Goal: Transaction & Acquisition: Download file/media

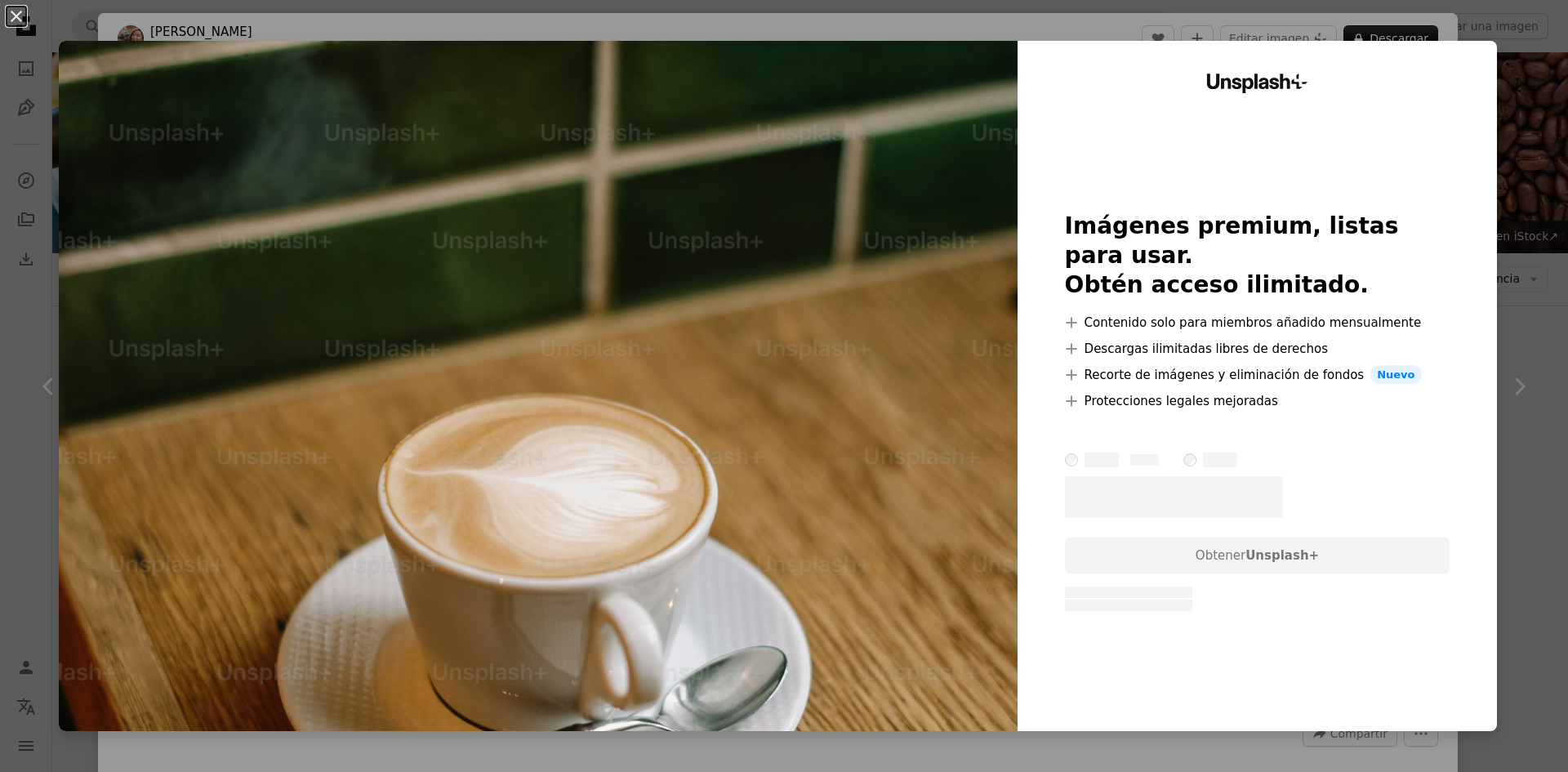
scroll to position [2123, 0]
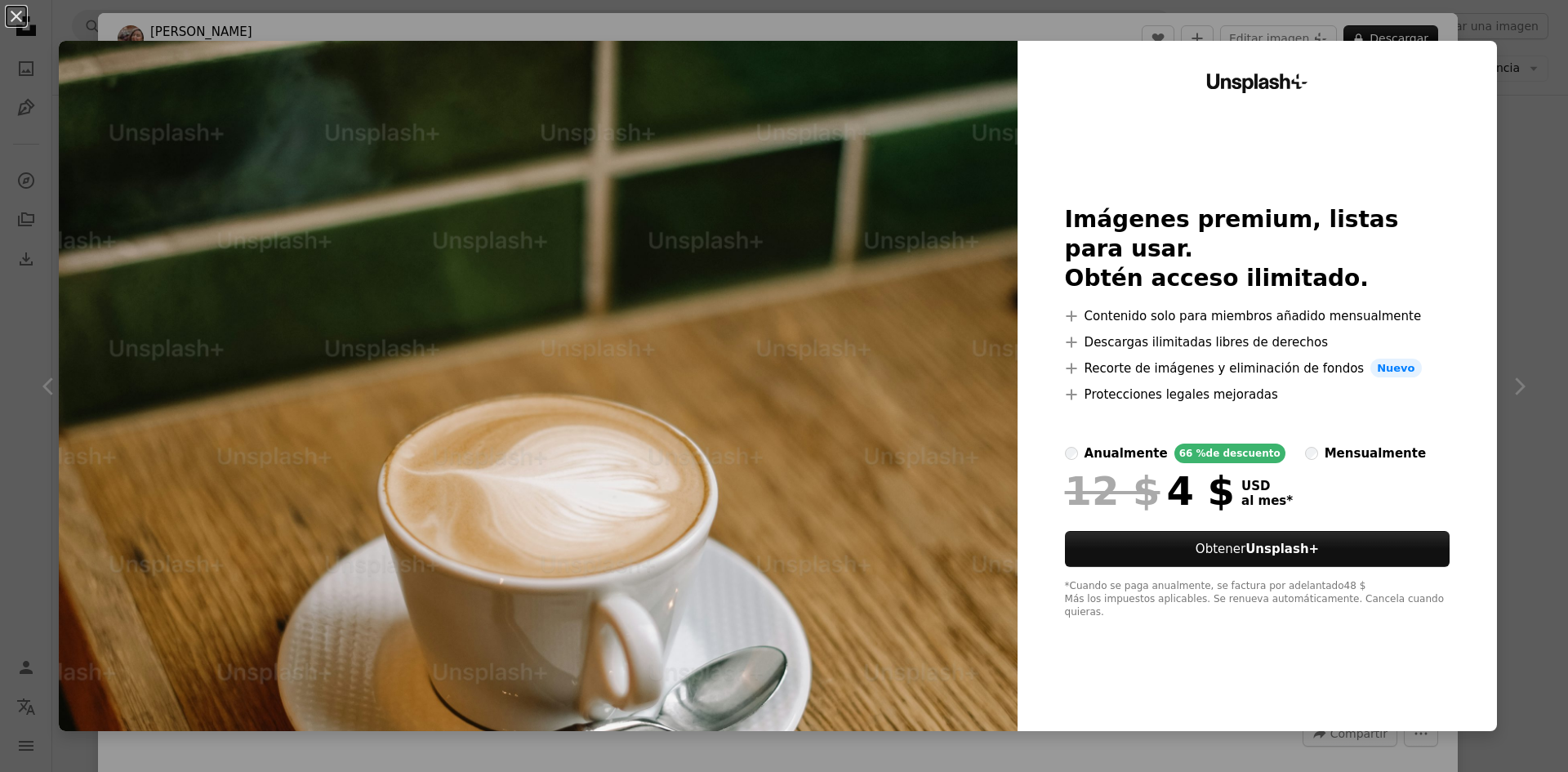
click at [849, 443] on img at bounding box center [538, 386] width 959 height 690
click at [1489, 33] on div "An X shape Unsplash+ Imágenes premium, listas para usar. Obtén acceso ilimitado…" at bounding box center [784, 386] width 1568 height 772
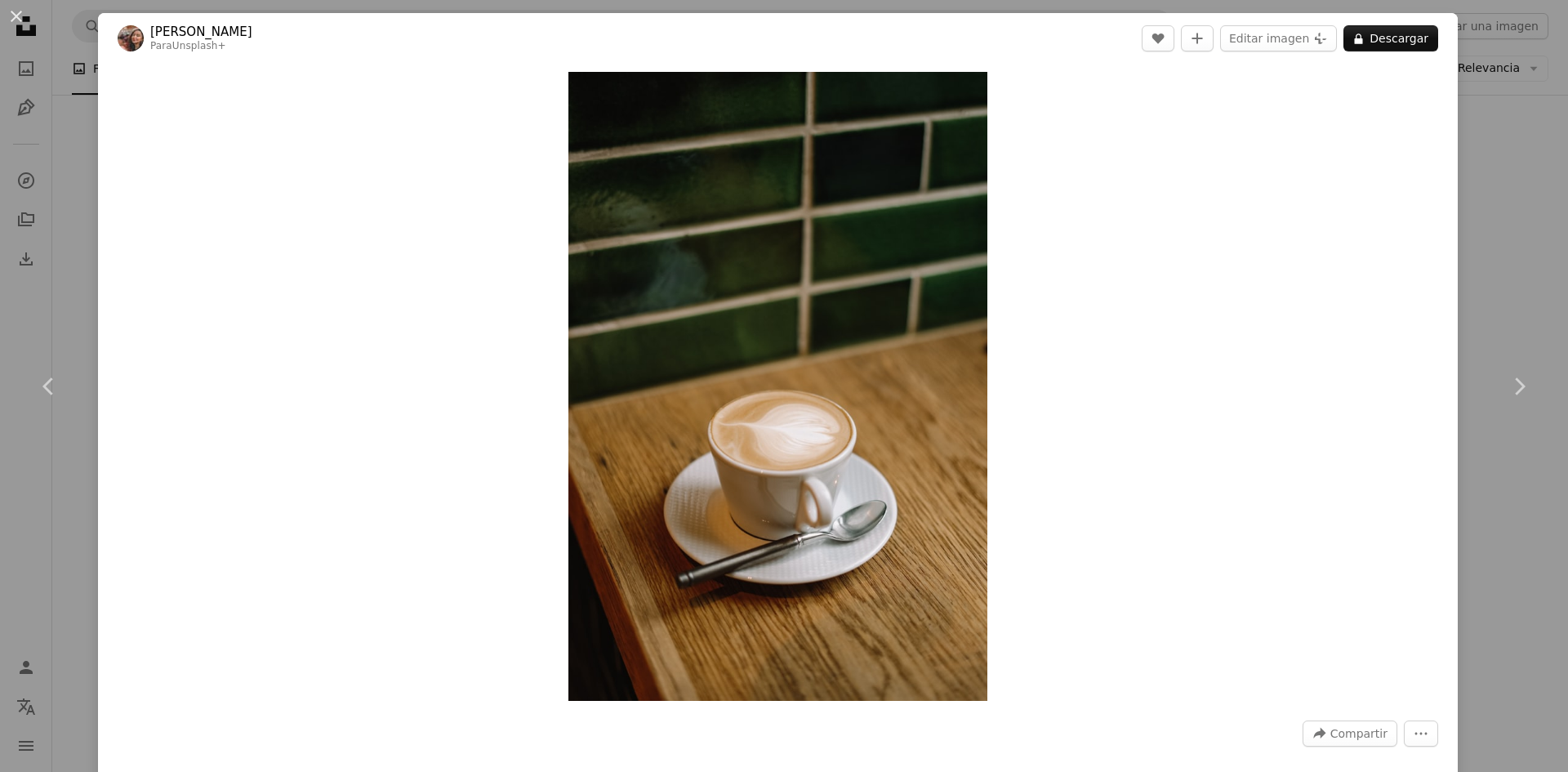
drag, startPoint x: 1326, startPoint y: 585, endPoint x: 1333, endPoint y: 643, distance: 58.4
click at [1330, 634] on div "Zoom in" at bounding box center [778, 386] width 1360 height 645
drag, startPoint x: 1426, startPoint y: 723, endPoint x: 1421, endPoint y: 734, distance: 12.1
click at [1421, 734] on button "More Actions" at bounding box center [1421, 733] width 34 height 26
click at [1372, 45] on button "A lock Descargar" at bounding box center [1391, 38] width 95 height 26
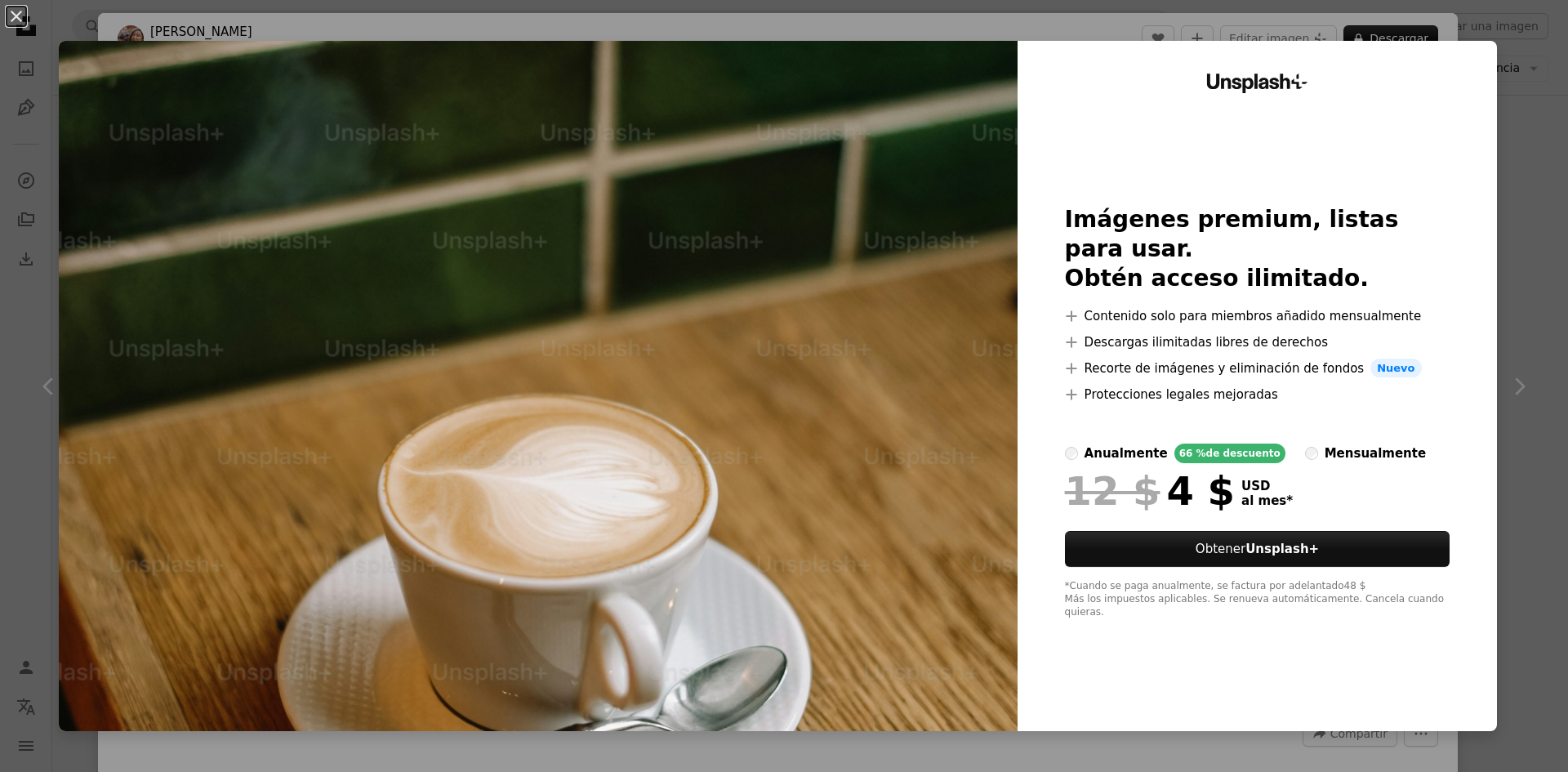
click at [1509, 370] on div "An X shape Unsplash+ Imágenes premium, listas para usar. Obtén acceso ilimitado…" at bounding box center [784, 386] width 1568 height 772
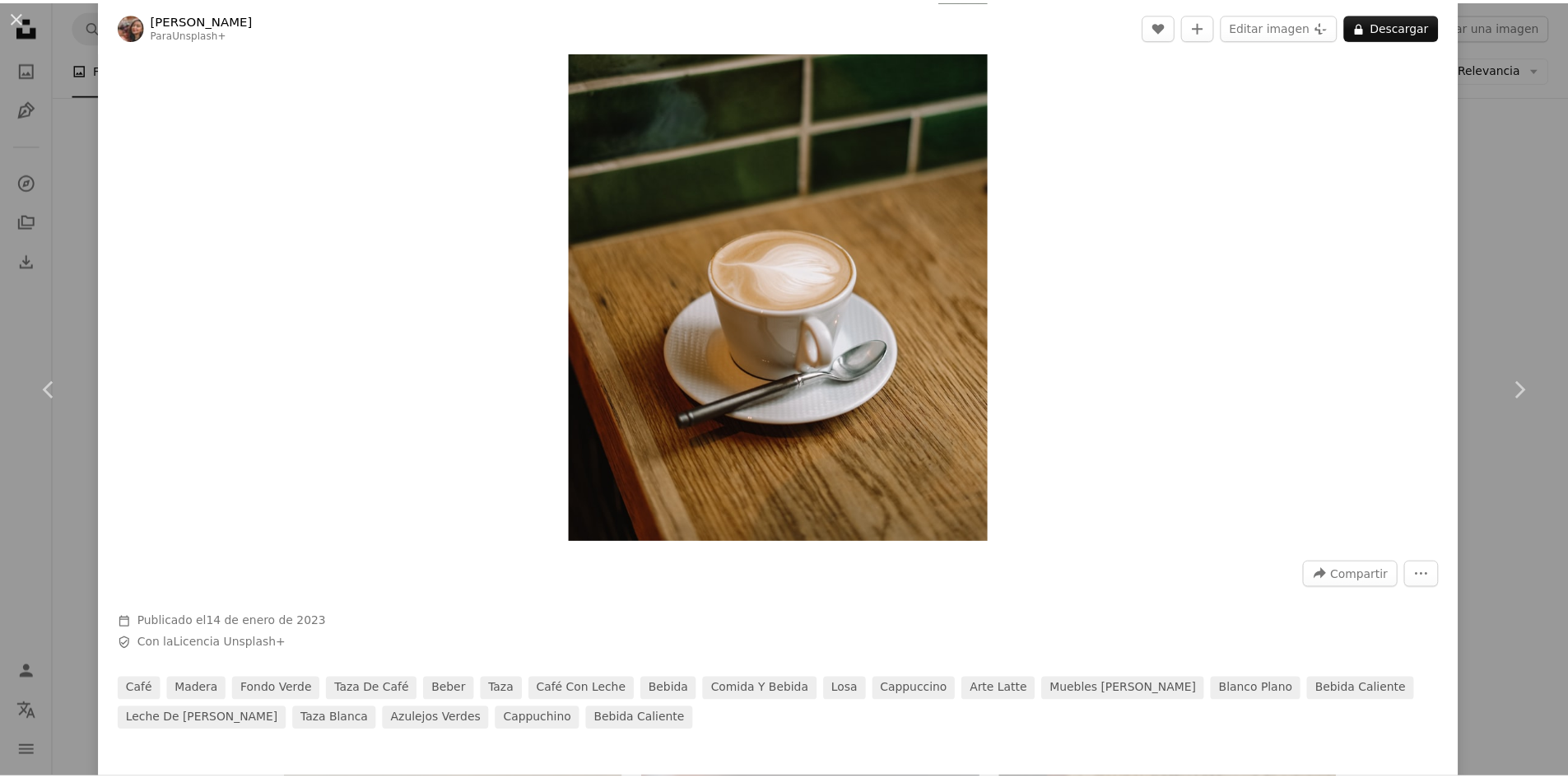
scroll to position [82, 0]
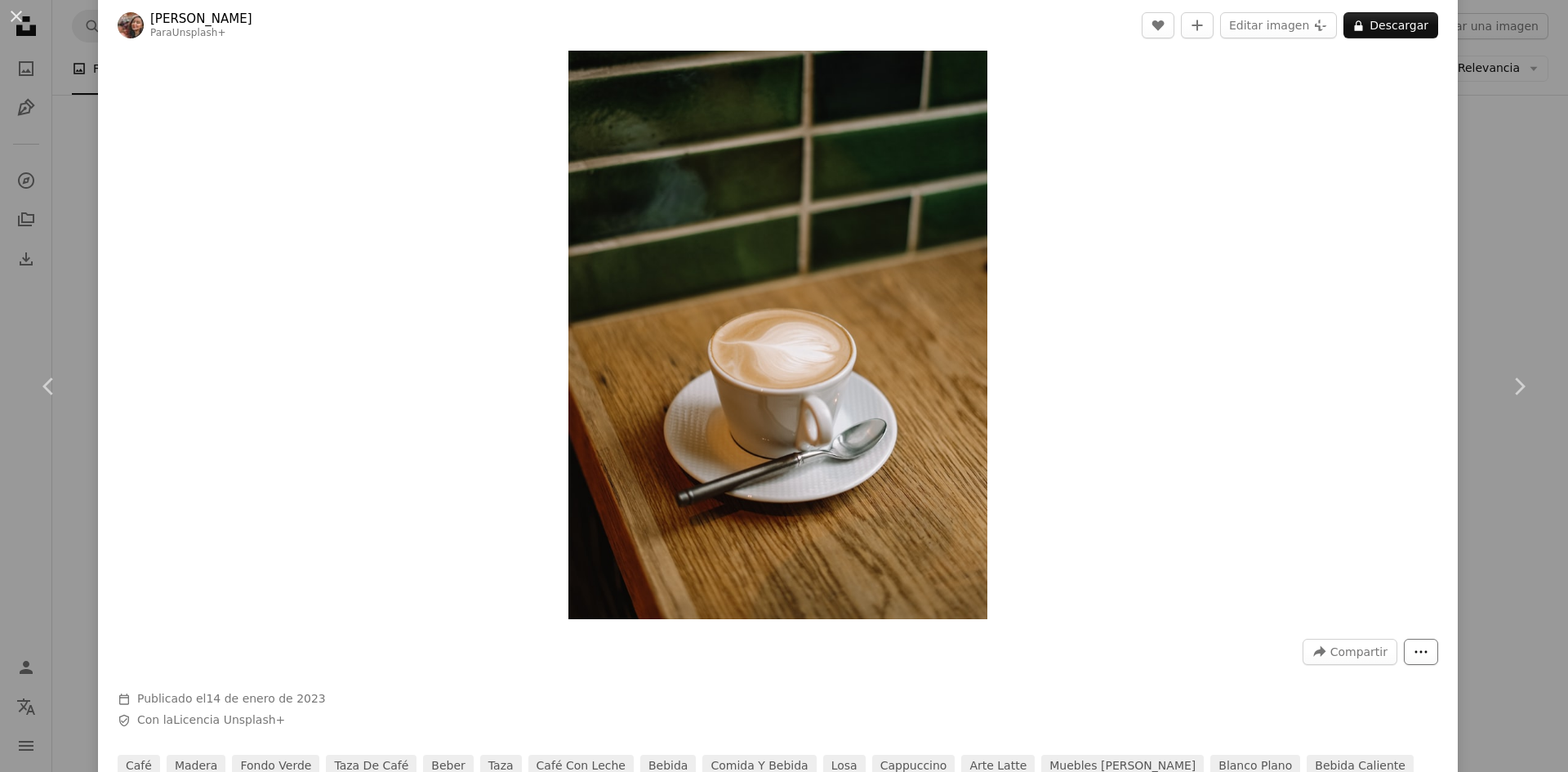
click at [1415, 656] on icon "More Actions" at bounding box center [1421, 652] width 14 height 14
click at [1404, 18] on dialog "An X shape Chevron left Chevron right Lala Azizli Para Unsplash+ A heart A plus…" at bounding box center [784, 386] width 1568 height 772
click at [1404, 24] on button "A lock Descargar" at bounding box center [1391, 25] width 95 height 26
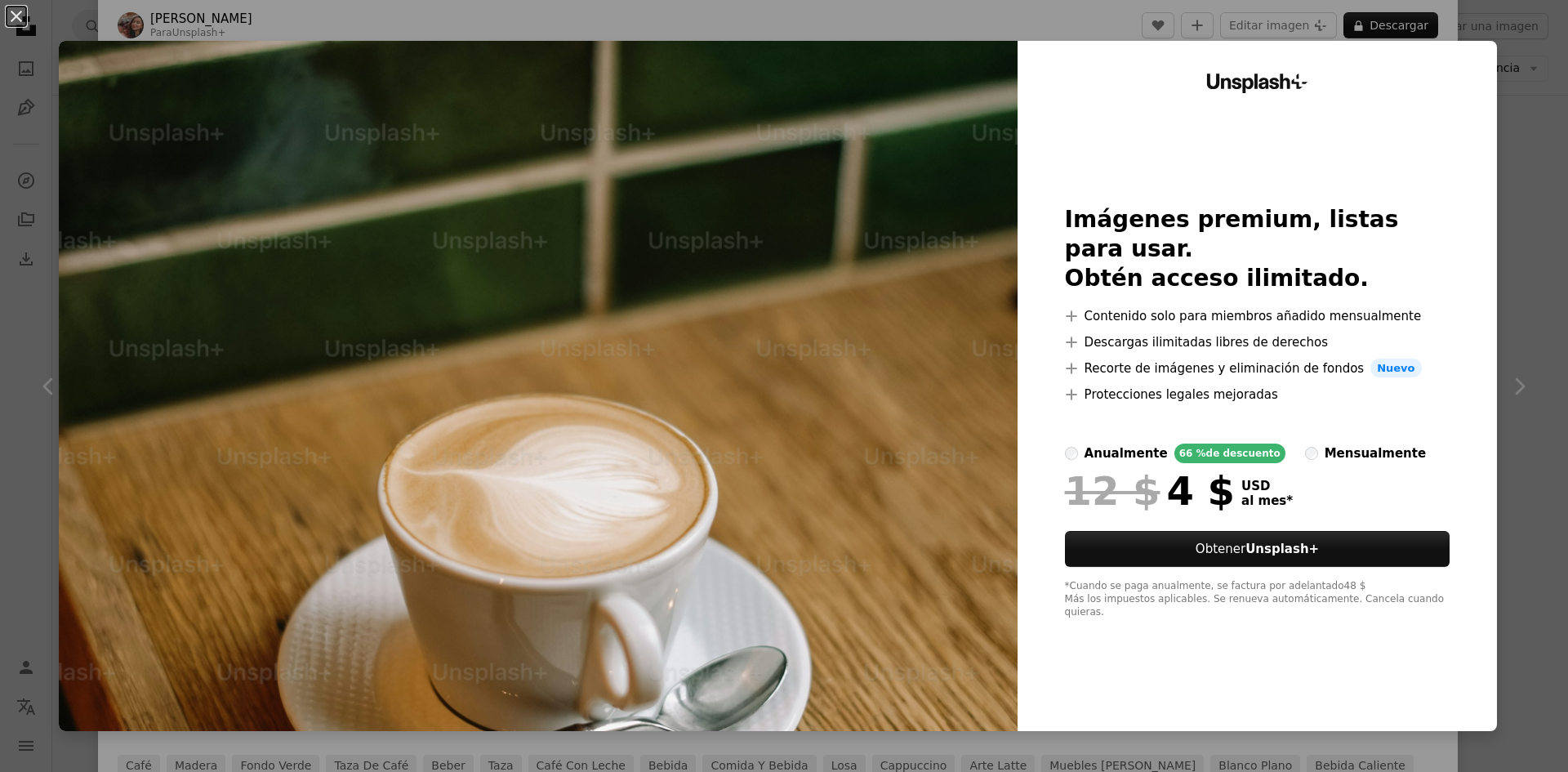
click at [1325, 463] on div "mensualmente" at bounding box center [1376, 453] width 101 height 20
click at [1305, 463] on label "mensualmente" at bounding box center [1366, 453] width 121 height 20
click at [683, 132] on img at bounding box center [538, 386] width 959 height 690
click at [1326, 36] on div "An X shape Unsplash+ Imágenes premium, listas para usar. Obtén acceso ilimitado…" at bounding box center [784, 386] width 1568 height 772
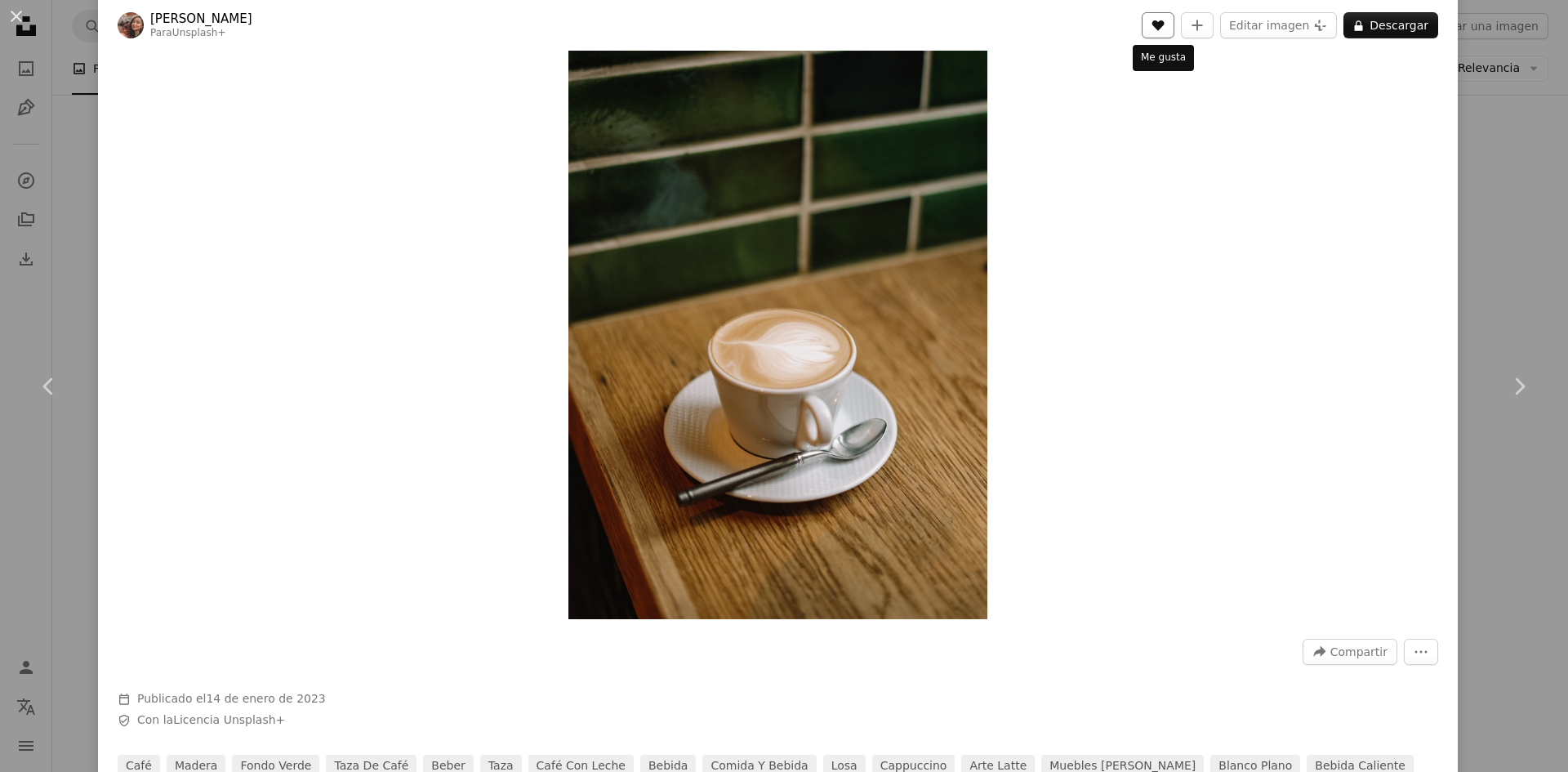
click at [1162, 24] on icon "Me gusta" at bounding box center [1159, 26] width 13 height 11
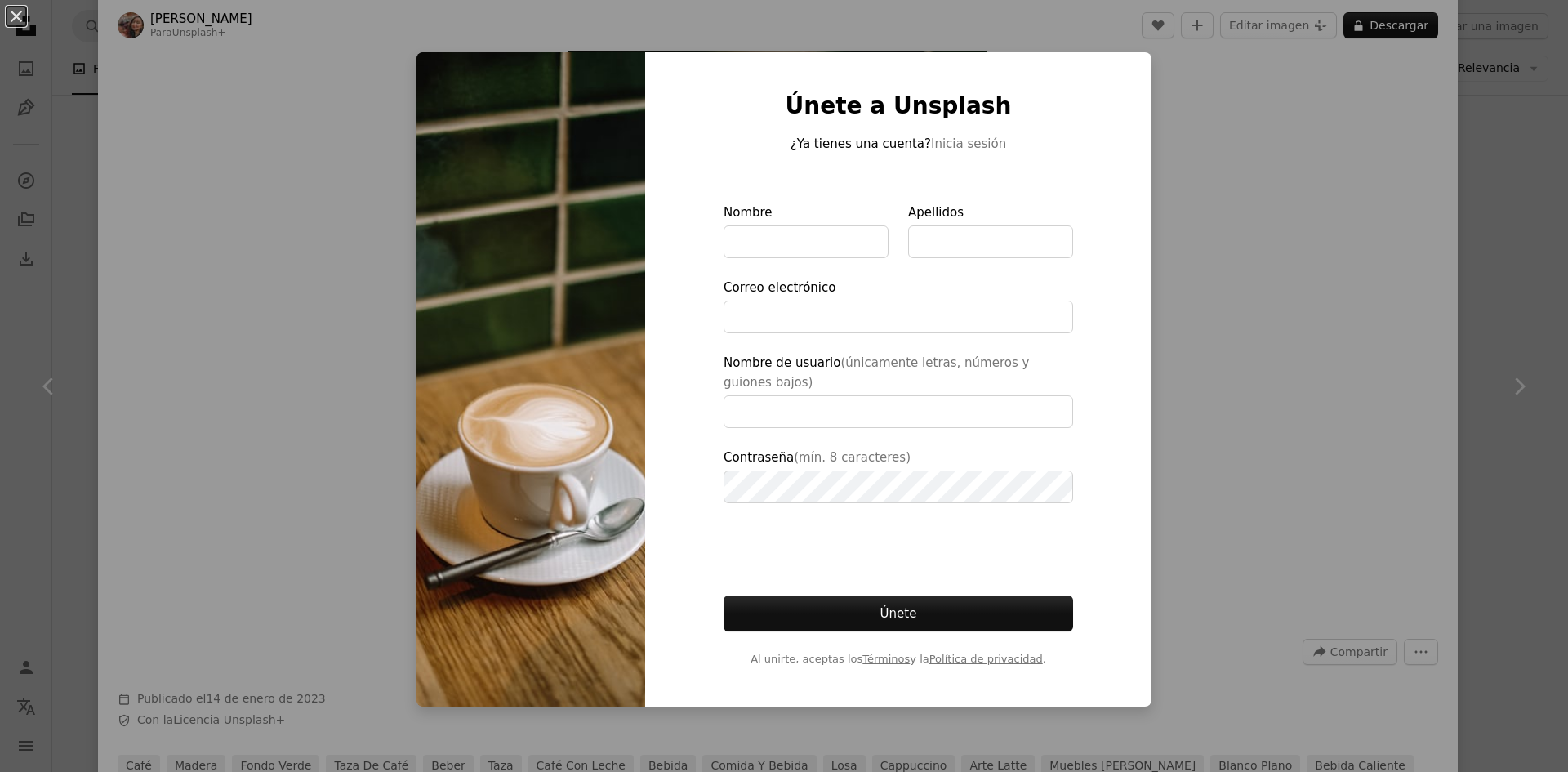
click at [1187, 79] on div "An X shape Únete a Unsplash ¿Ya tienes una cuenta? Inicia sesión Nombre Apellid…" at bounding box center [784, 386] width 1568 height 772
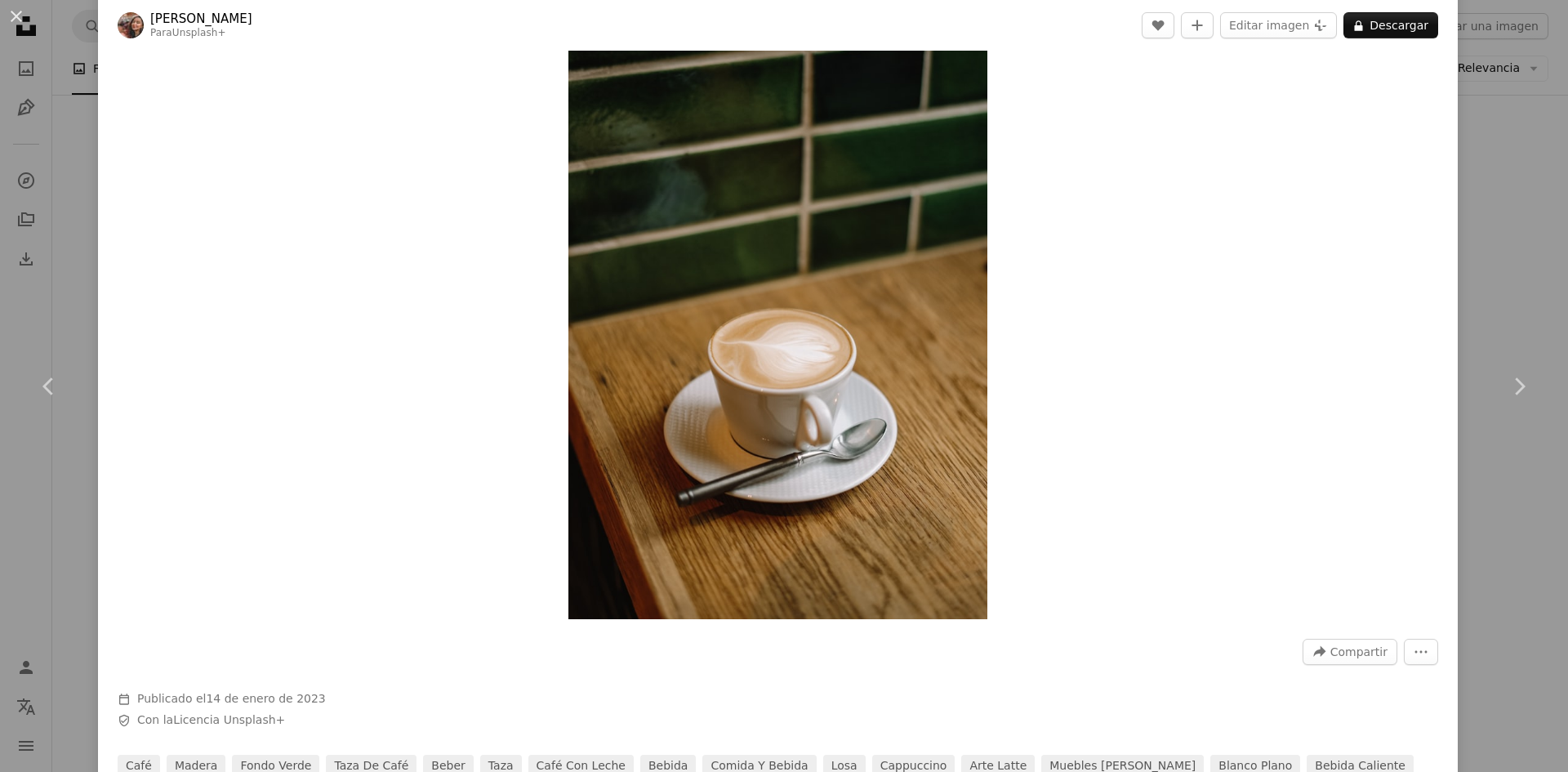
click at [1468, 92] on div "An X shape Chevron left Chevron right Lala Azizli Para Unsplash+ A heart A plus…" at bounding box center [784, 386] width 1568 height 772
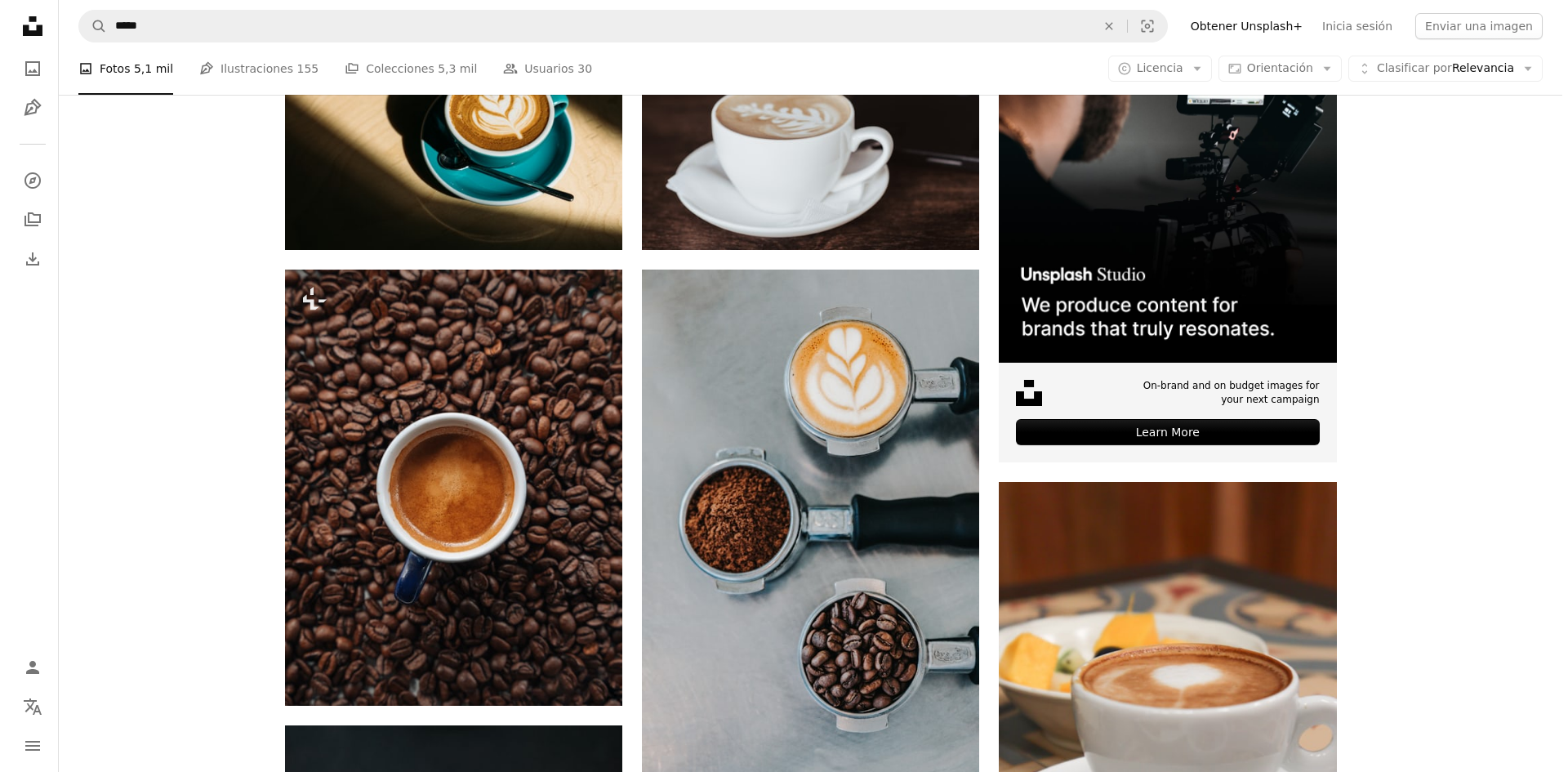
scroll to position [81, 0]
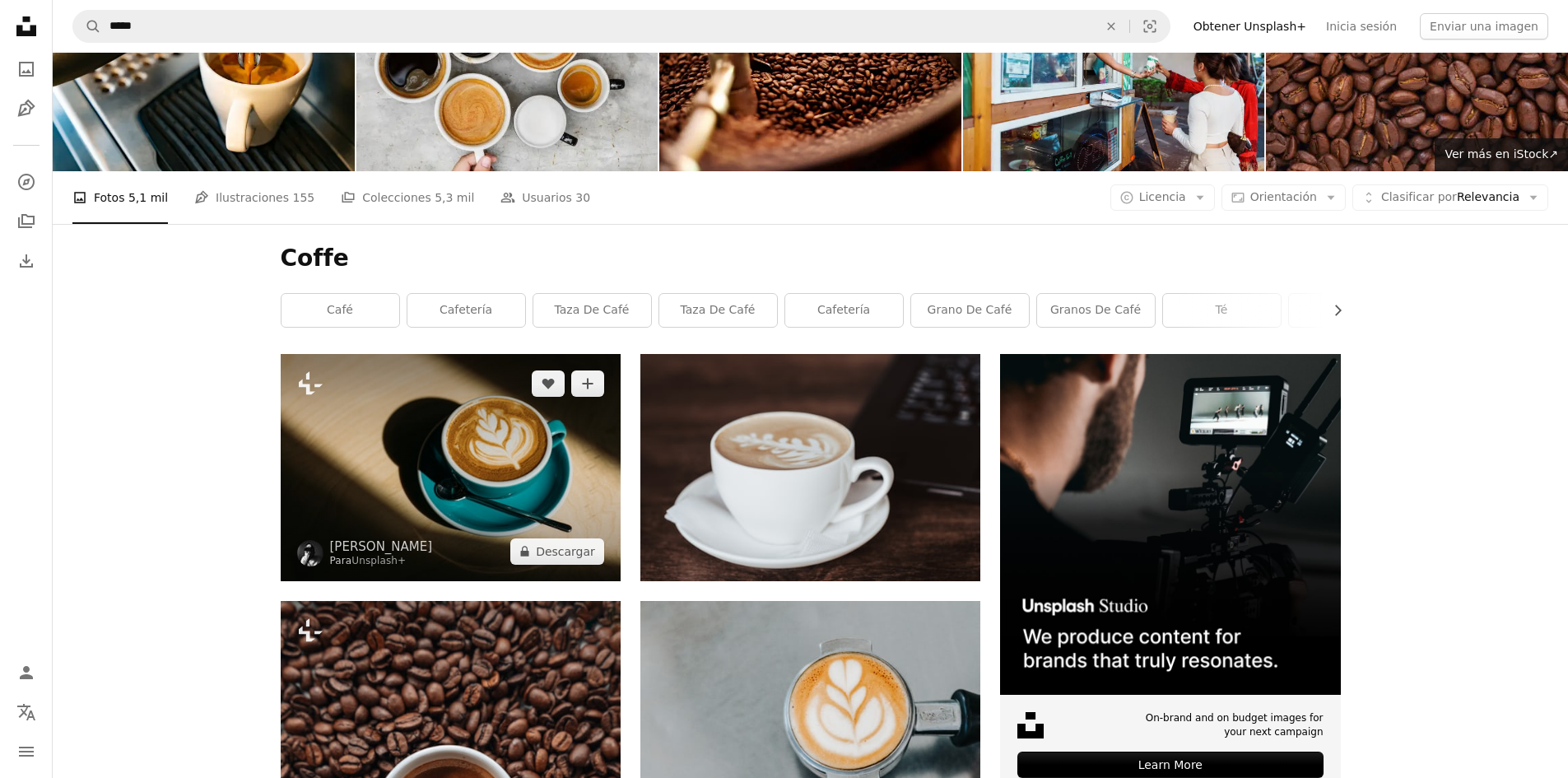
click at [522, 451] on img at bounding box center [451, 467] width 340 height 226
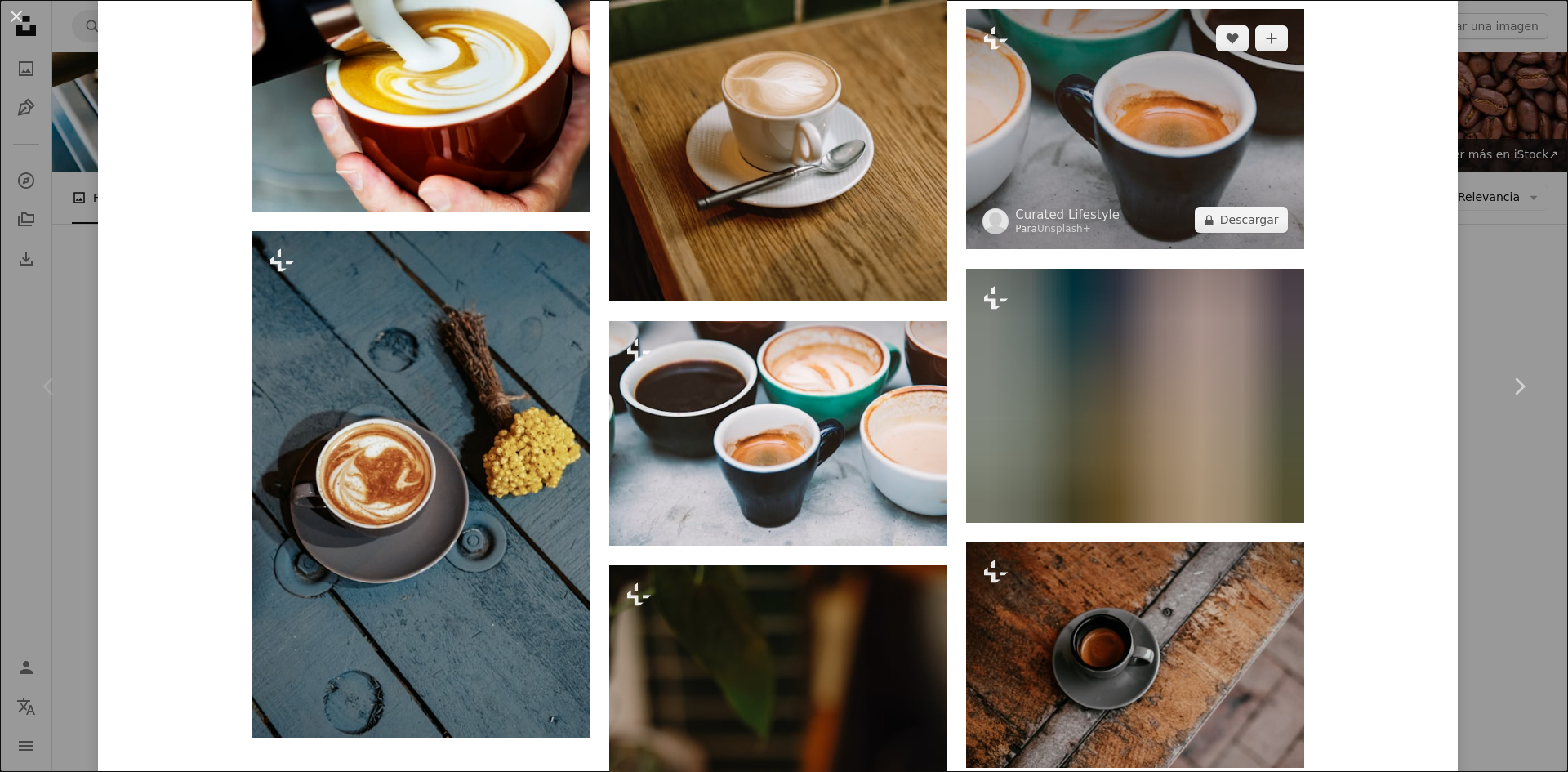
scroll to position [6615, 0]
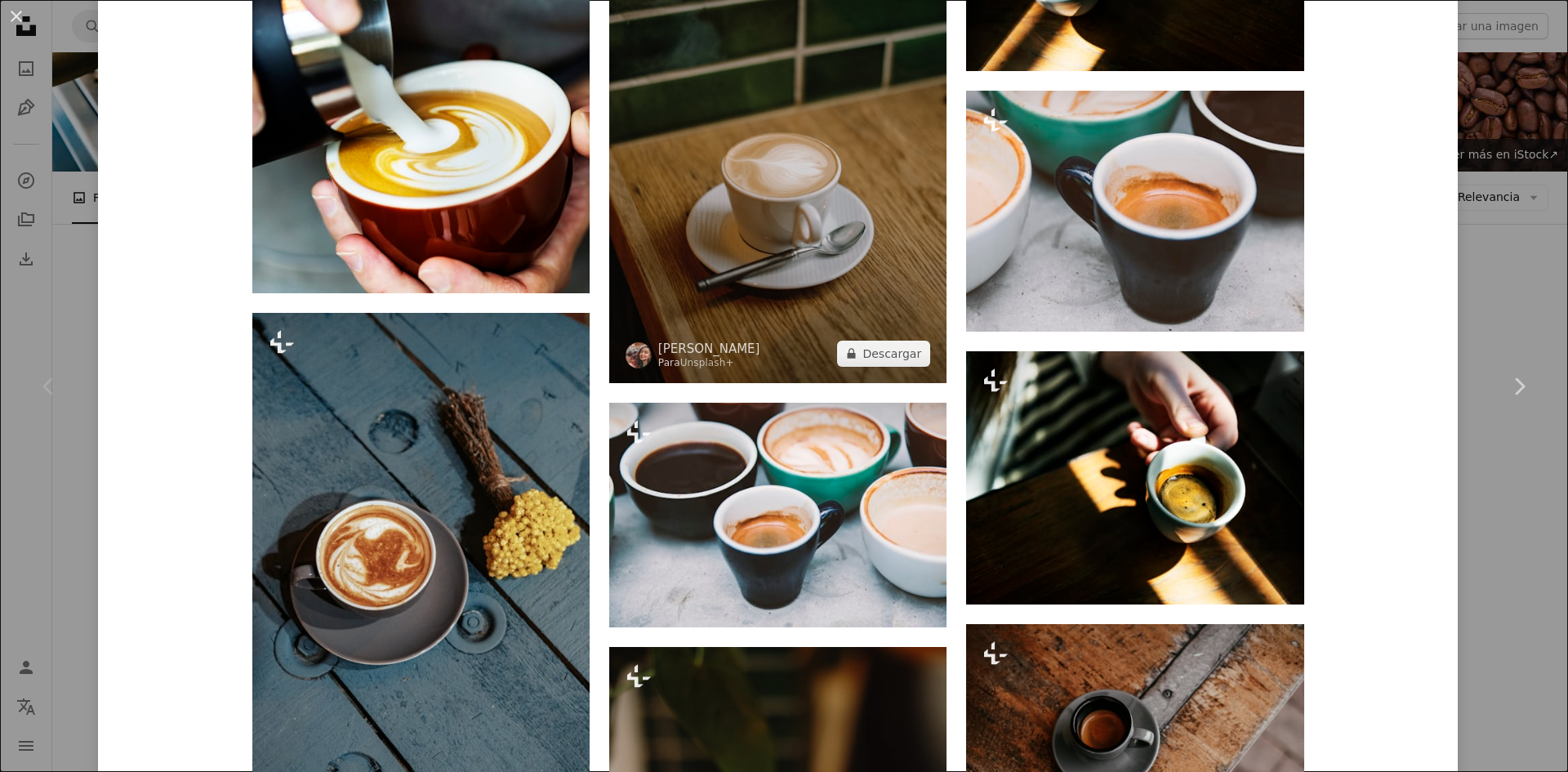
click at [731, 290] on img at bounding box center [778, 129] width 338 height 506
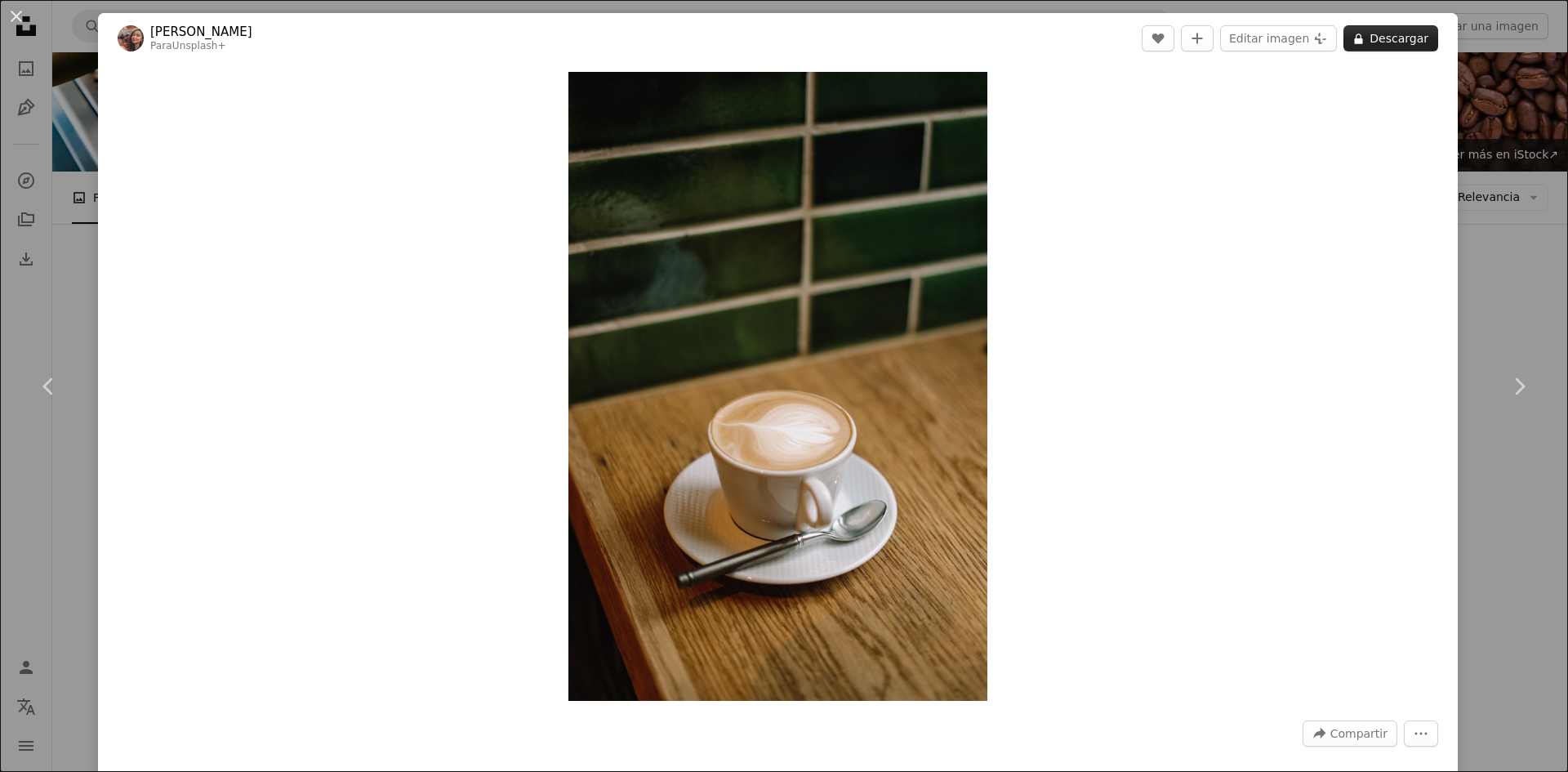
click at [1358, 37] on icon "A lock" at bounding box center [1359, 39] width 13 height 13
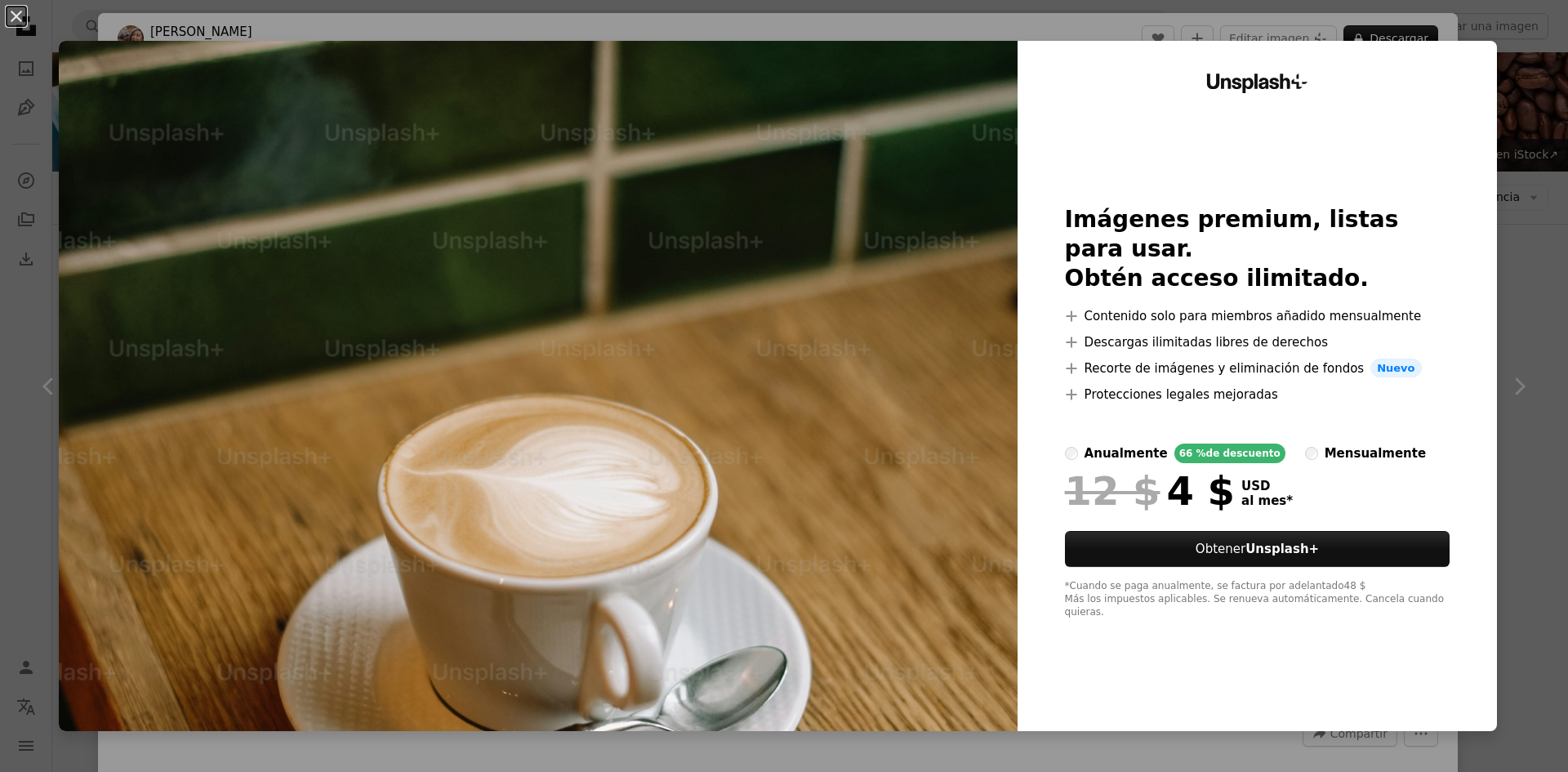
click at [1489, 170] on div "An X shape Unsplash+ Imágenes premium, listas para usar. Obtén acceso ilimitado…" at bounding box center [784, 386] width 1568 height 772
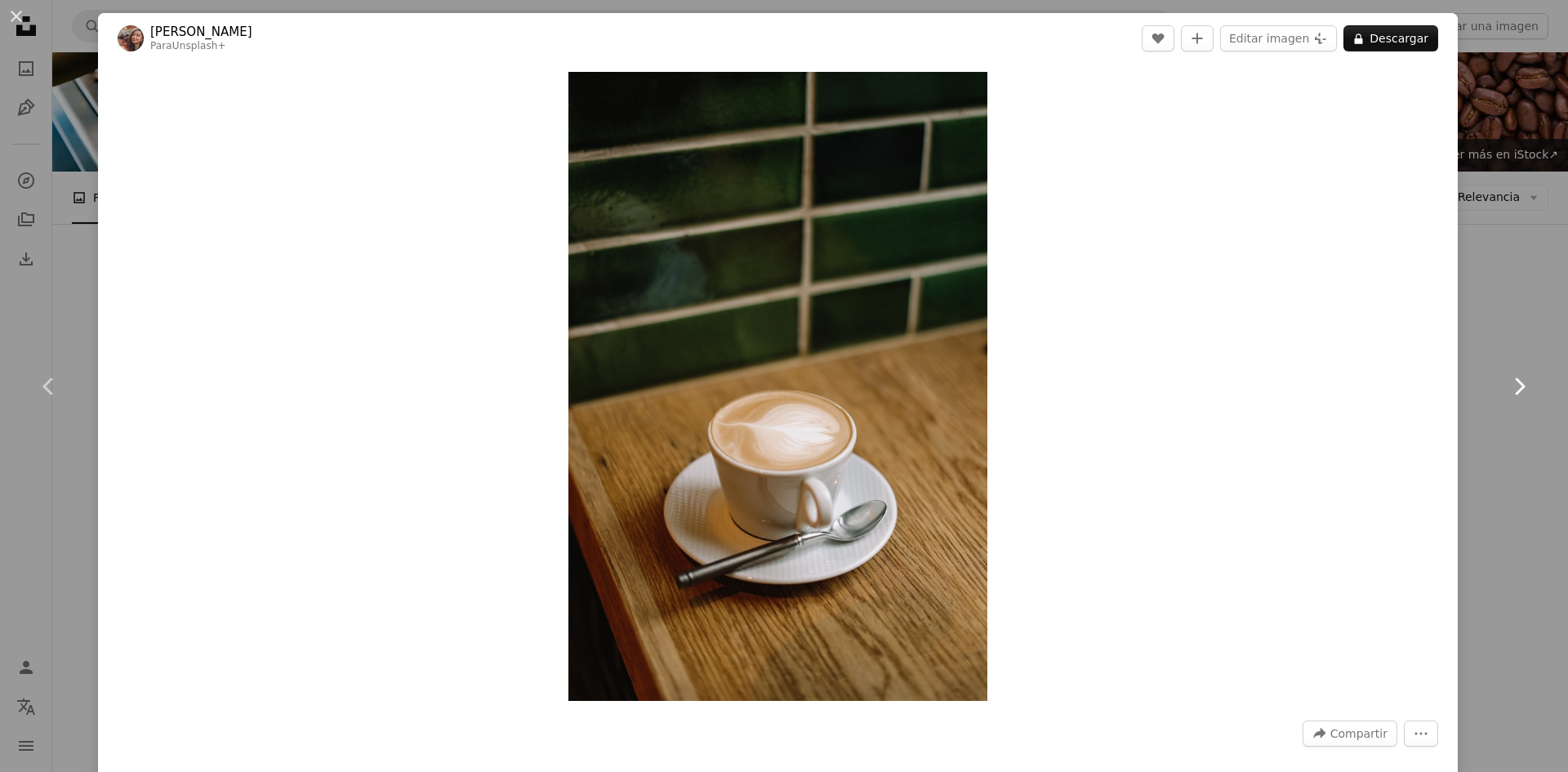
click at [1515, 393] on icon at bounding box center [1521, 386] width 11 height 17
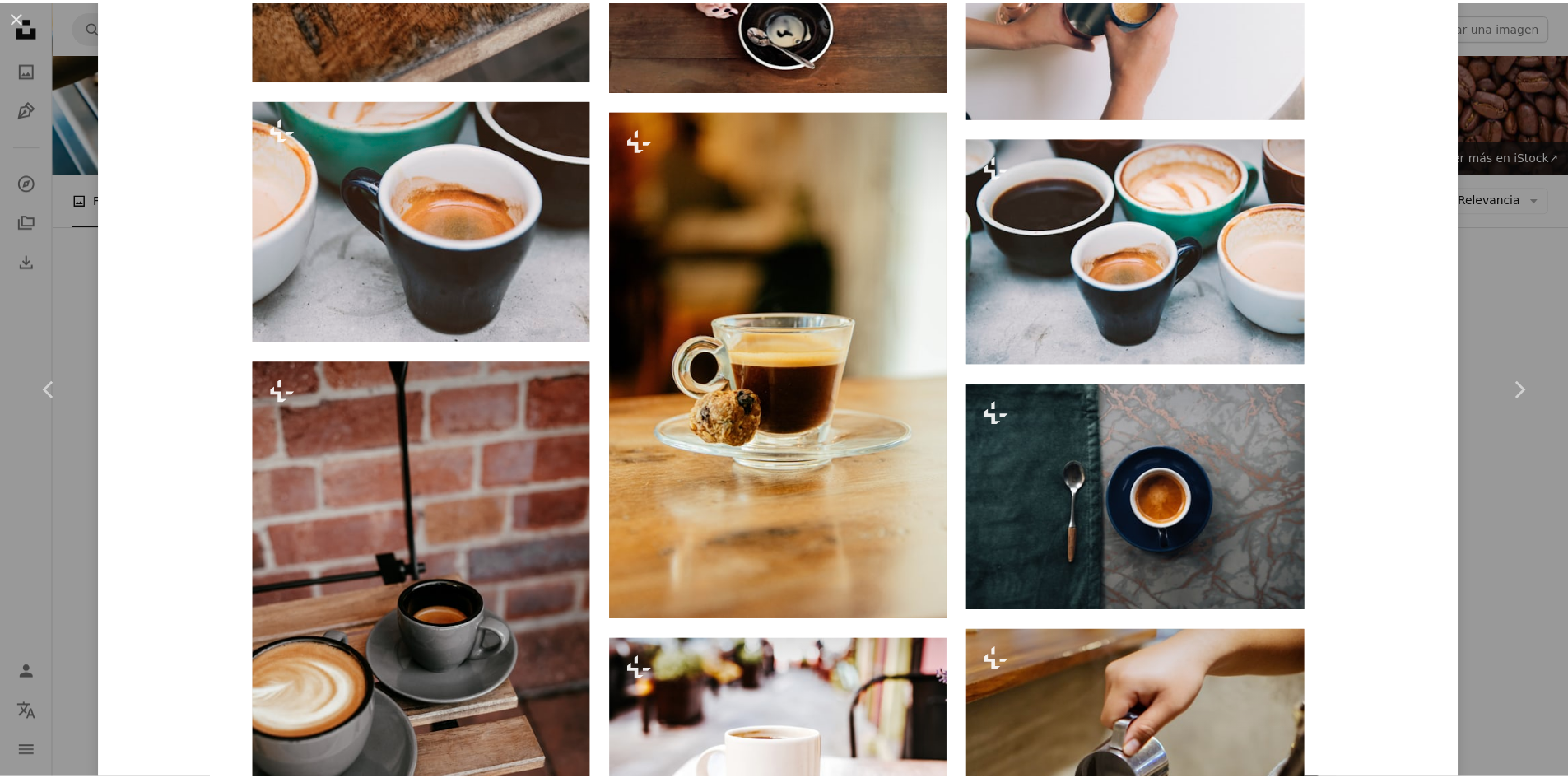
scroll to position [2880, 0]
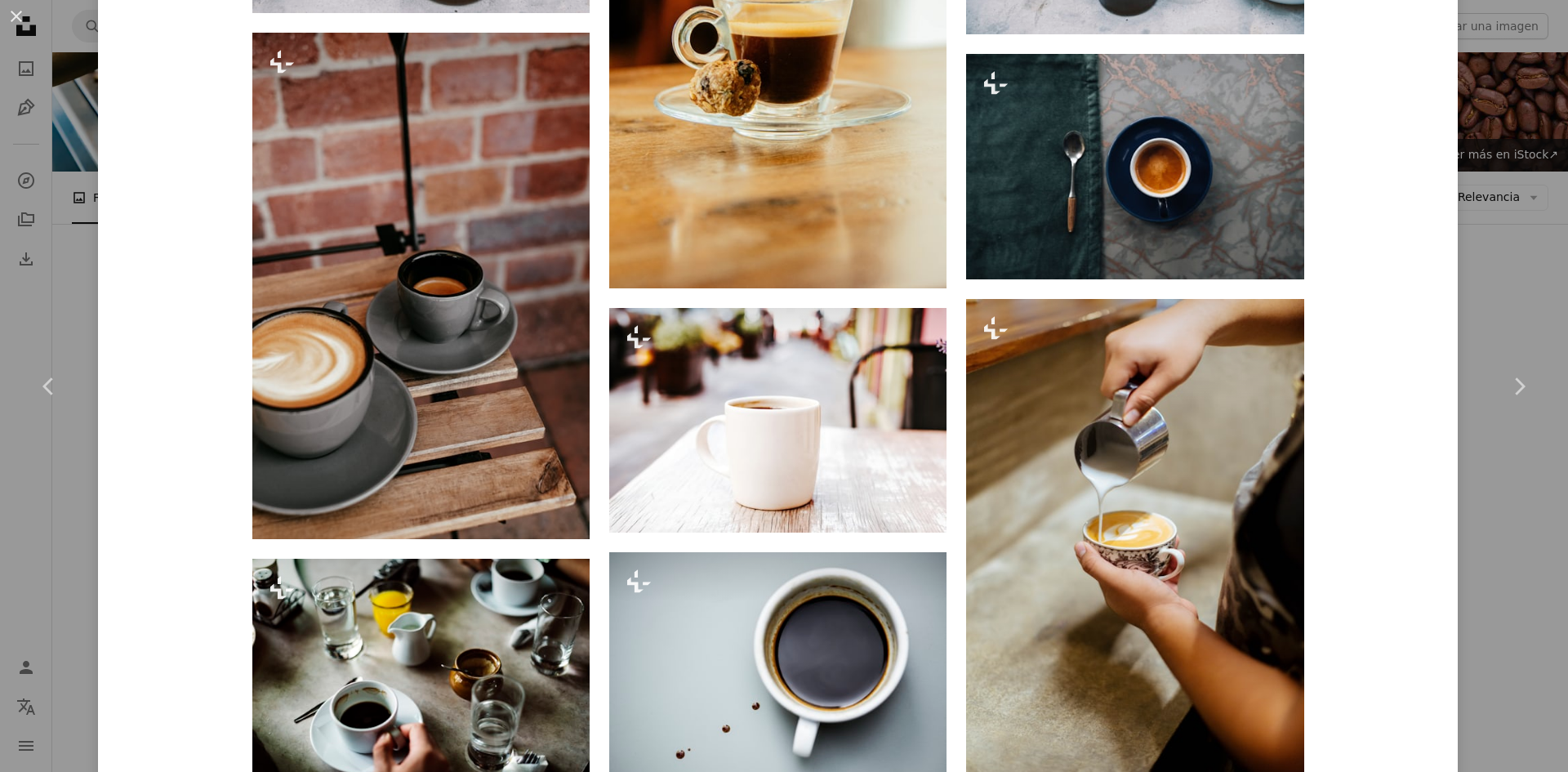
click at [1505, 151] on div "An X shape Chevron left Chevron right Curated Lifestyle Para Unsplash+ A heart …" at bounding box center [784, 386] width 1568 height 772
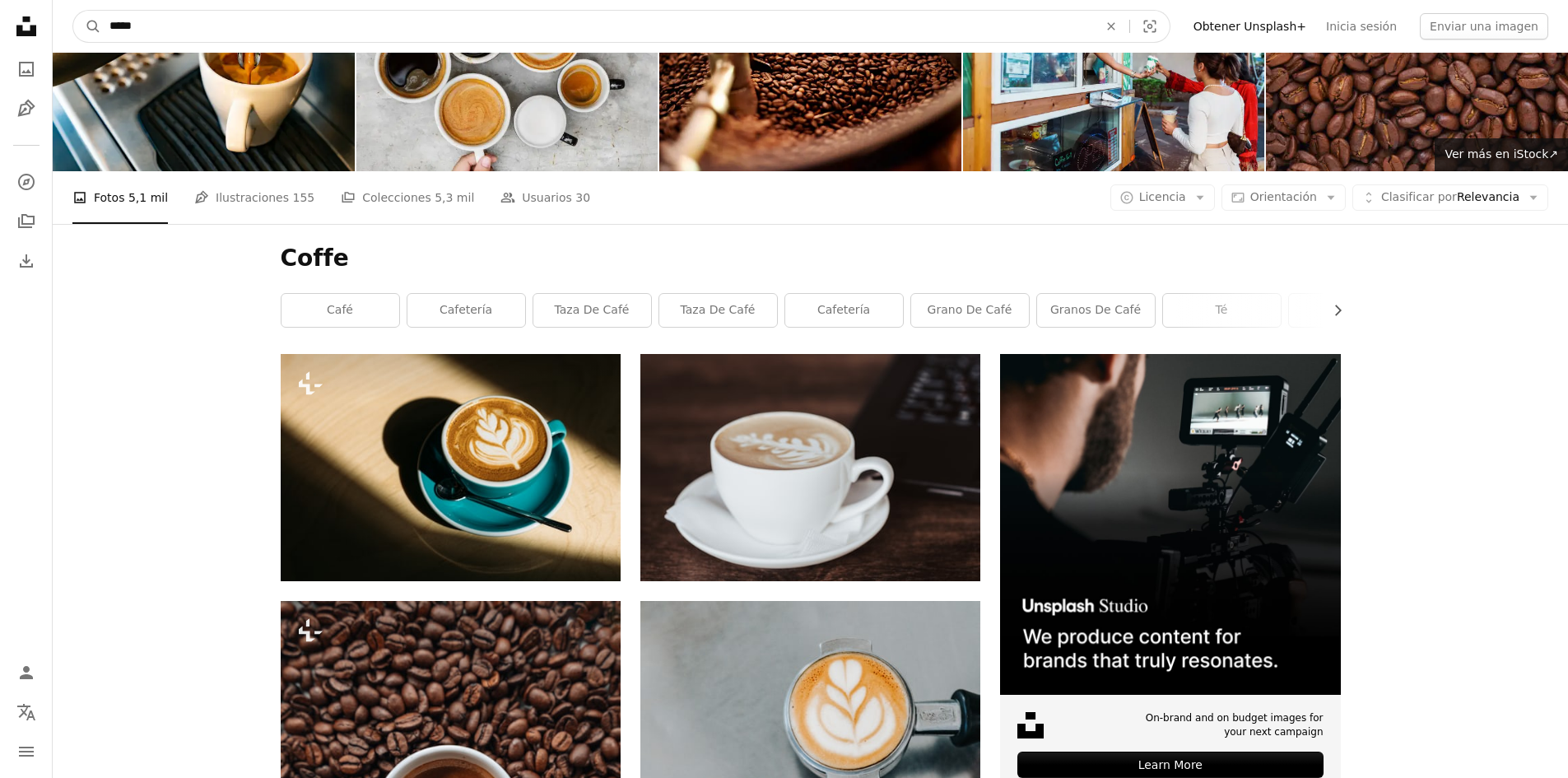
click at [587, 26] on input "*****" at bounding box center [597, 26] width 992 height 31
type input "**********"
click button "A magnifying glass" at bounding box center [87, 26] width 28 height 31
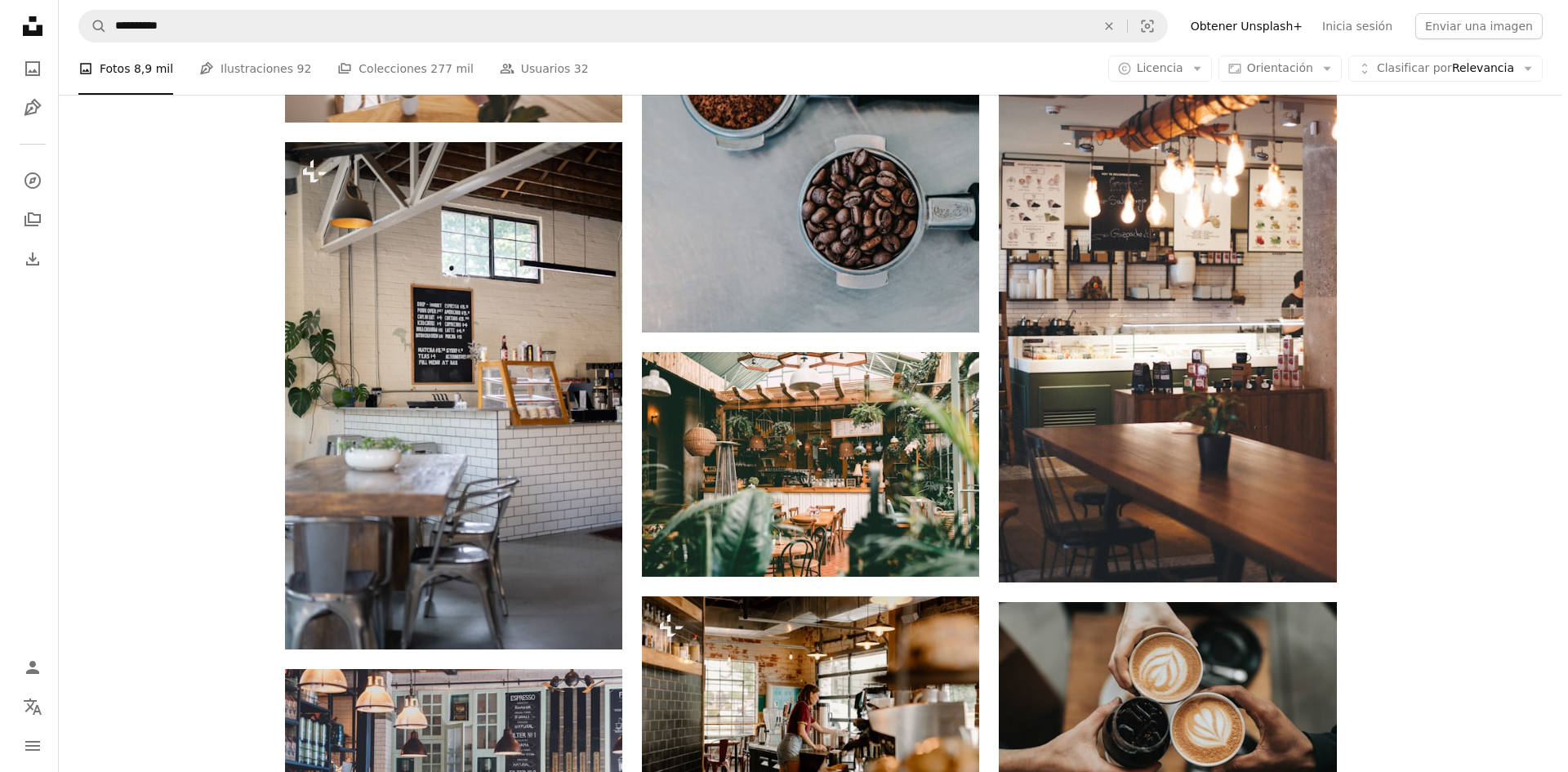
scroll to position [899, 0]
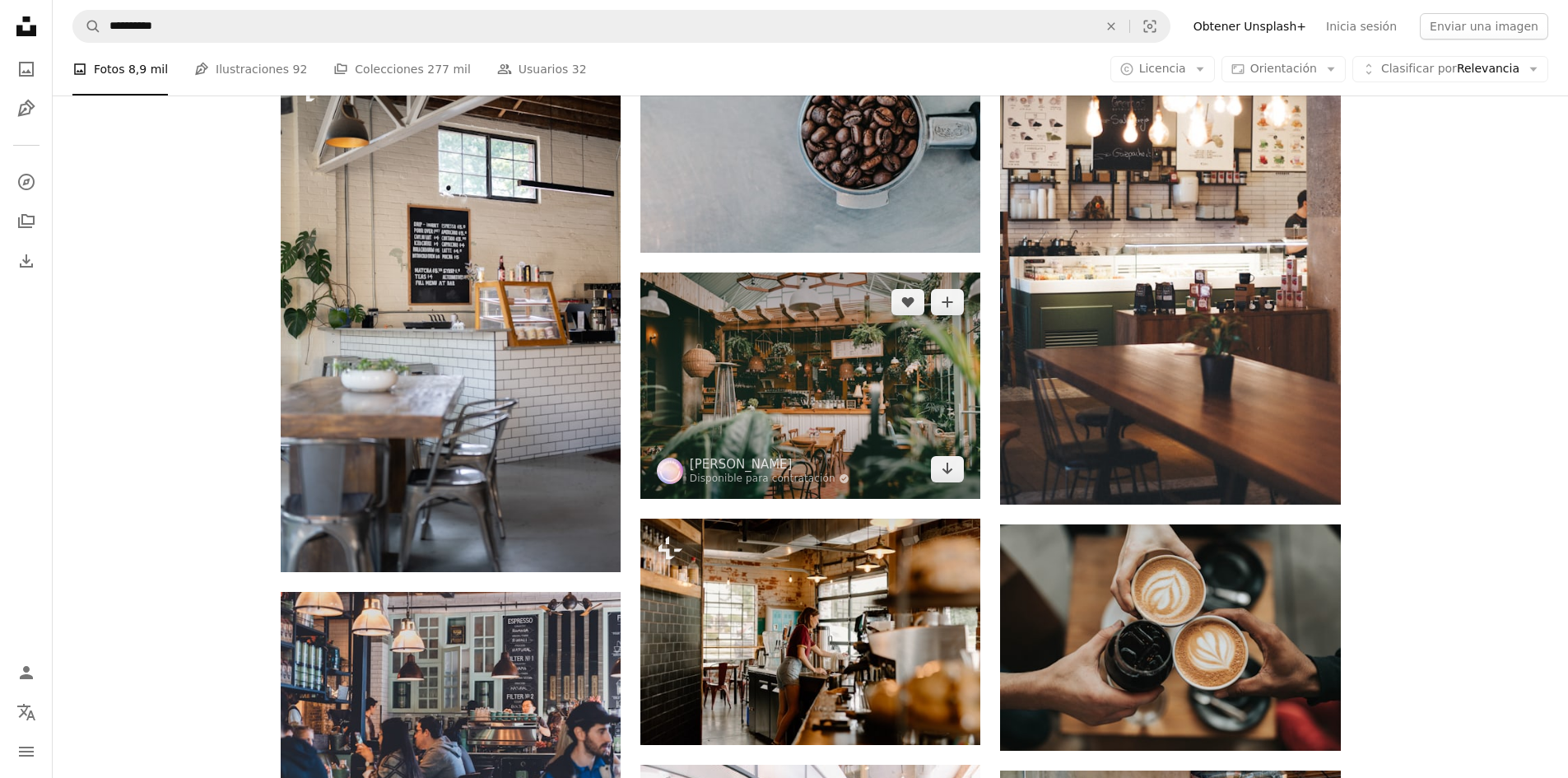
click at [812, 406] on img at bounding box center [810, 386] width 340 height 226
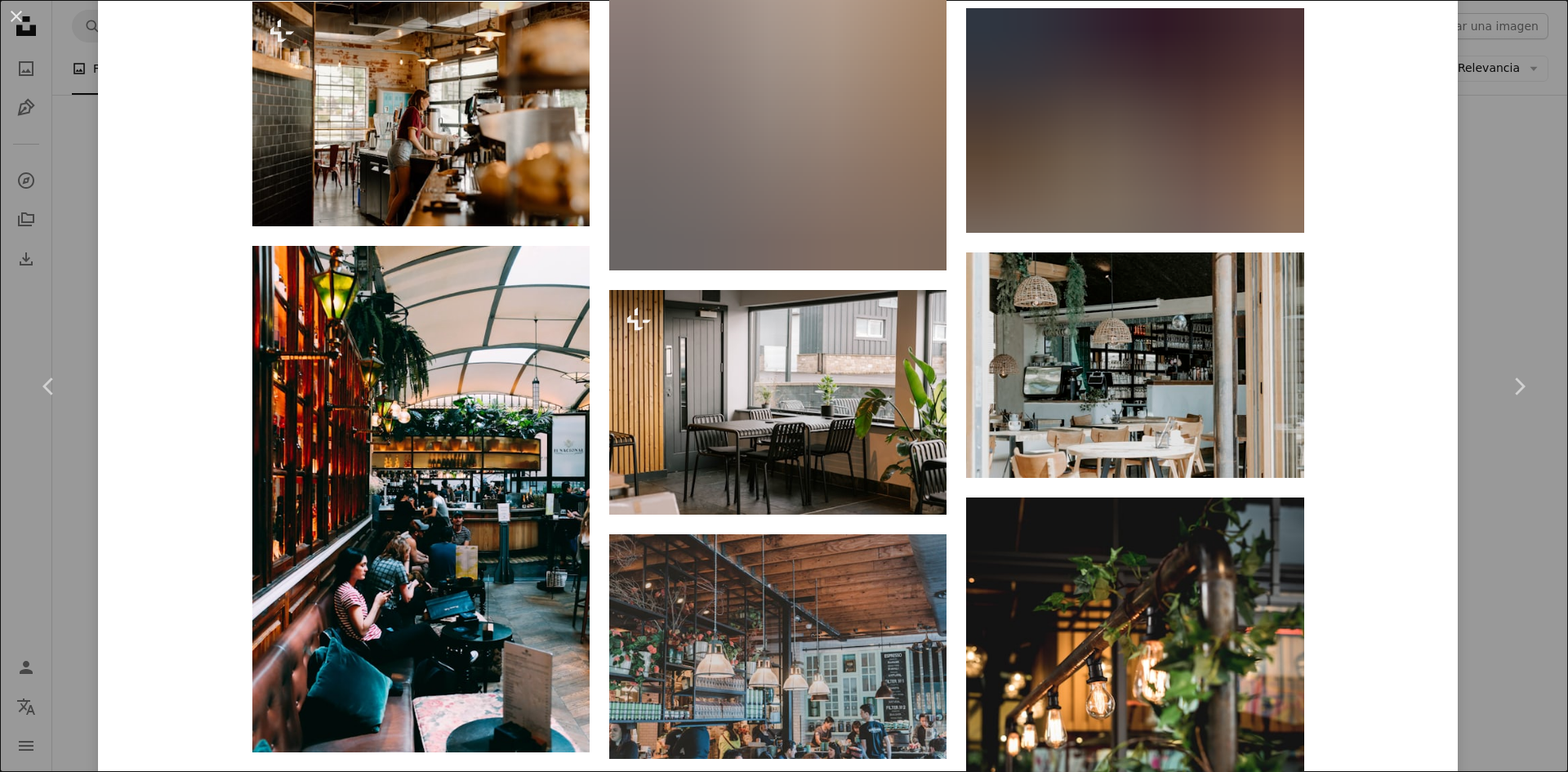
scroll to position [1634, 0]
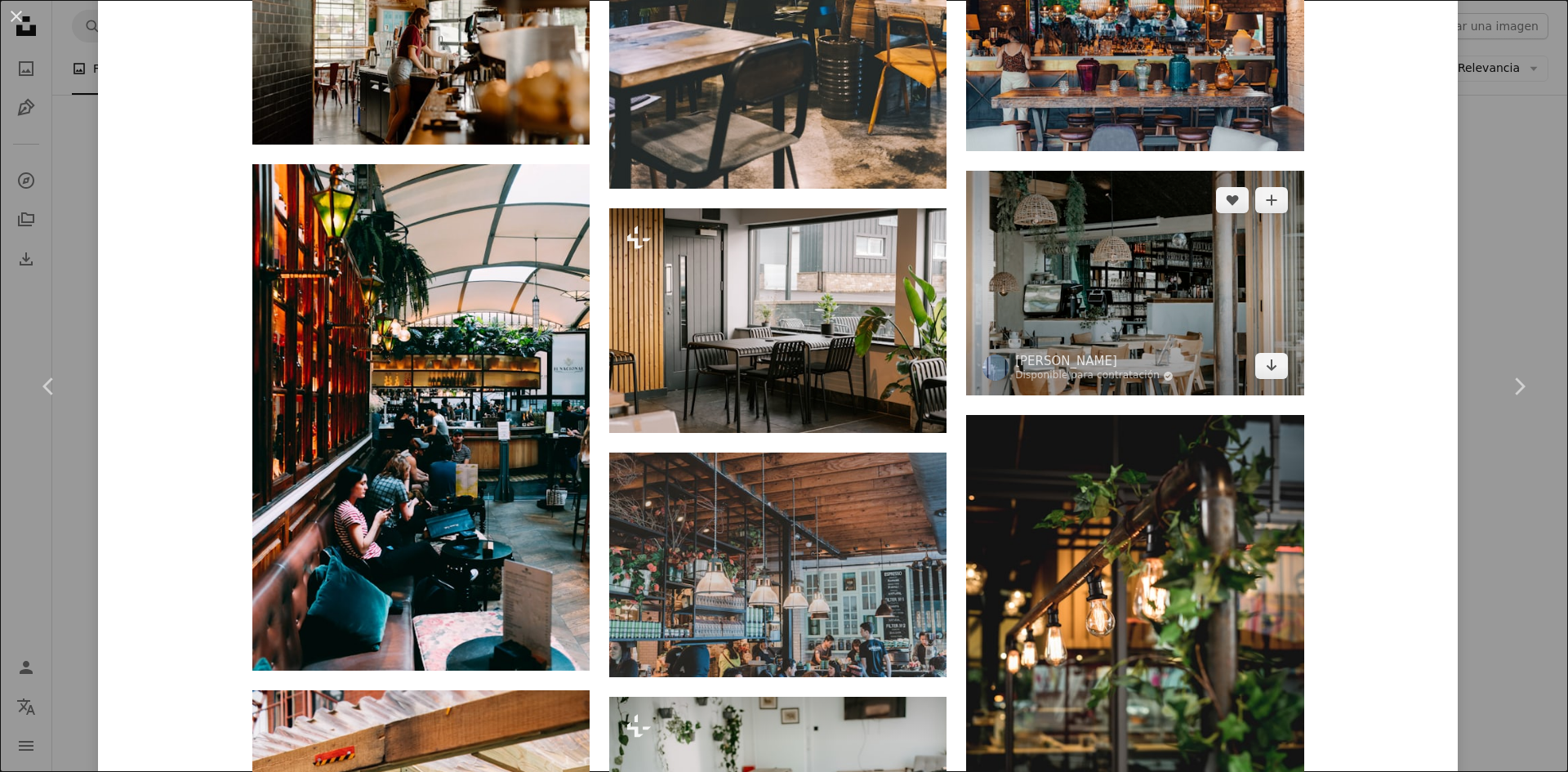
click at [1161, 253] on img at bounding box center [1134, 283] width 338 height 224
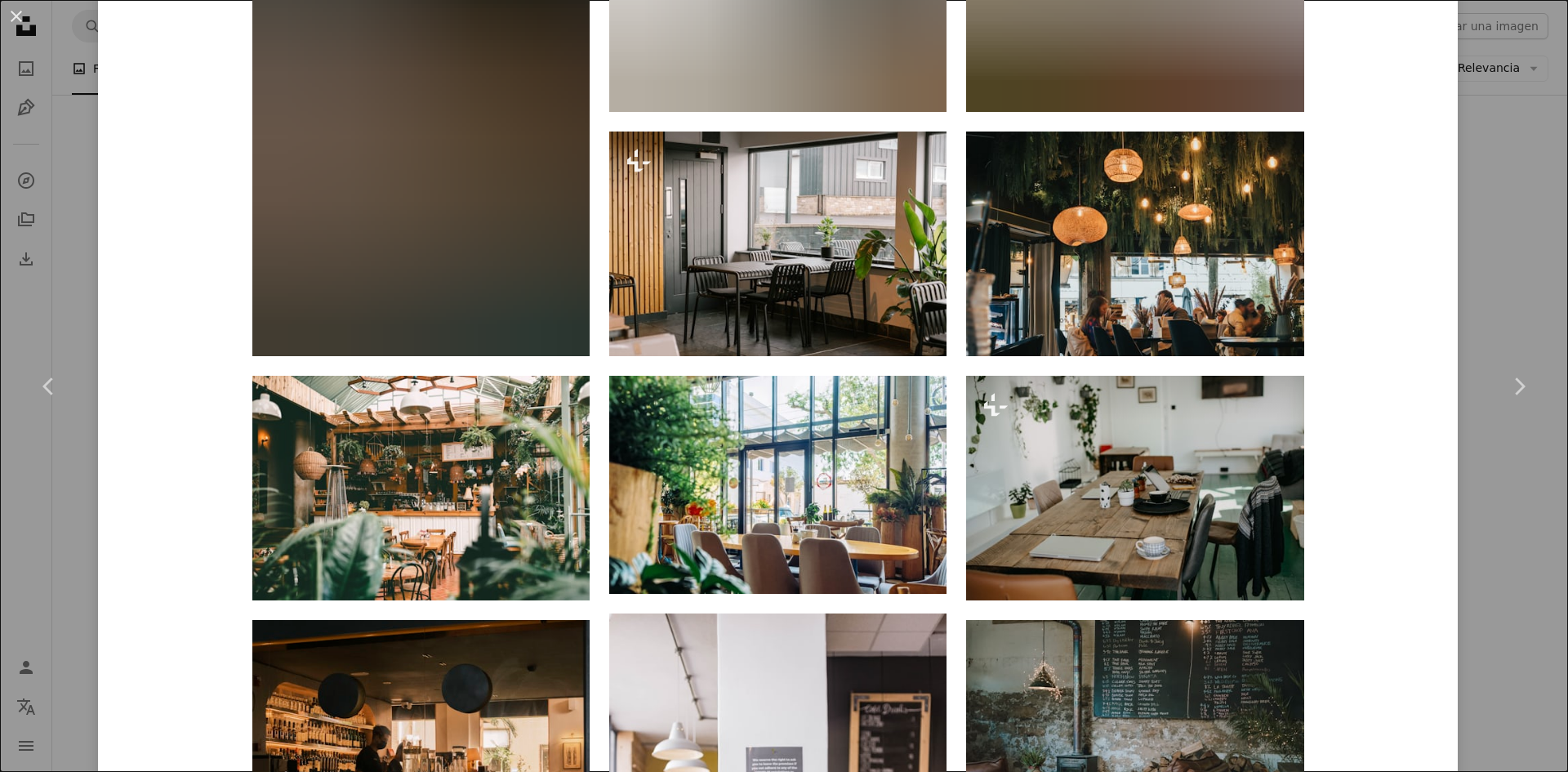
scroll to position [1873, 0]
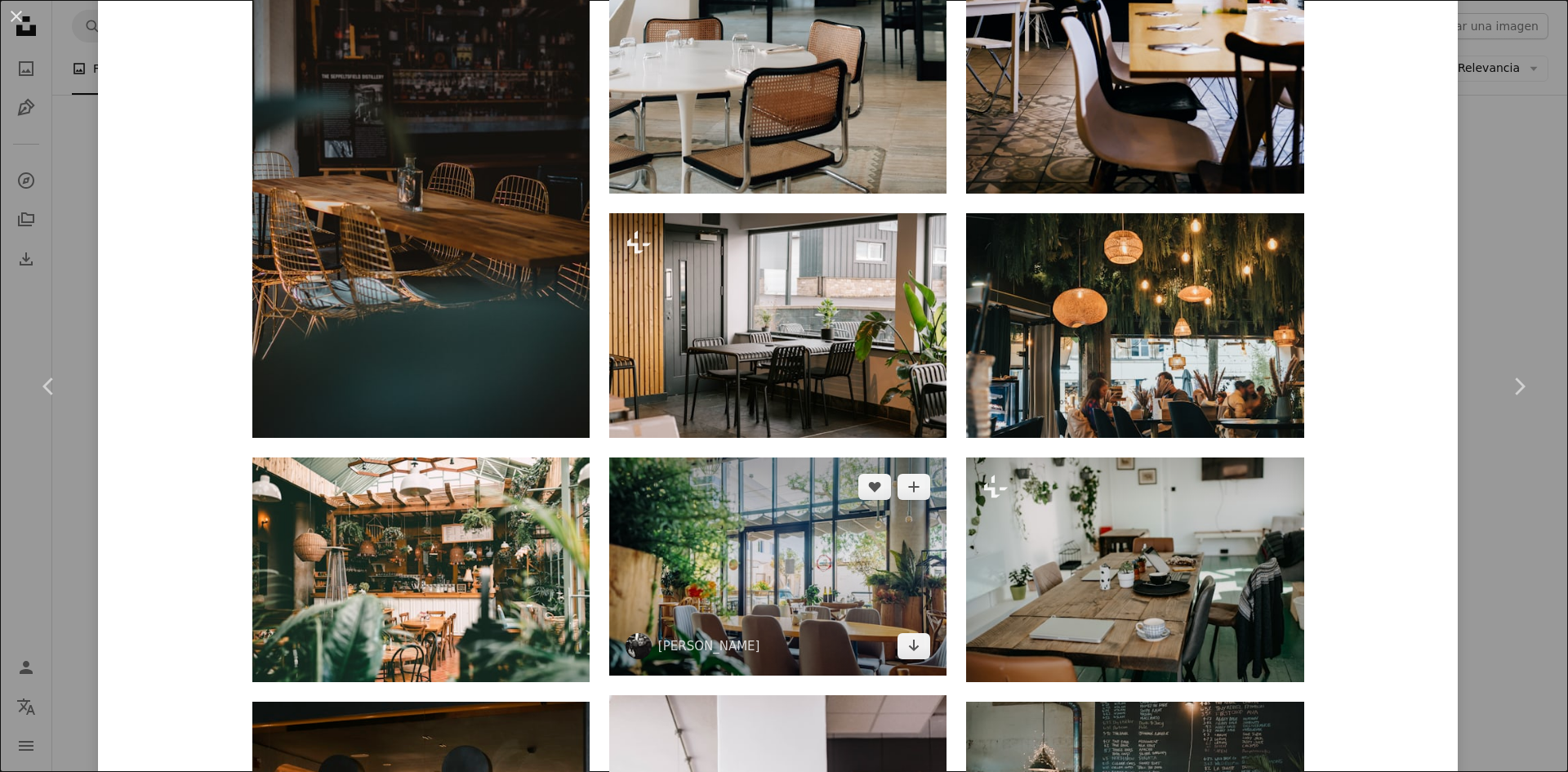
click at [837, 542] on img at bounding box center [778, 566] width 338 height 218
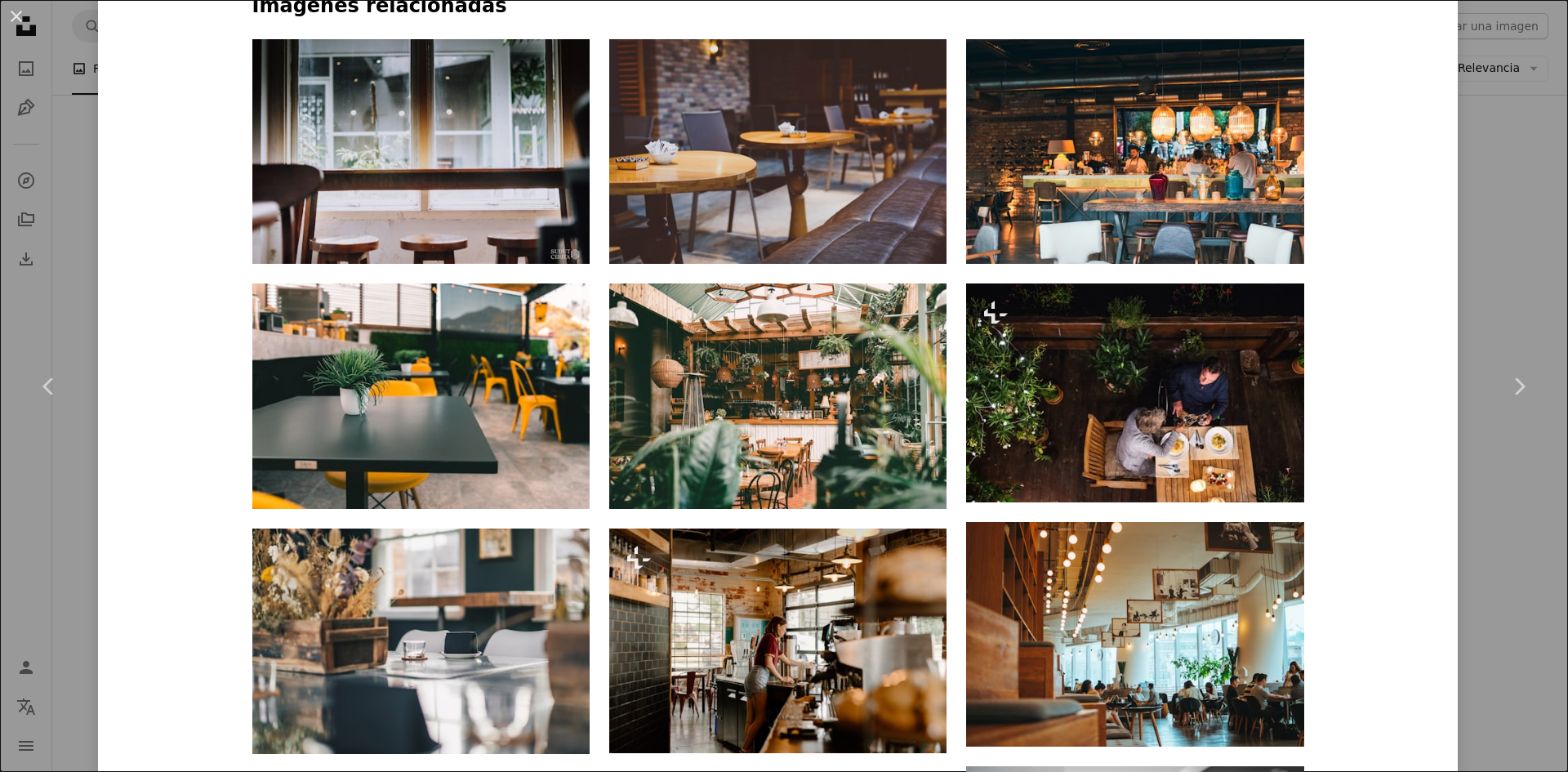
scroll to position [1388, 0]
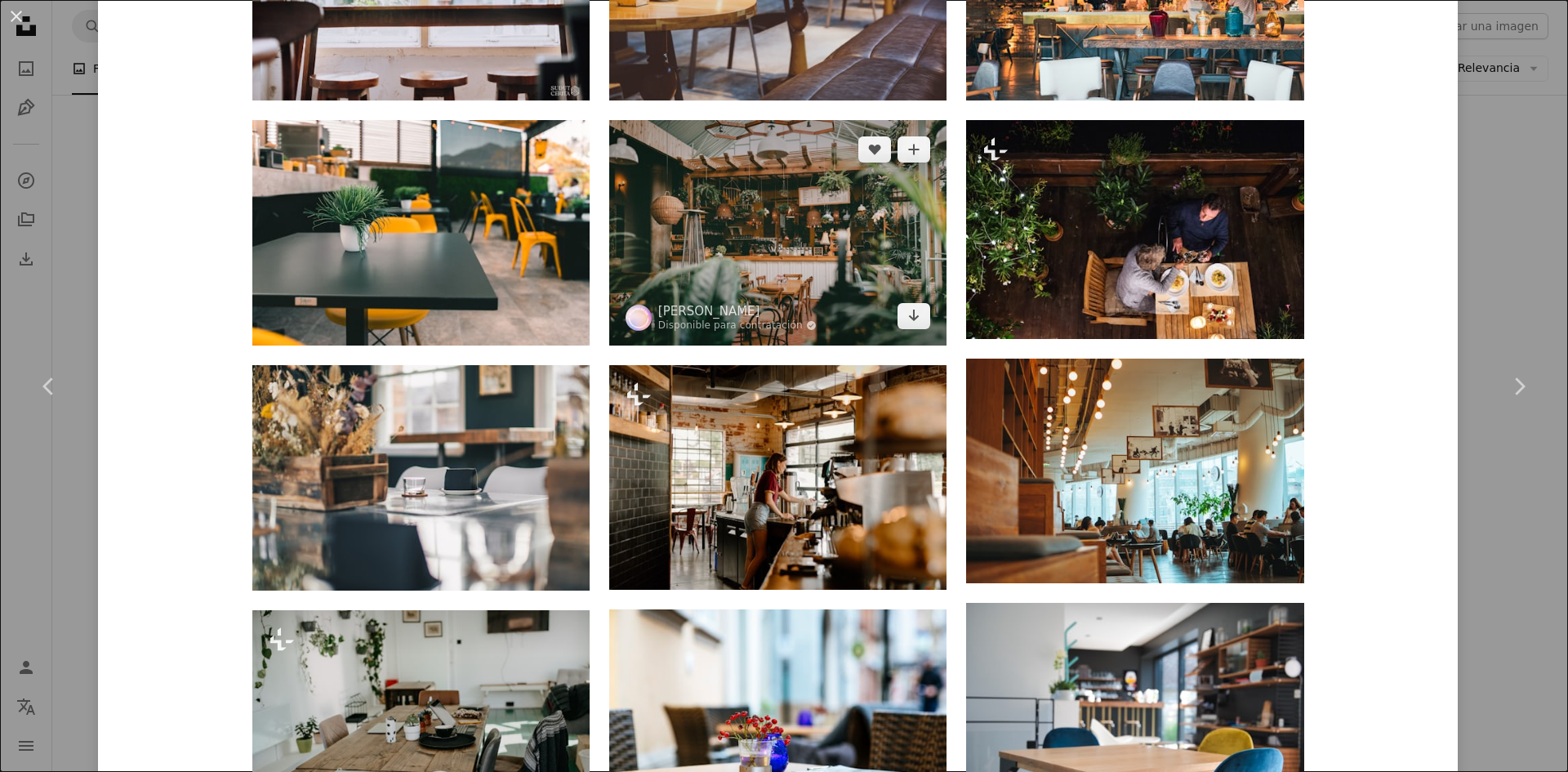
click at [865, 238] on img at bounding box center [778, 233] width 338 height 224
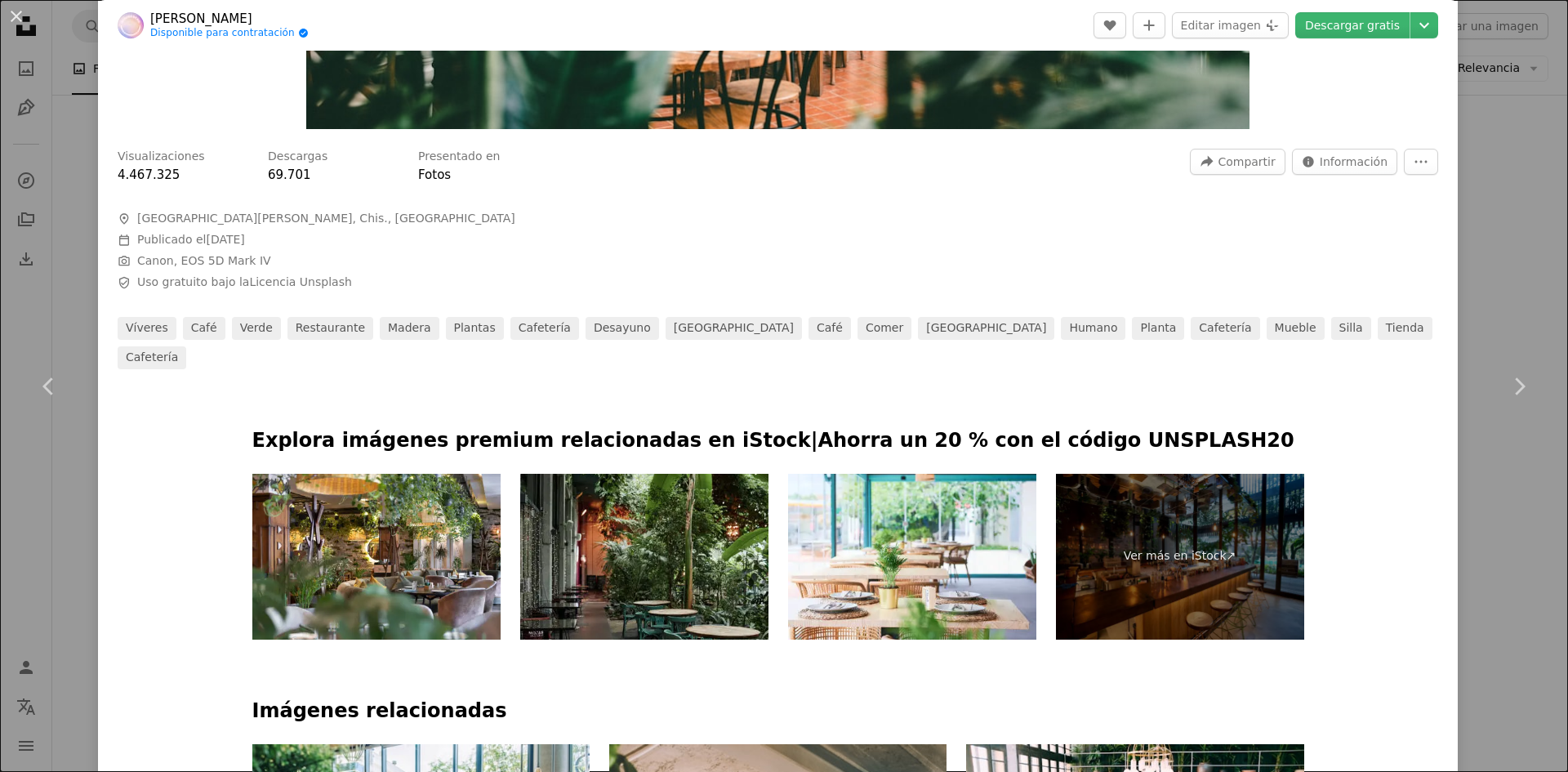
scroll to position [735, 0]
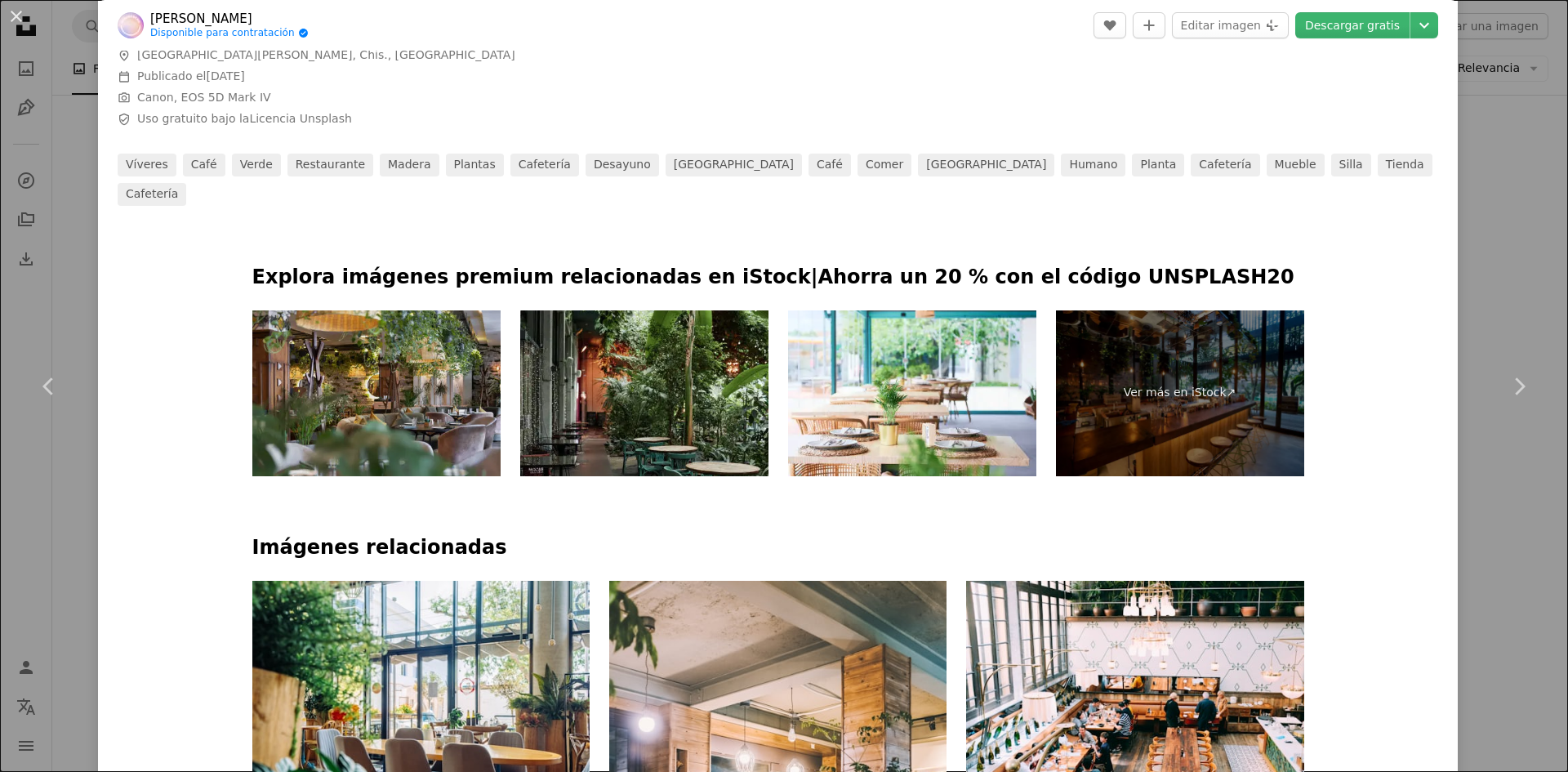
click at [342, 337] on img at bounding box center [377, 393] width 248 height 166
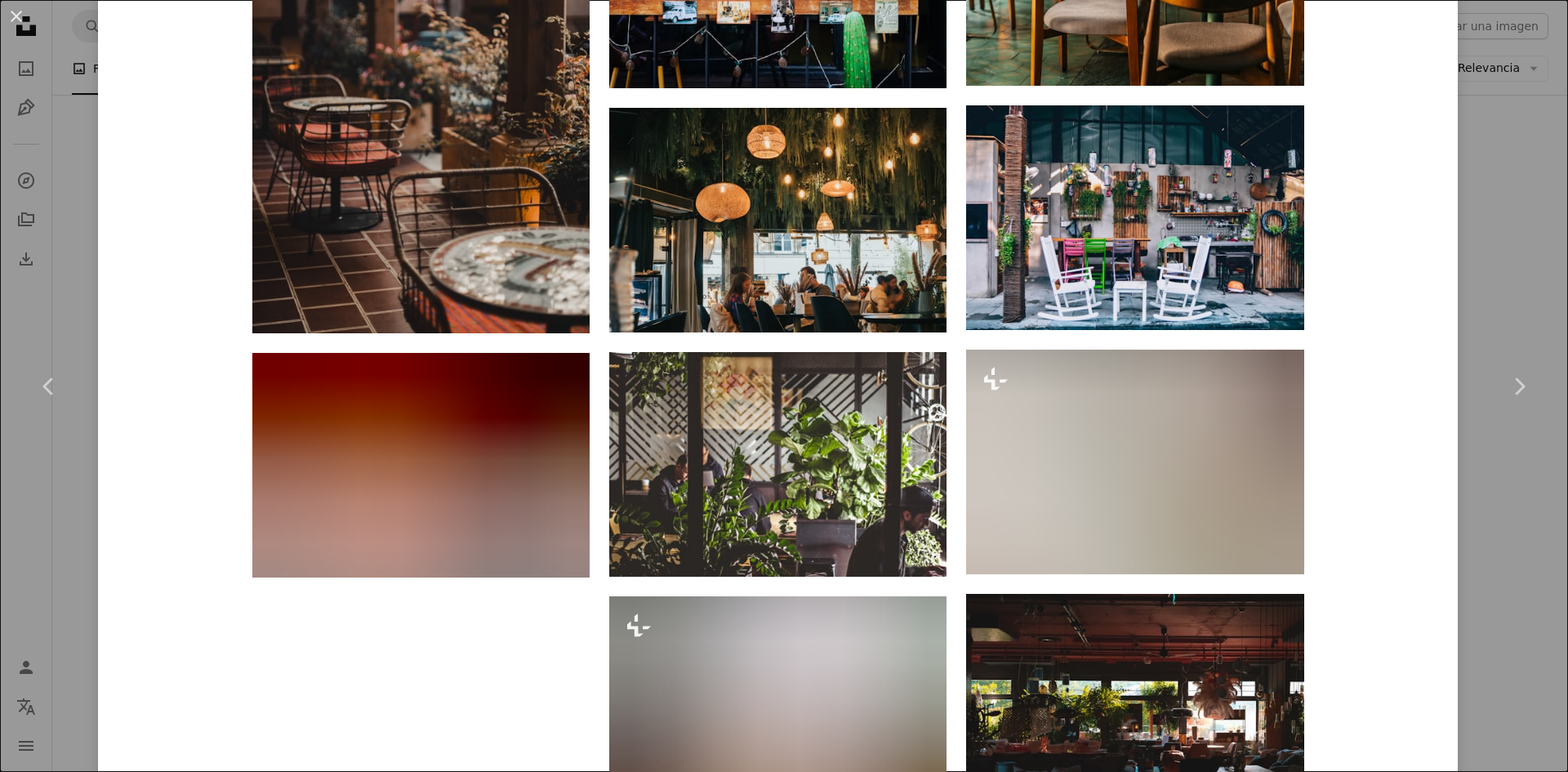
scroll to position [4818, 0]
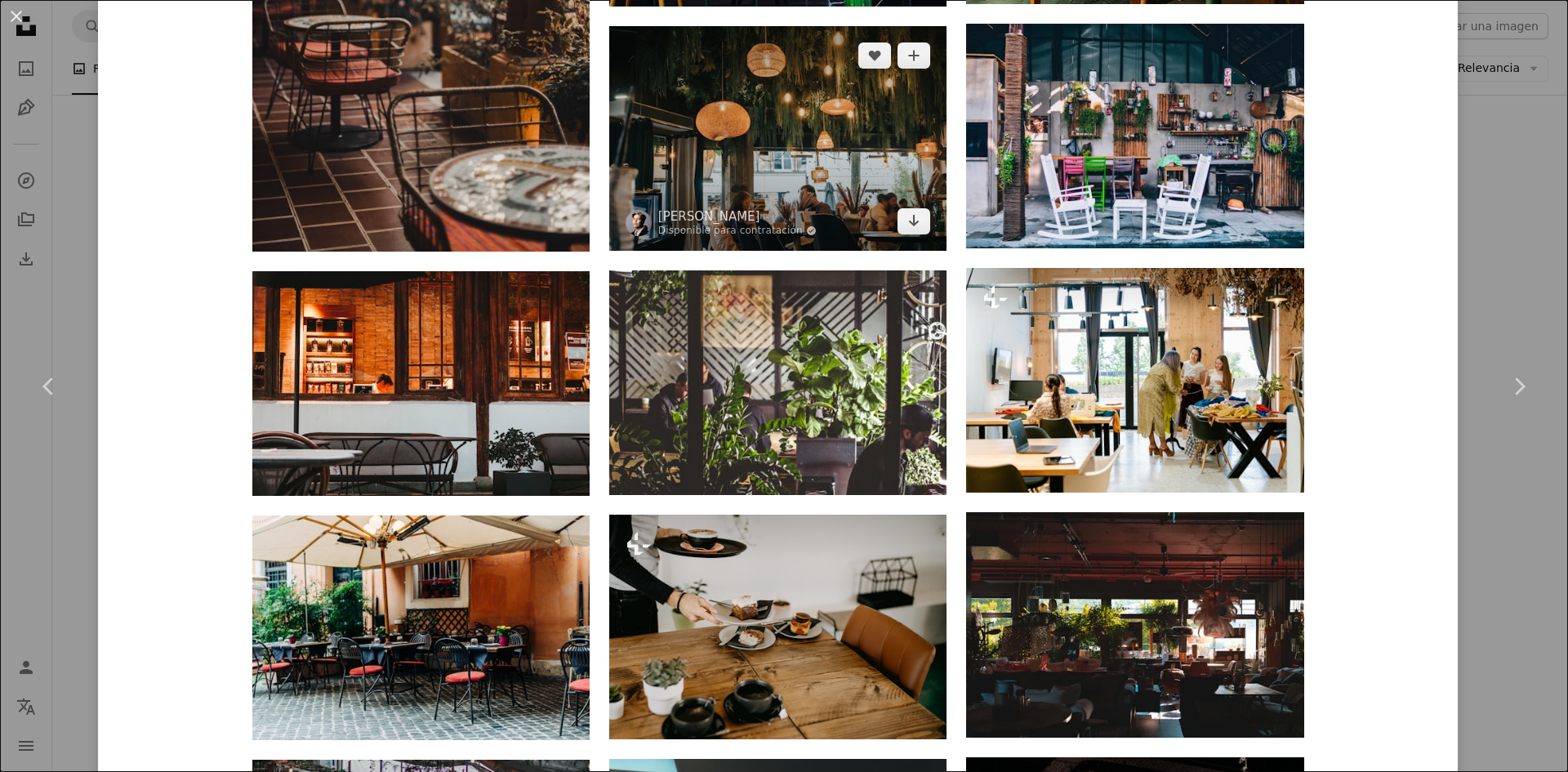
click at [808, 71] on img at bounding box center [778, 138] width 338 height 224
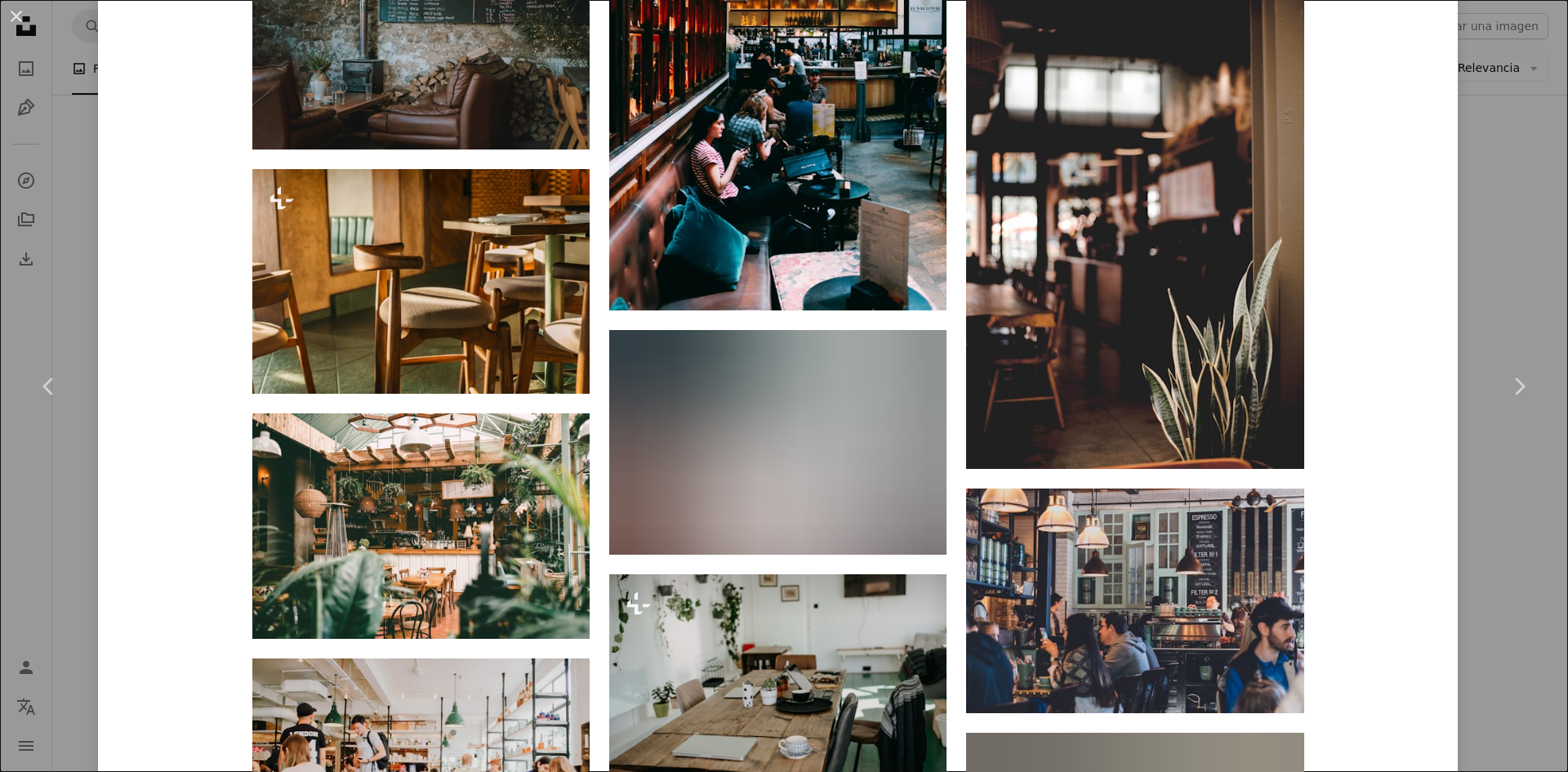
scroll to position [2858, 0]
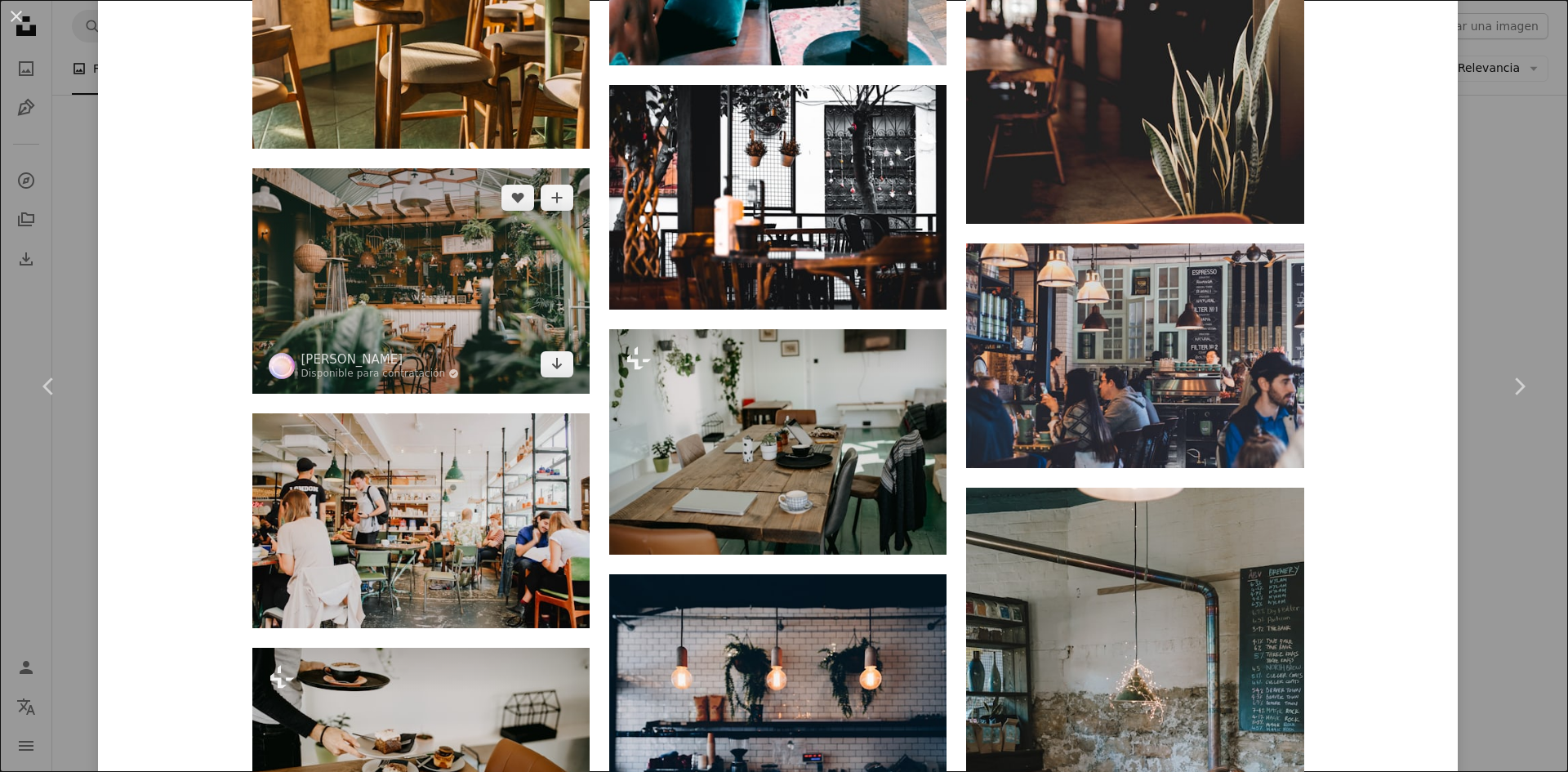
click at [448, 313] on img at bounding box center [421, 281] width 338 height 224
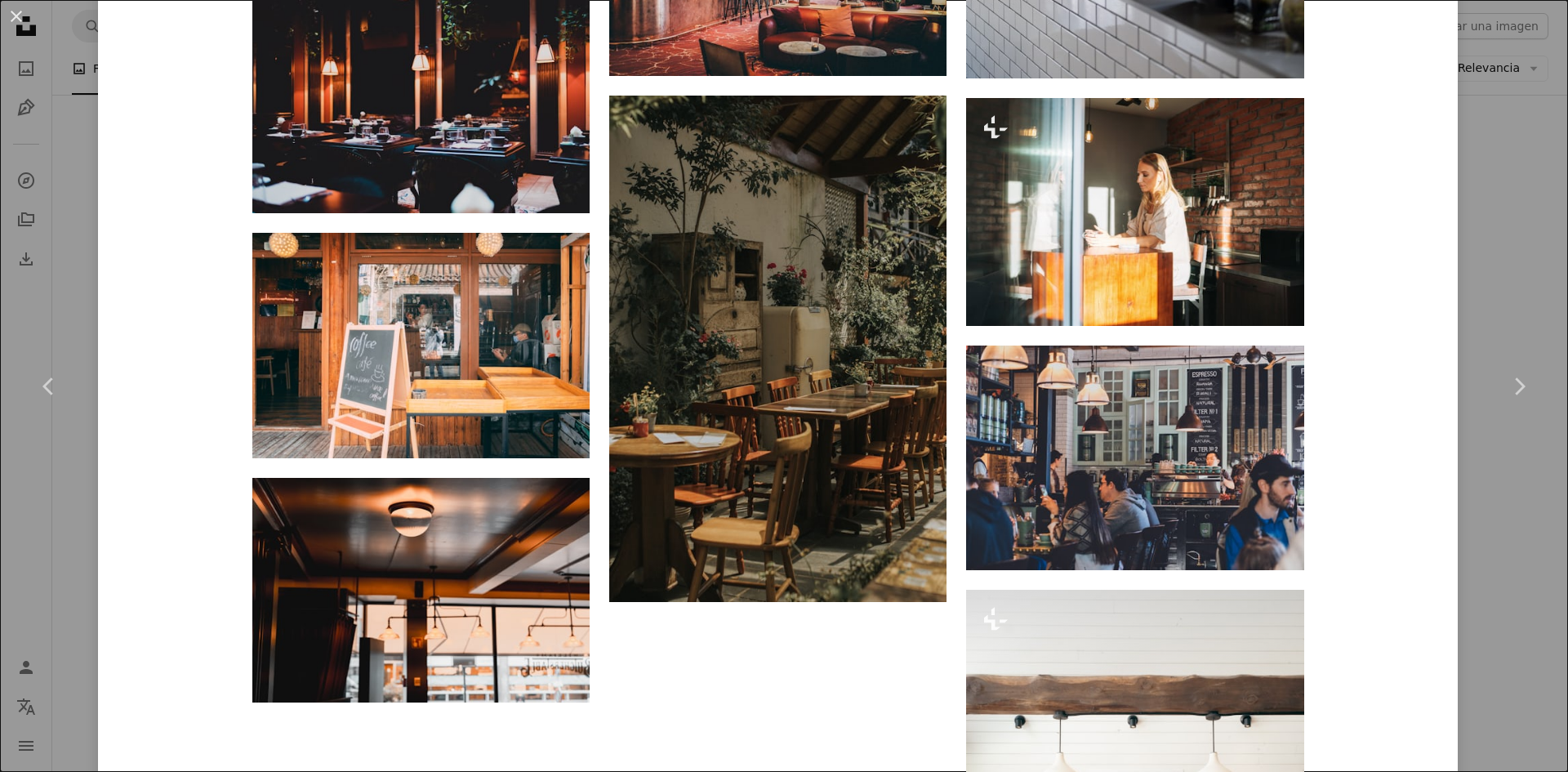
scroll to position [6859, 0]
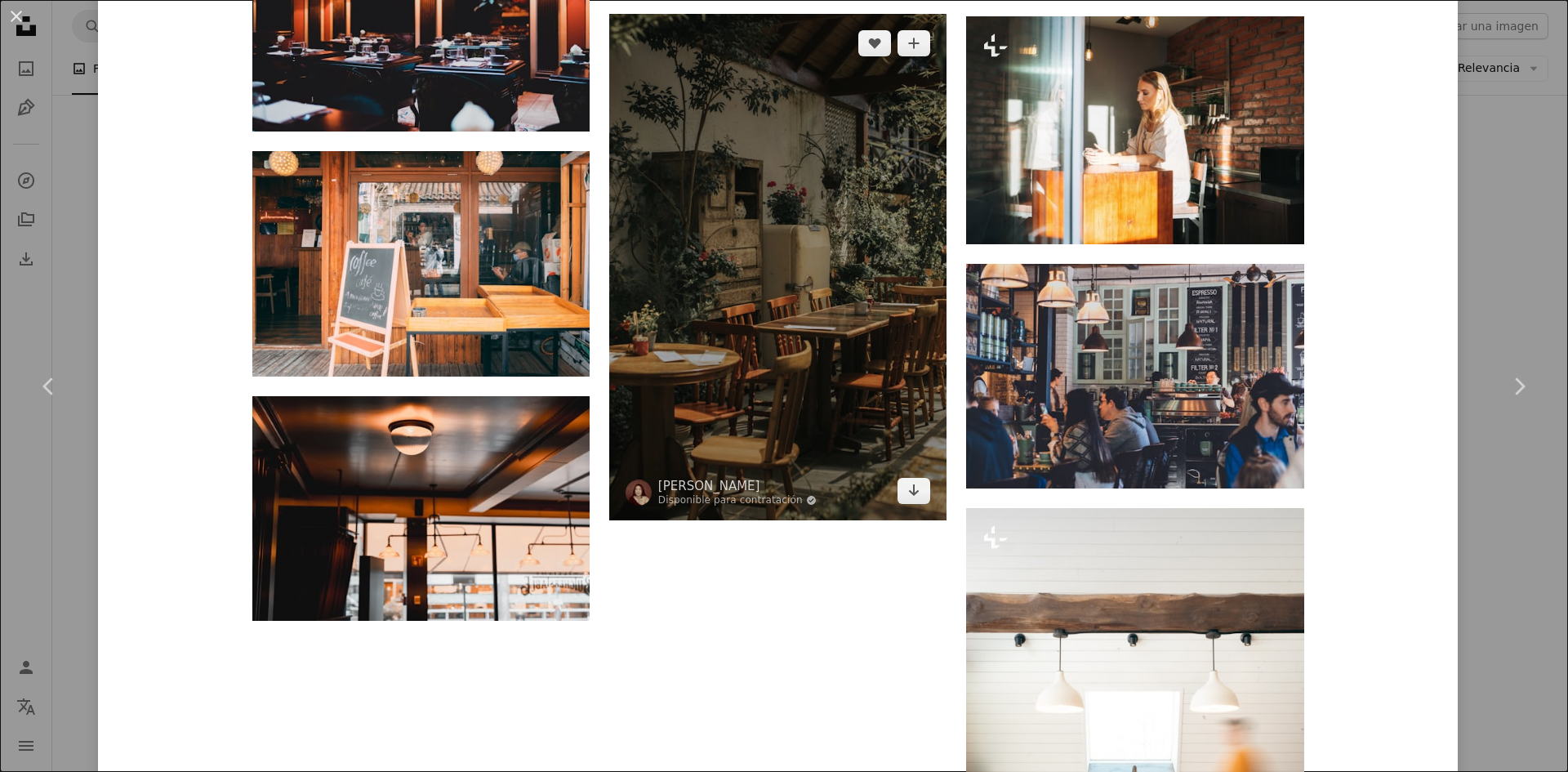
click at [913, 151] on img at bounding box center [778, 266] width 338 height 506
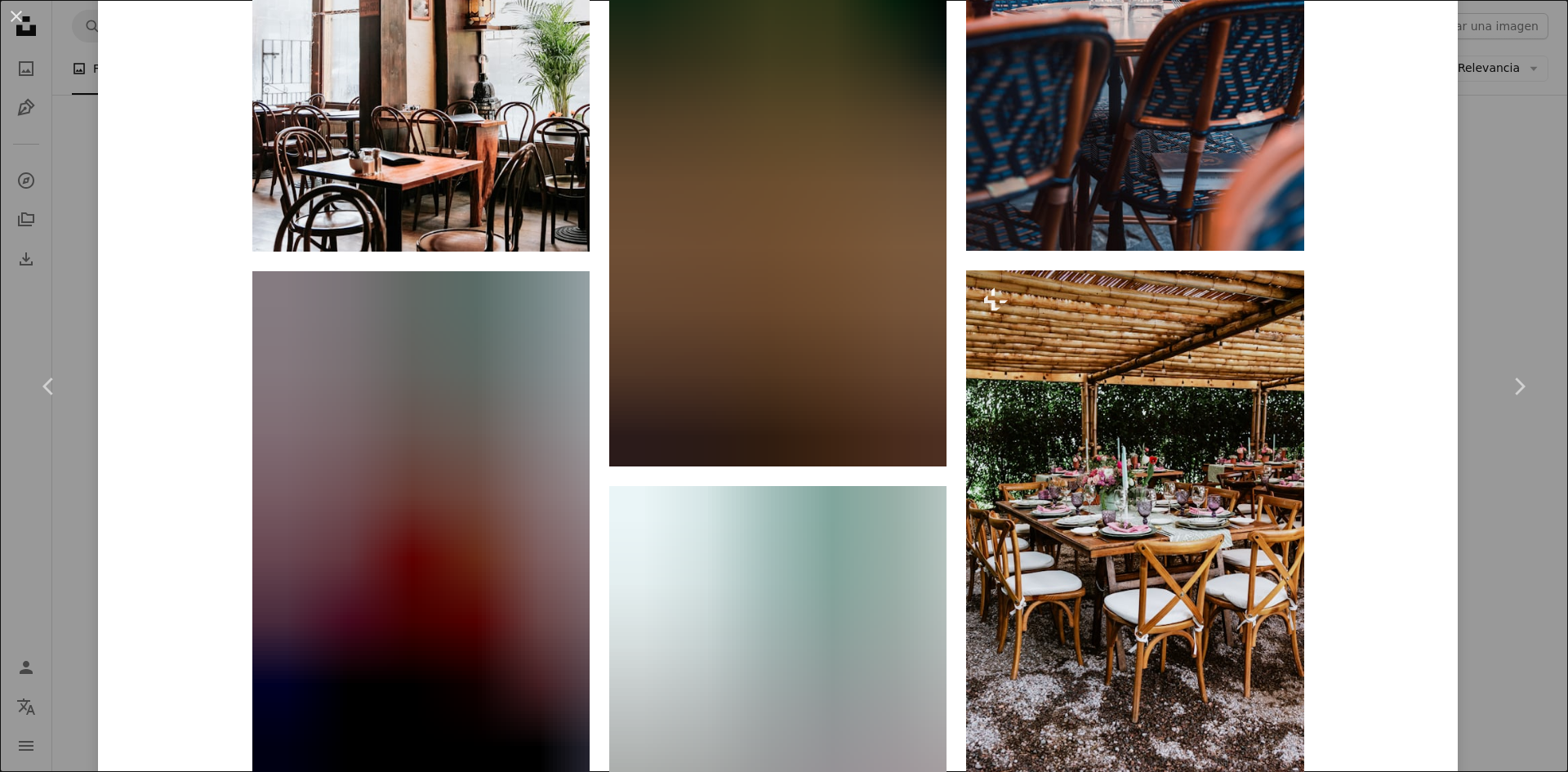
scroll to position [9309, 0]
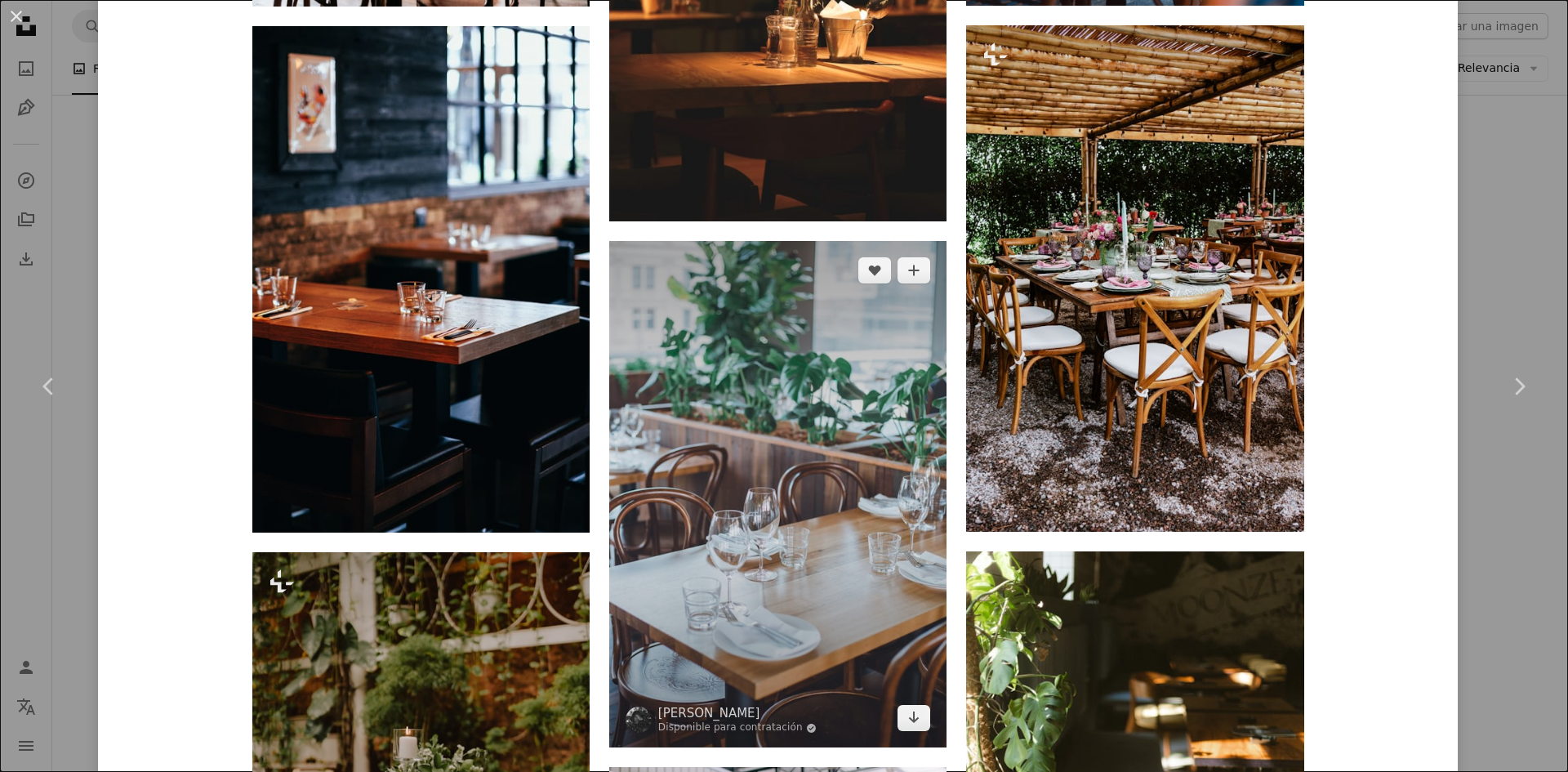
click at [789, 511] on img at bounding box center [778, 493] width 338 height 506
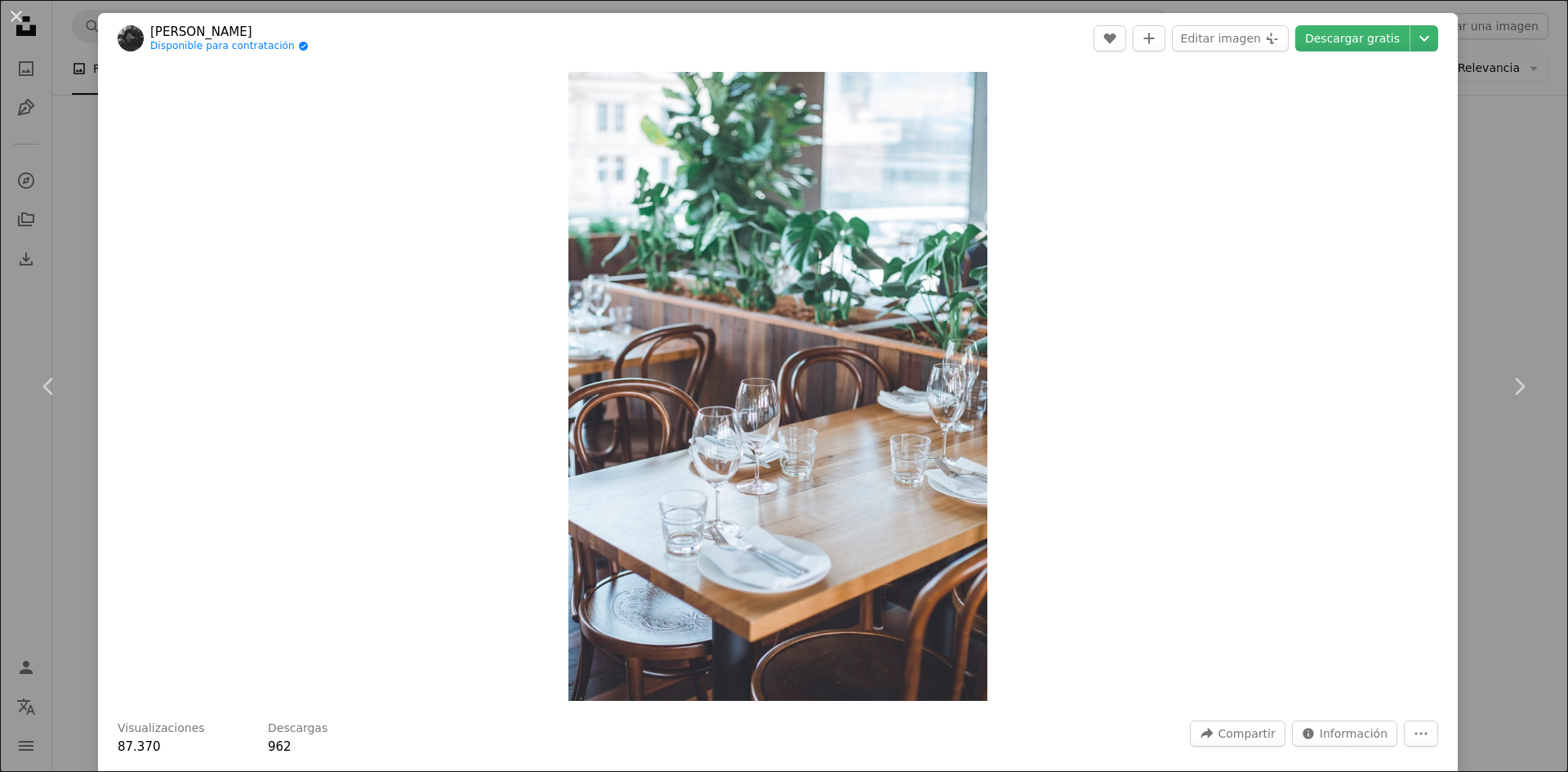
click at [50, 101] on div "An X shape Chevron left Chevron right [PERSON_NAME] Disponible para contratació…" at bounding box center [784, 386] width 1568 height 772
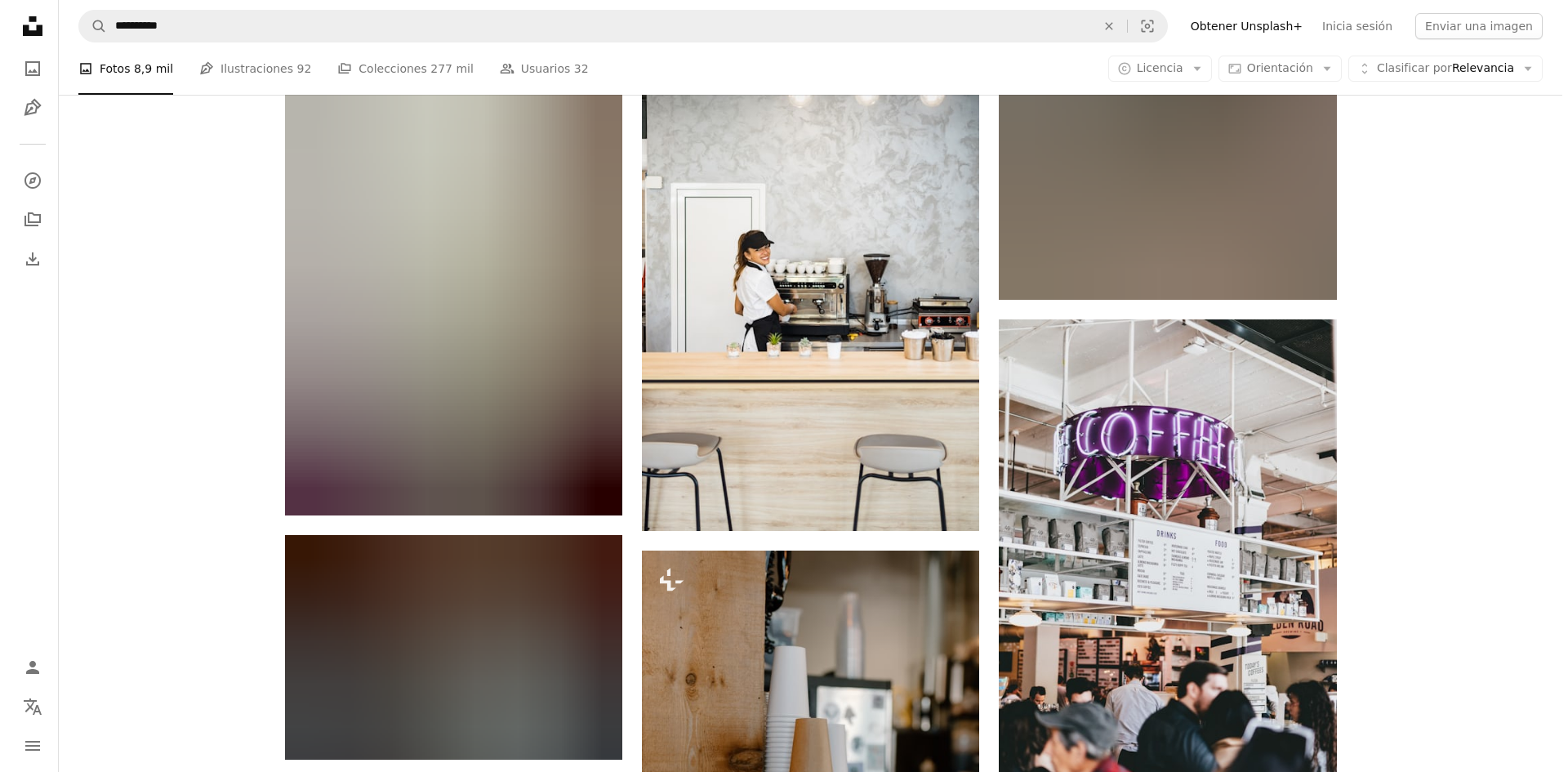
scroll to position [6288, 0]
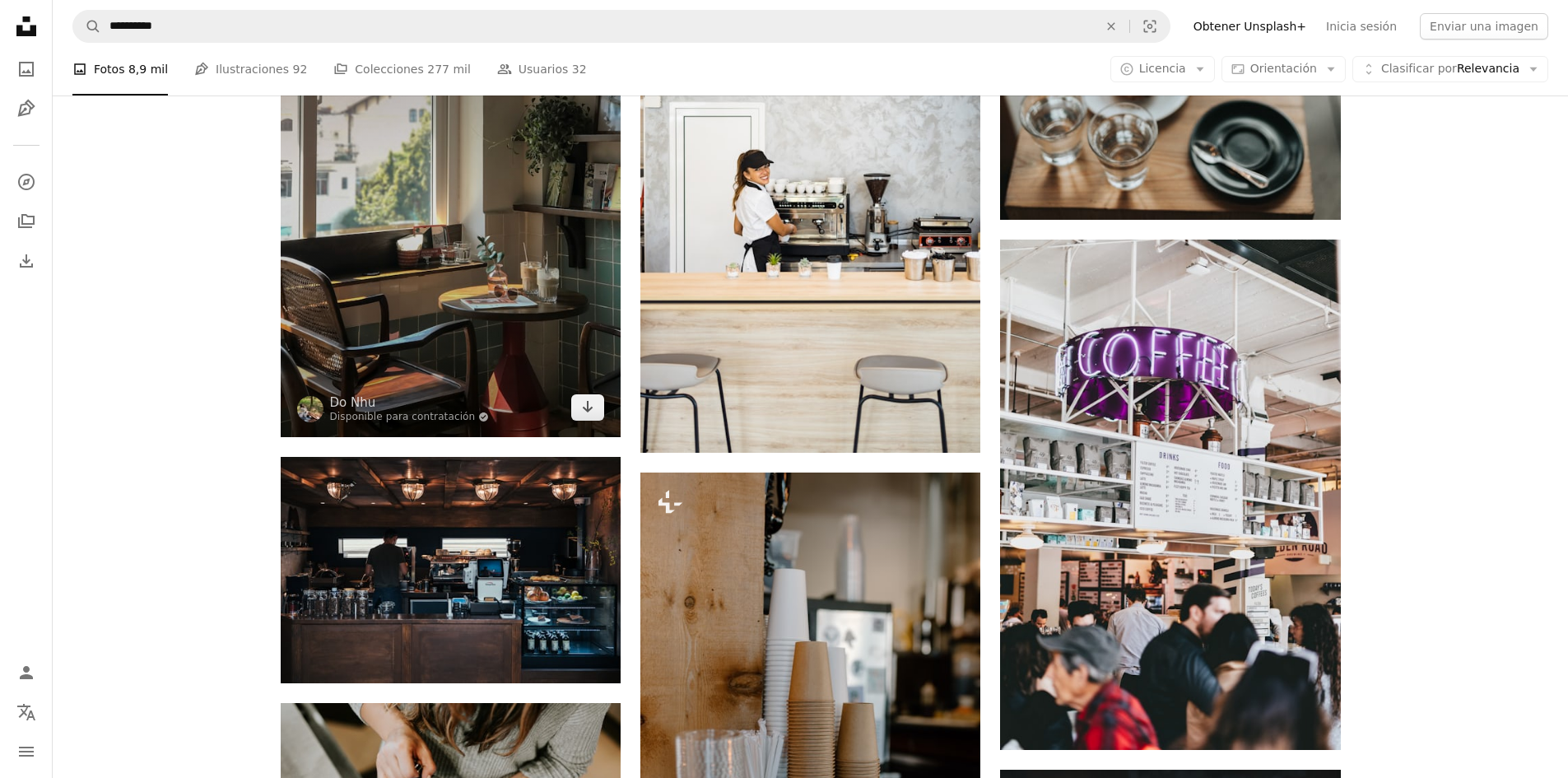
click at [548, 316] on img at bounding box center [451, 209] width 340 height 453
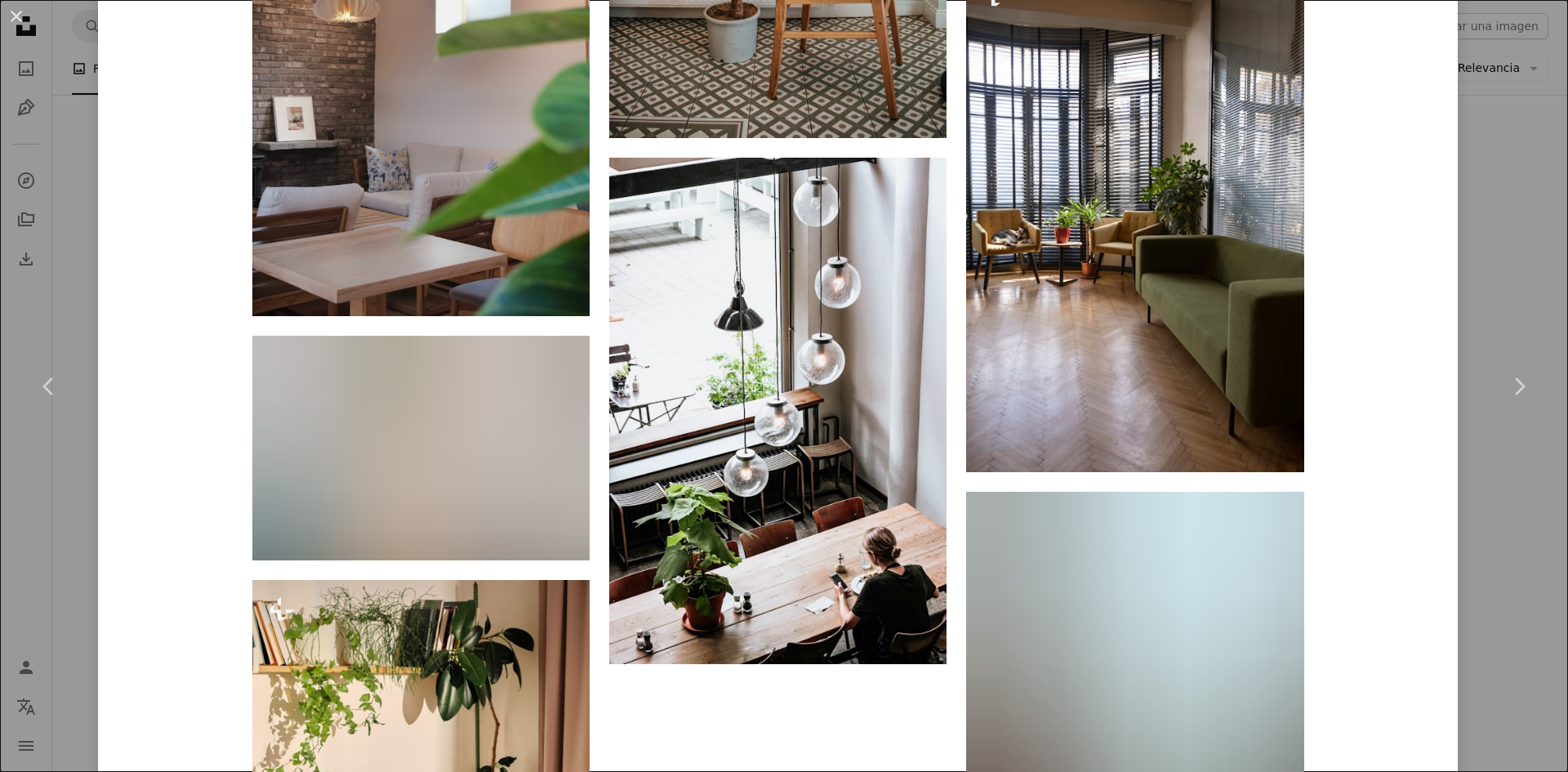
scroll to position [13372, 0]
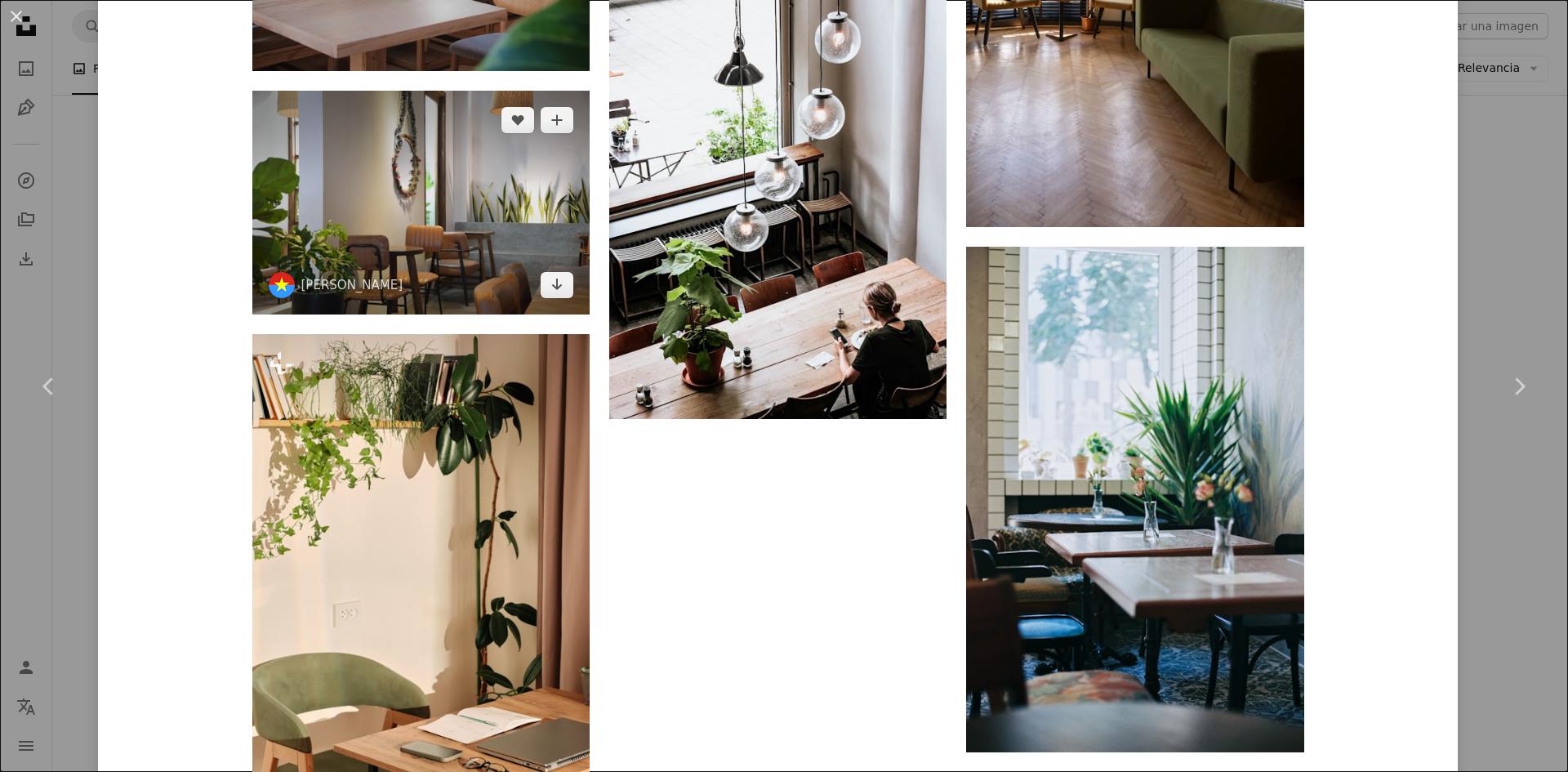
click at [470, 163] on img at bounding box center [421, 202] width 338 height 224
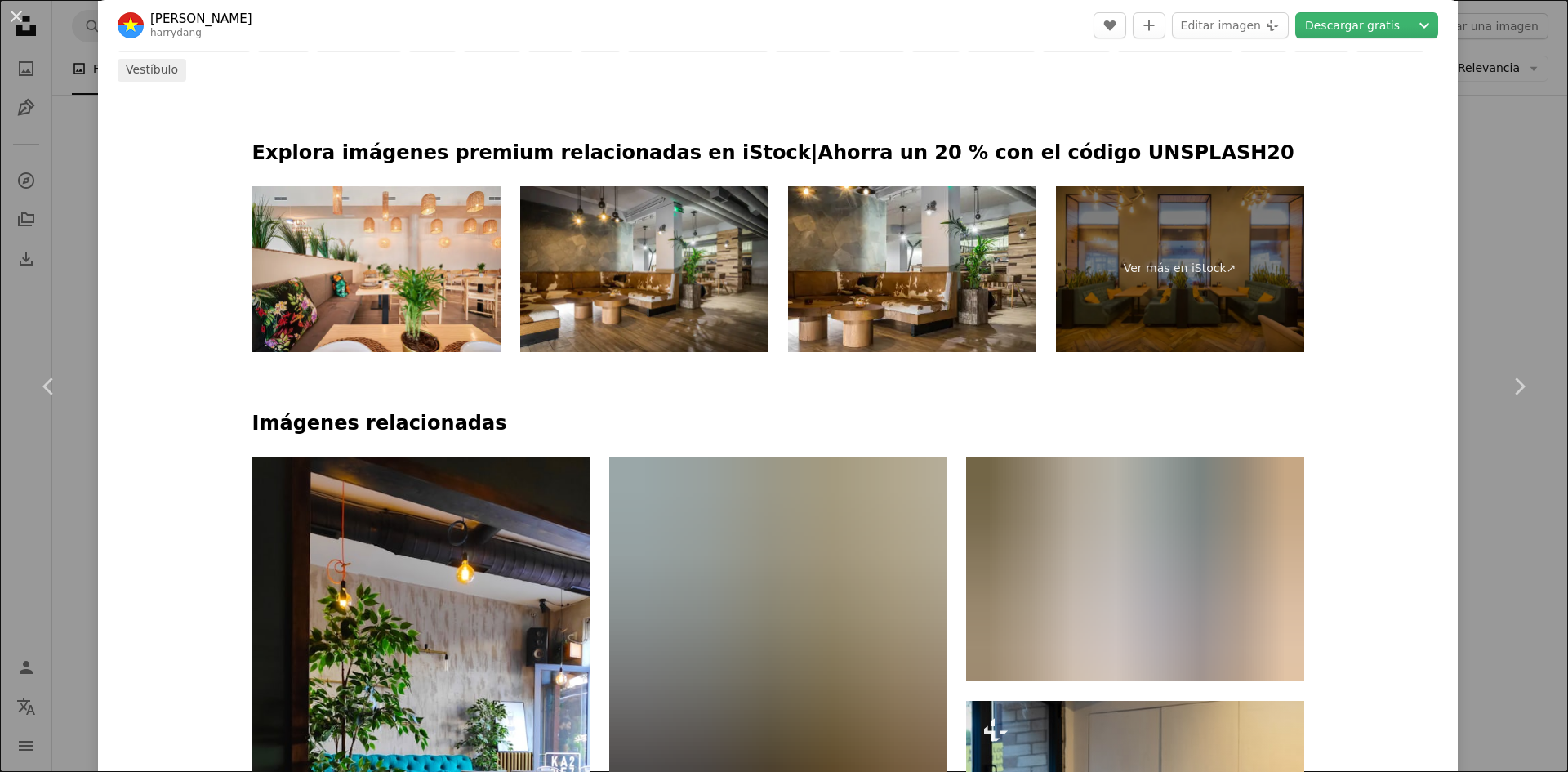
scroll to position [899, 0]
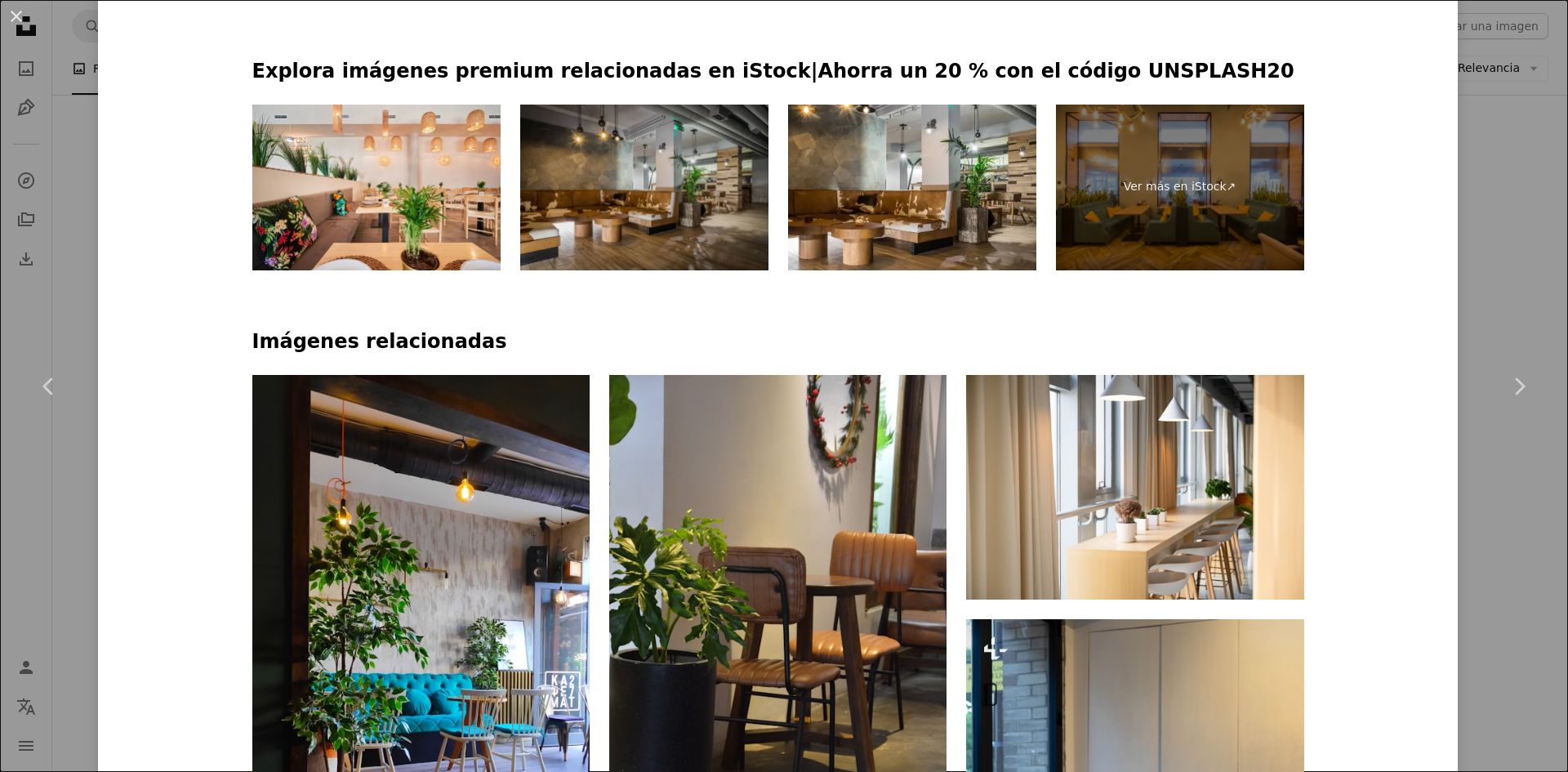
click at [617, 143] on img at bounding box center [645, 186] width 248 height 166
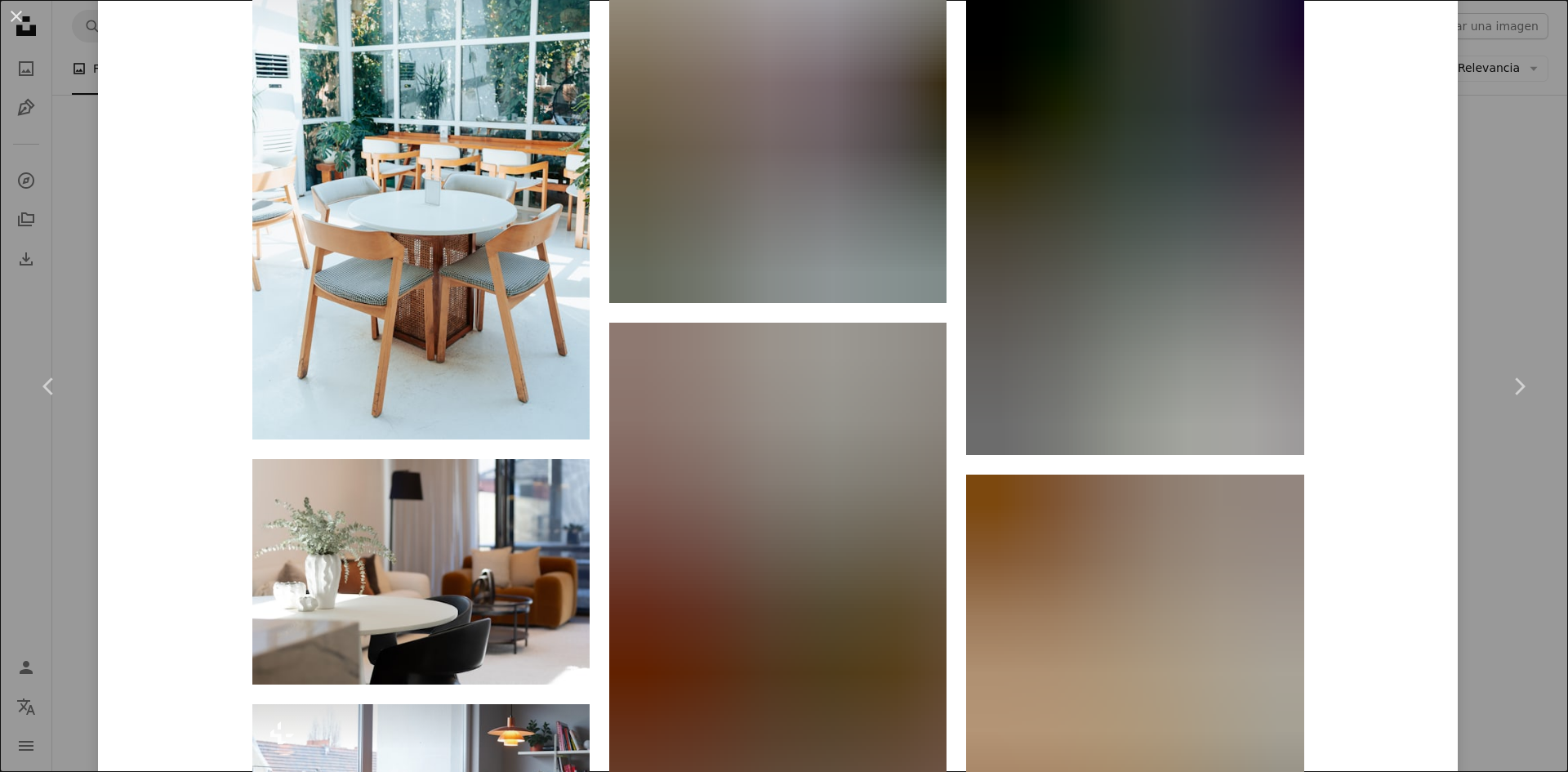
scroll to position [4328, 0]
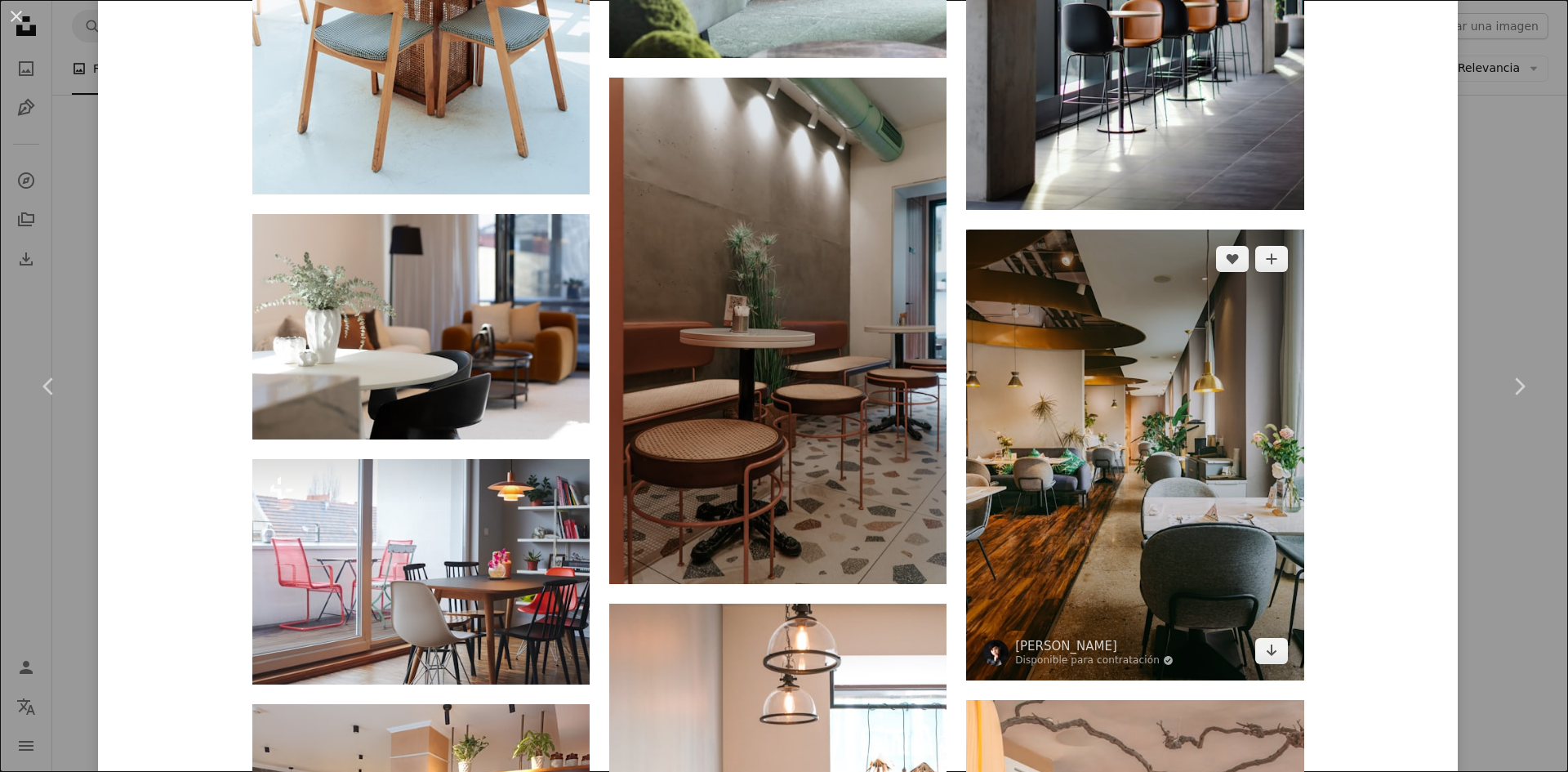
click at [1094, 472] on img at bounding box center [1134, 454] width 338 height 450
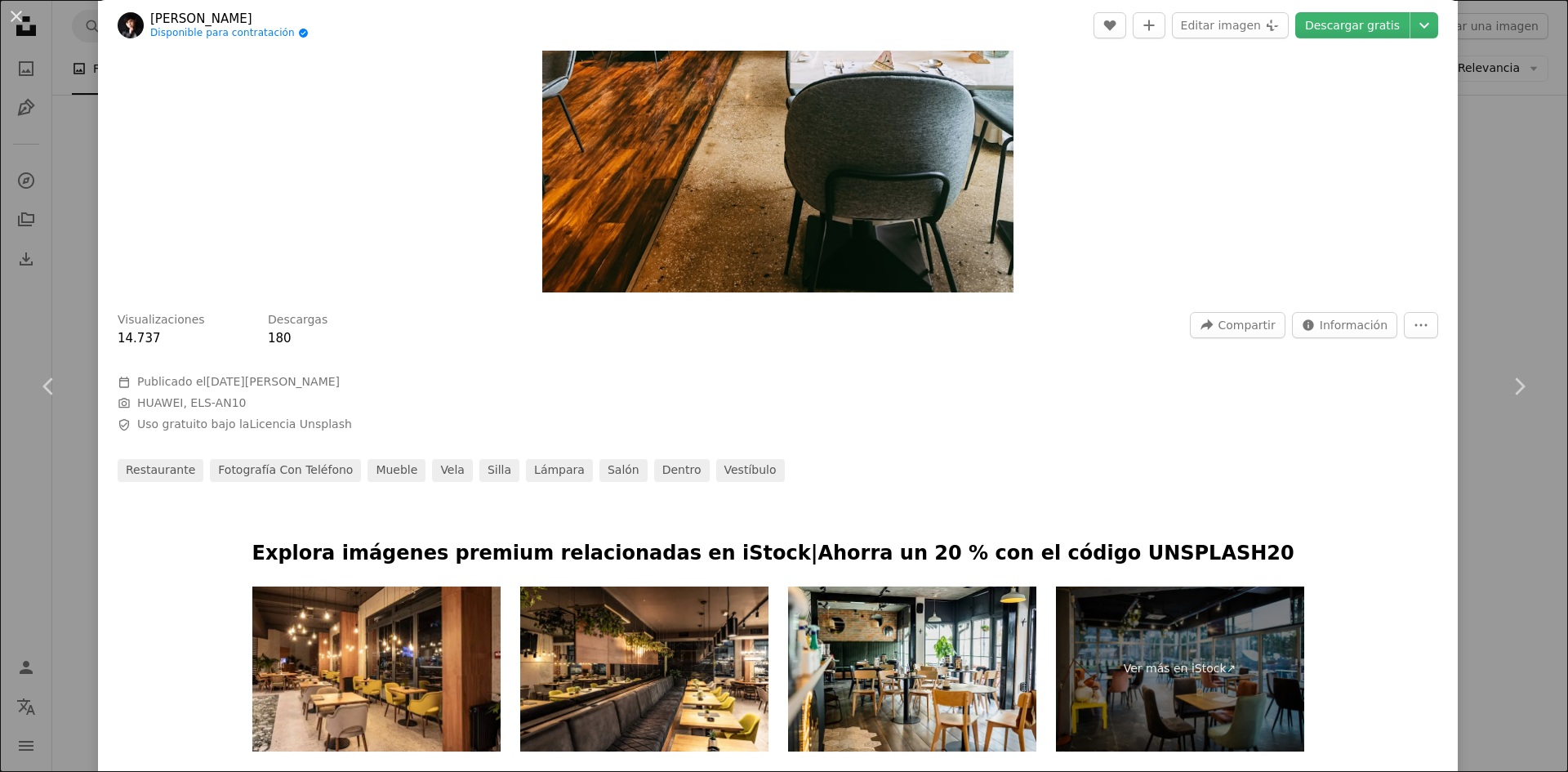
scroll to position [490, 0]
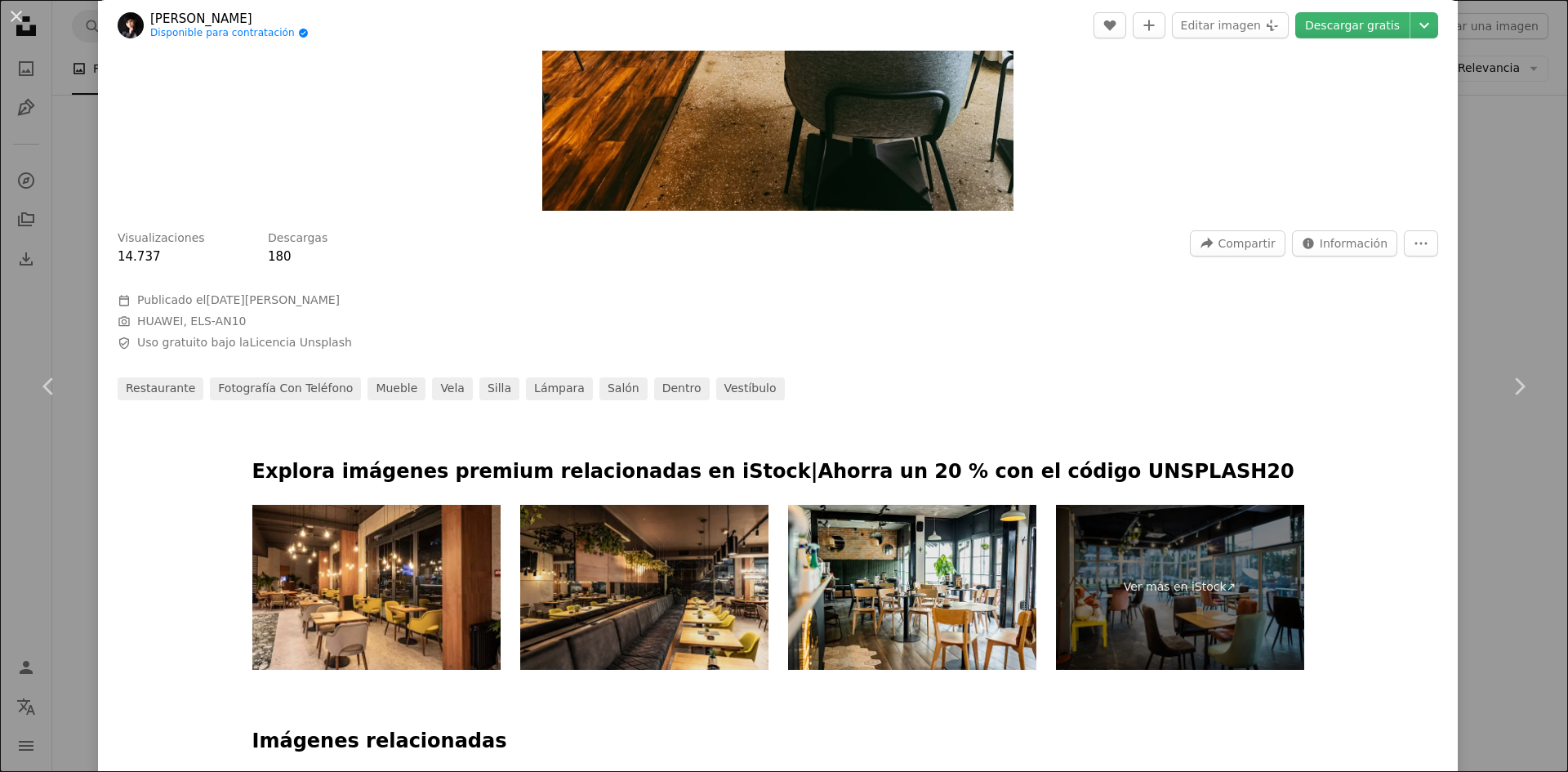
click at [682, 573] on img at bounding box center [645, 587] width 248 height 166
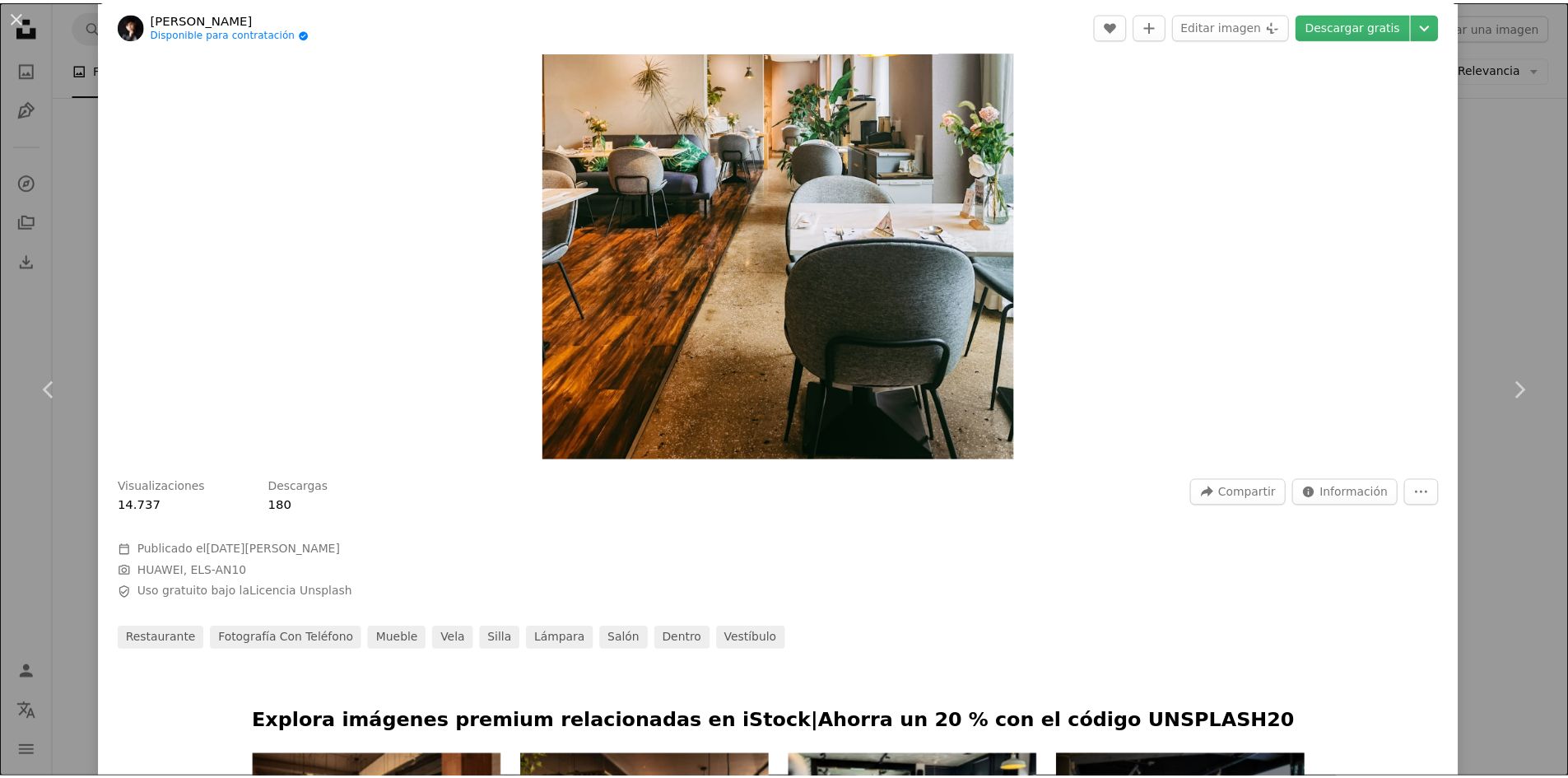
scroll to position [82, 0]
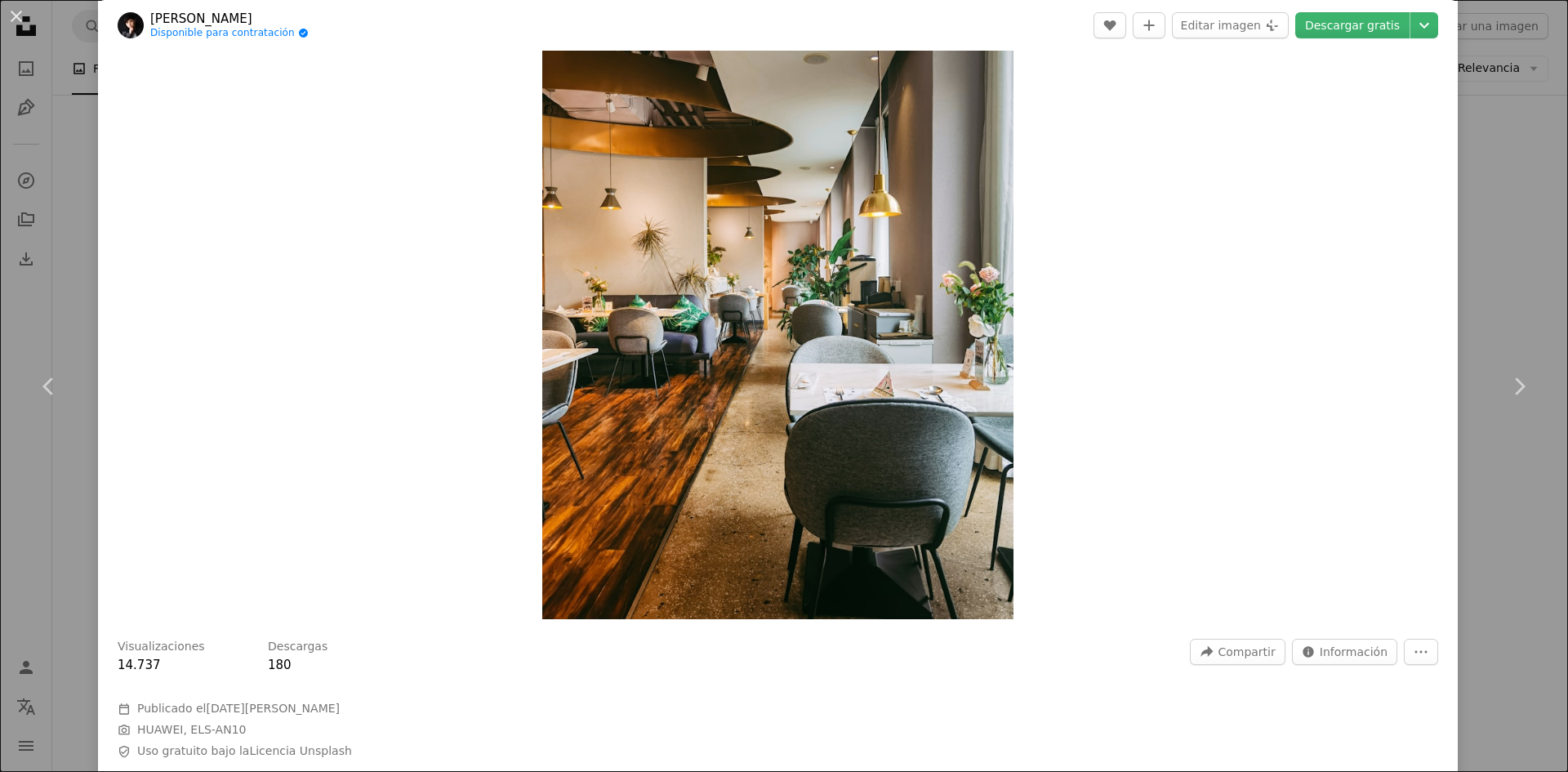
click at [1508, 188] on div "An X shape Chevron left Chevron right [PERSON_NAME] Disponible para contratació…" at bounding box center [784, 386] width 1568 height 772
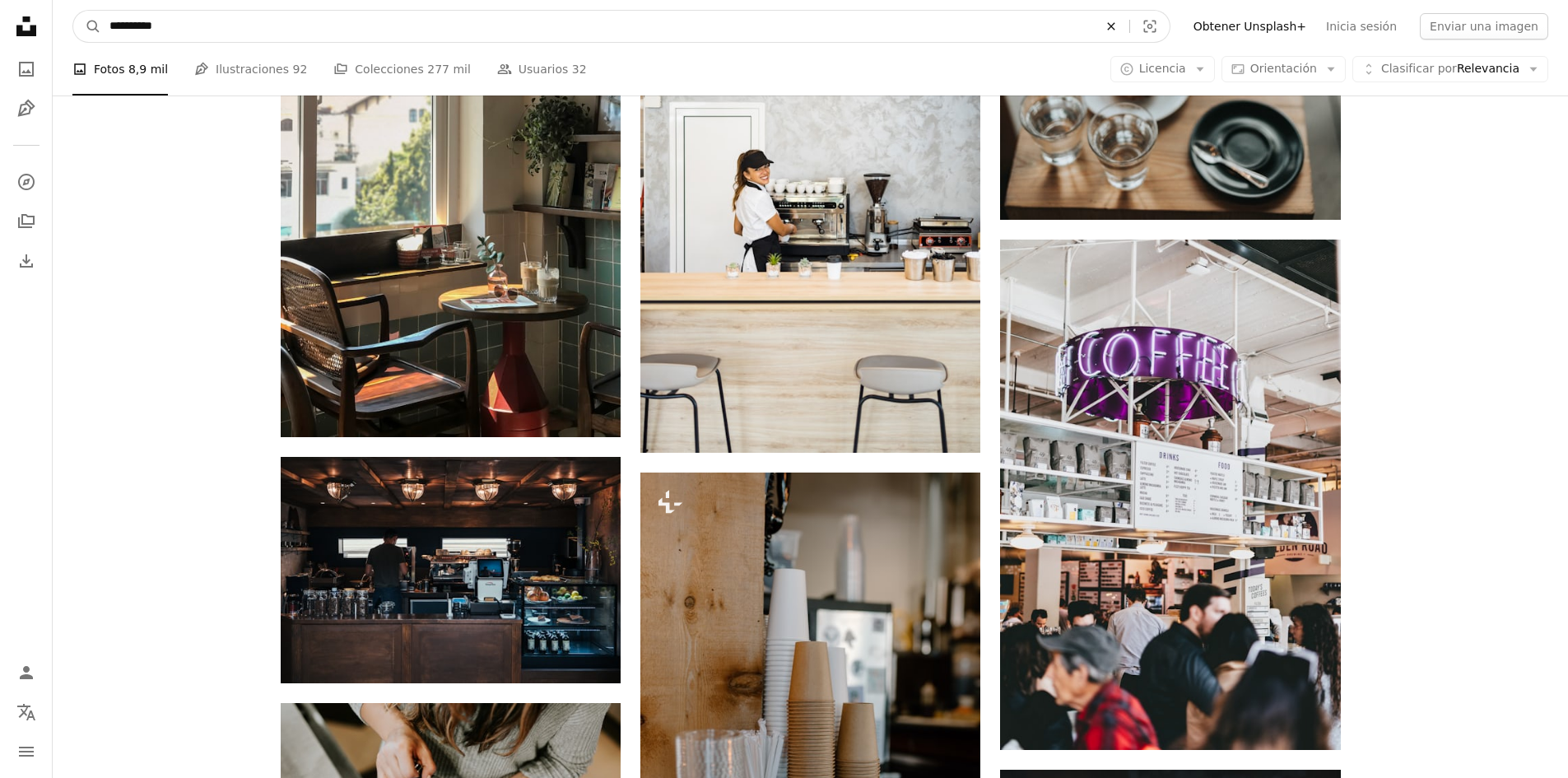
click at [1129, 27] on icon "An X shape" at bounding box center [1111, 26] width 36 height 13
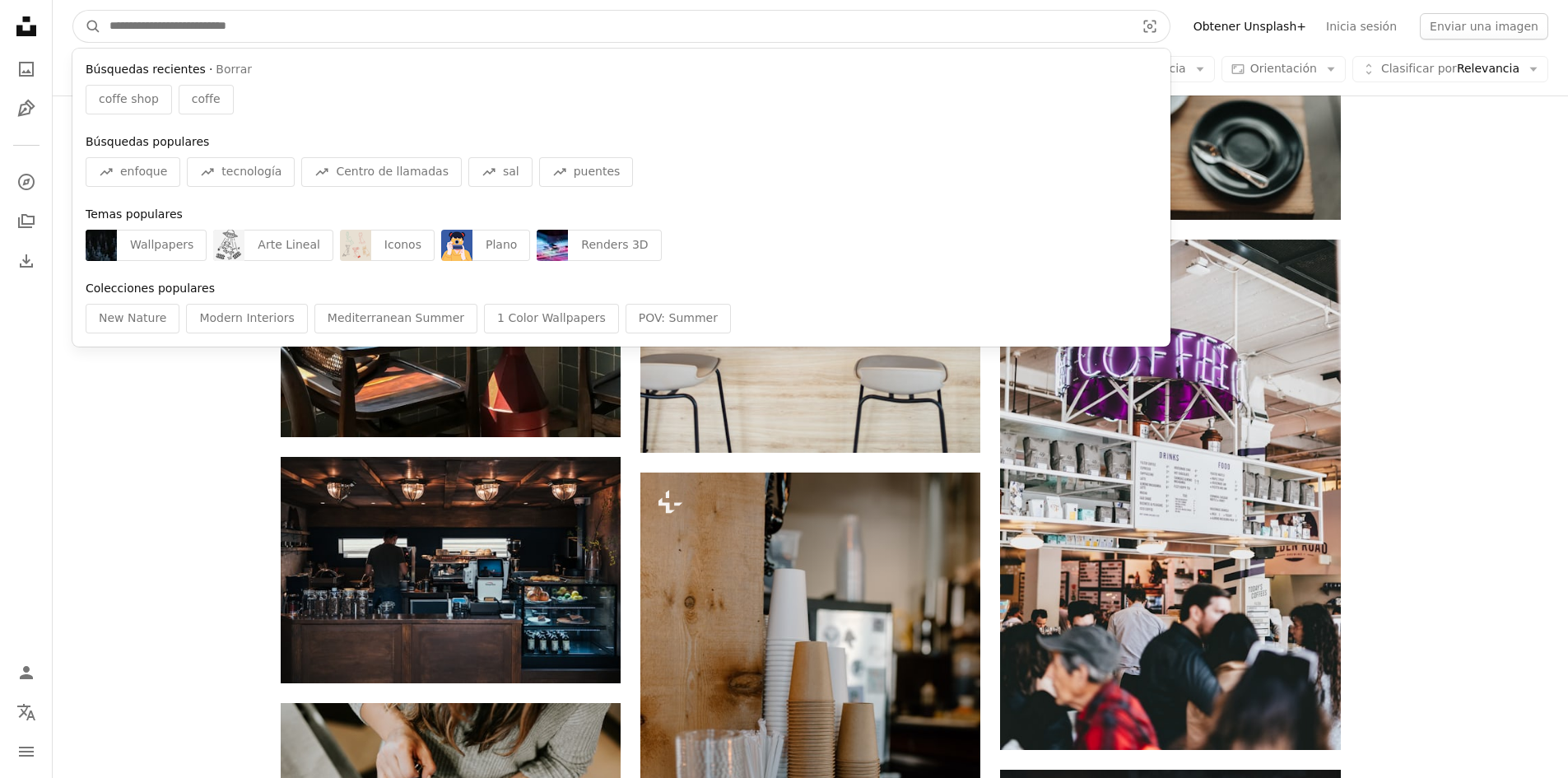
click at [192, 29] on input "Encuentra imágenes en todo el sitio" at bounding box center [616, 26] width 1029 height 31
type input "*"
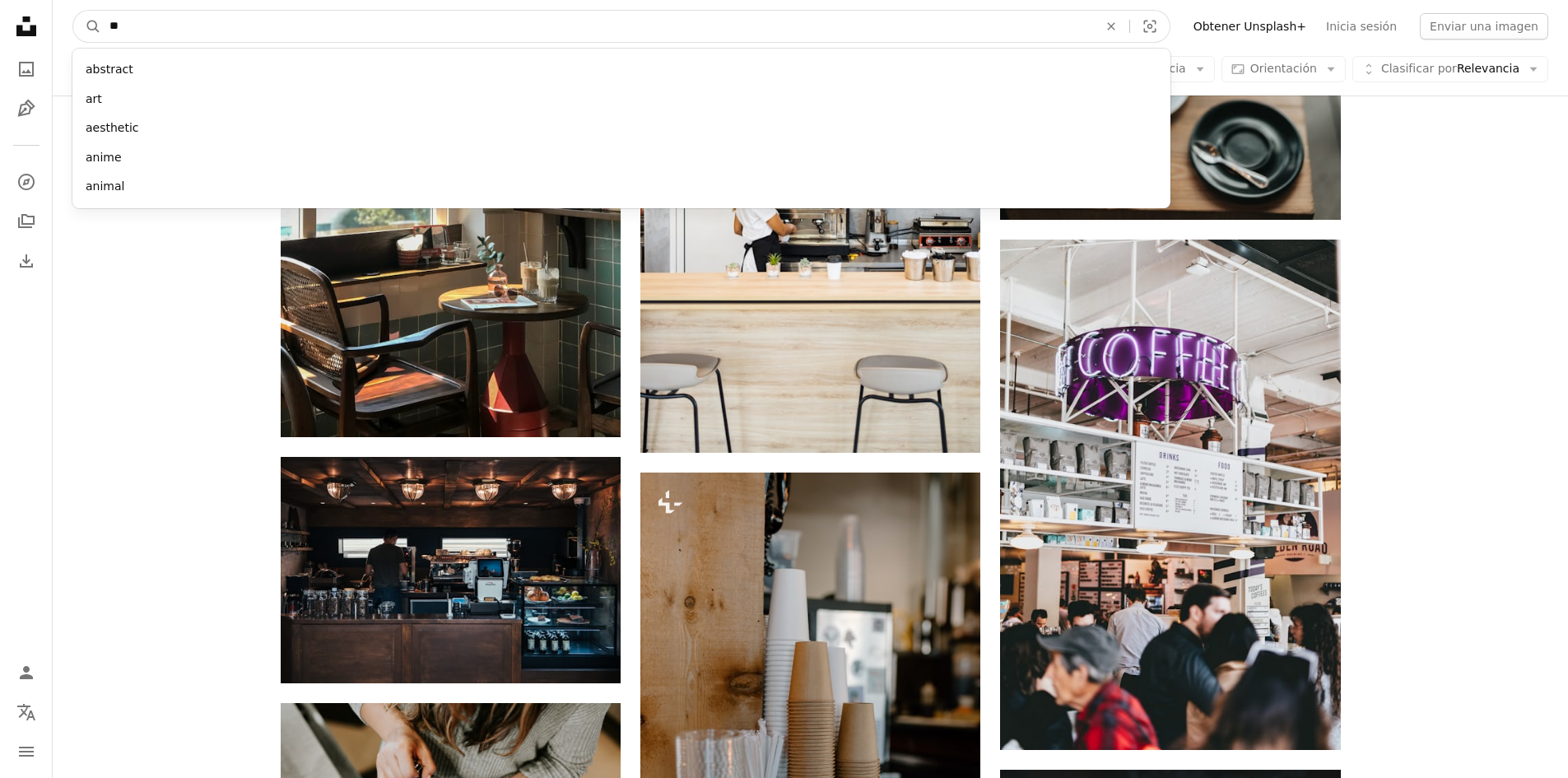
type input "***"
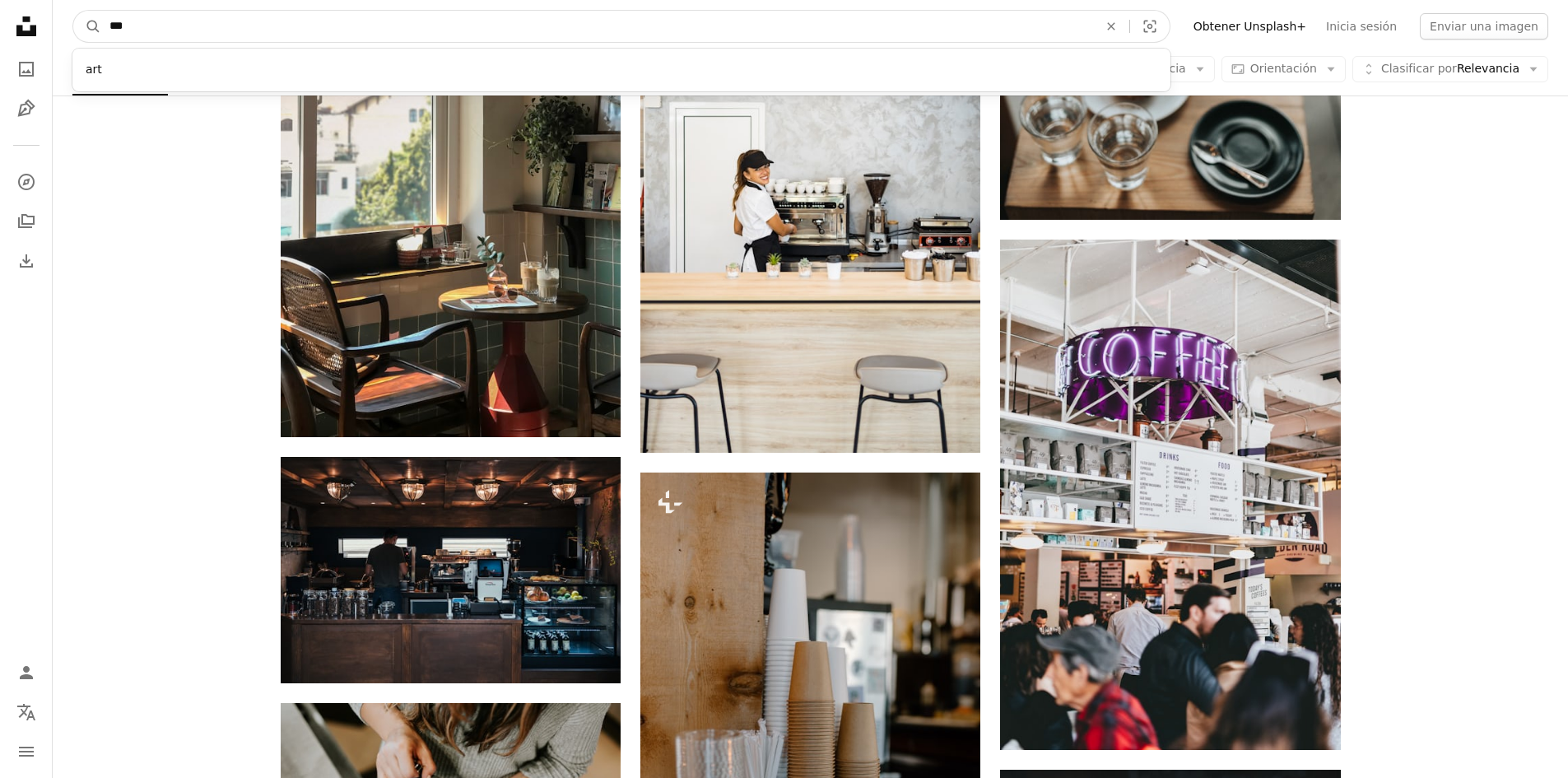
click button "A magnifying glass" at bounding box center [87, 26] width 28 height 31
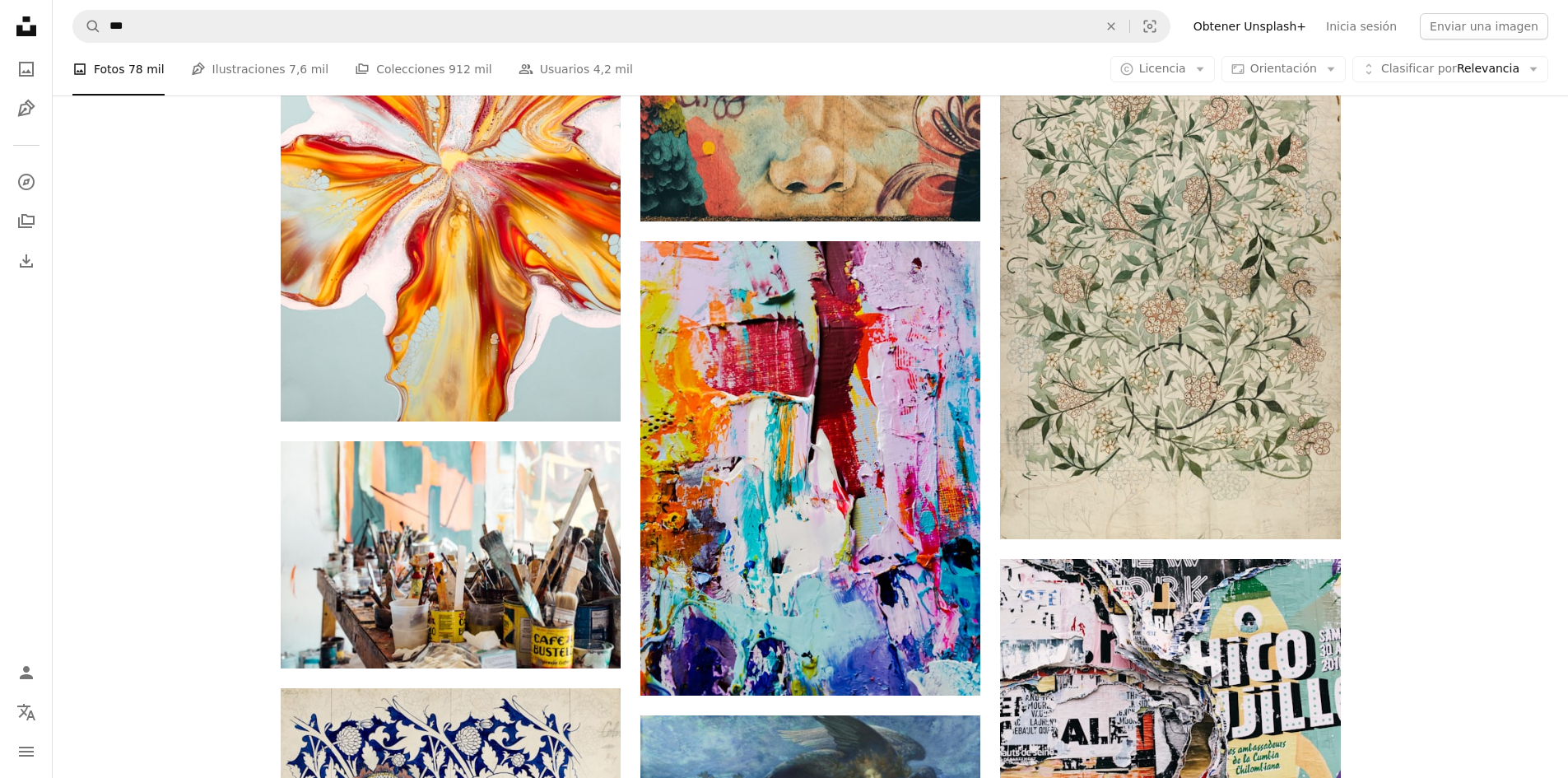
scroll to position [2551, 0]
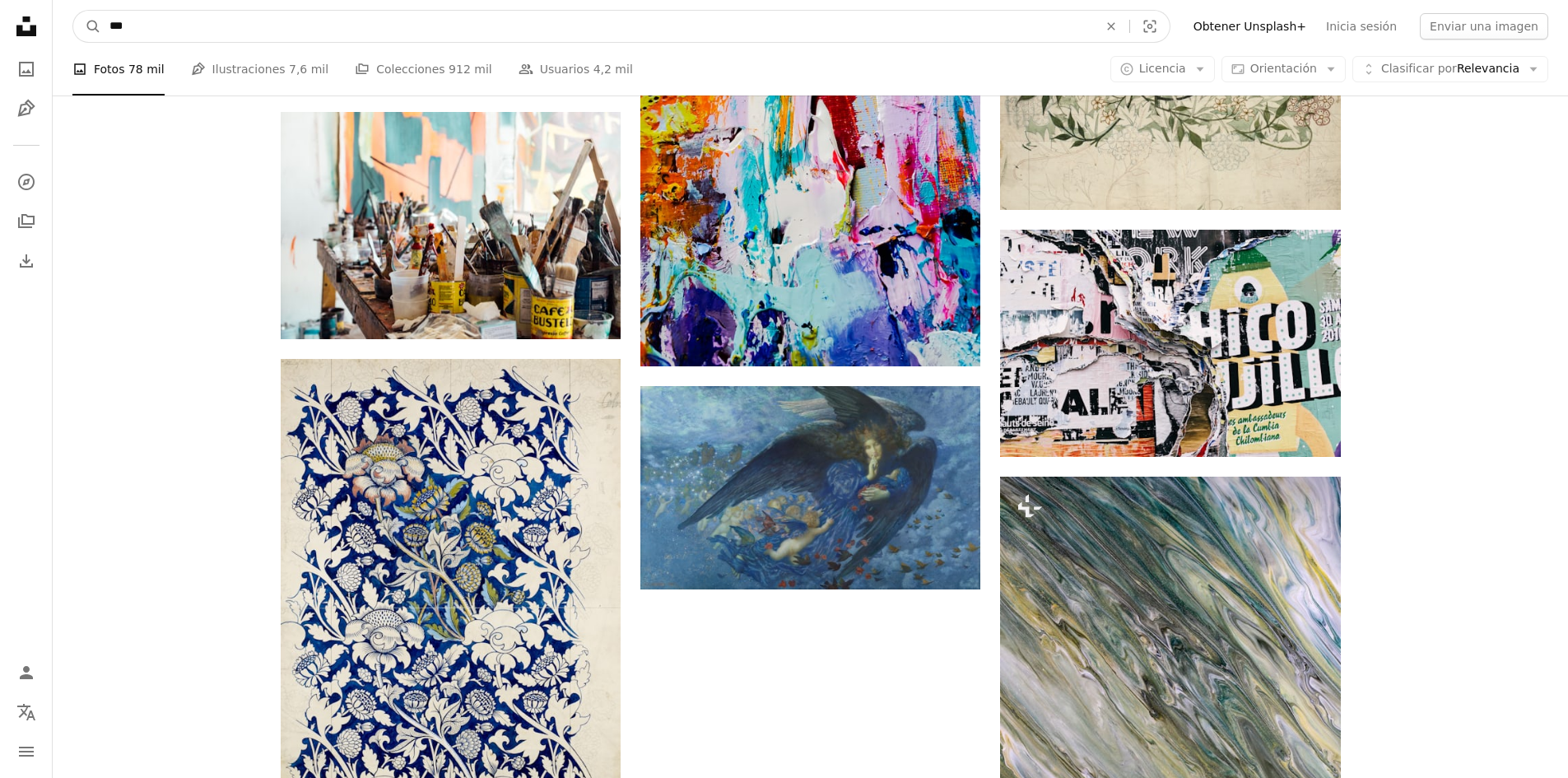
click at [286, 28] on input "***" at bounding box center [597, 26] width 992 height 31
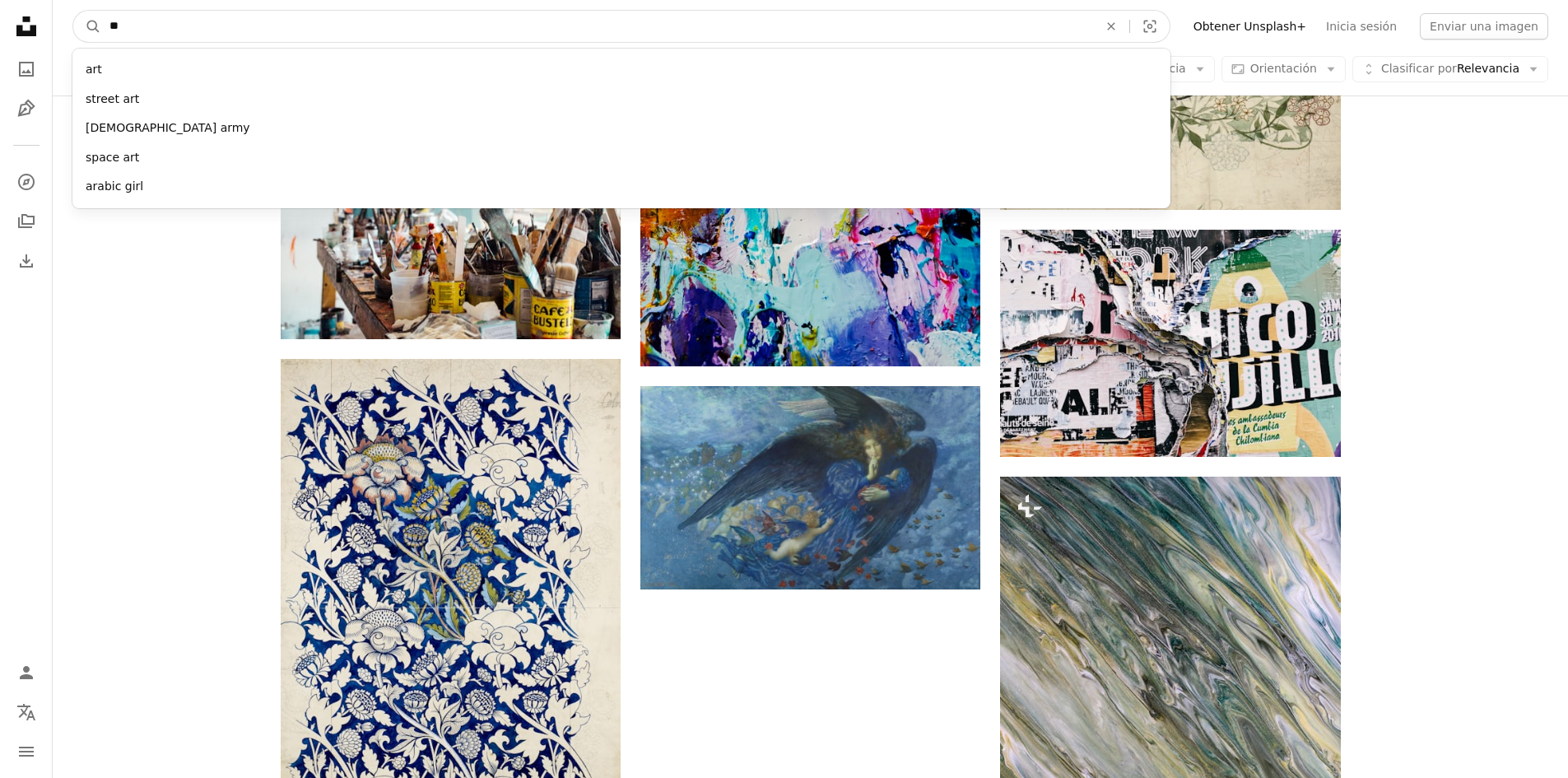
type input "*"
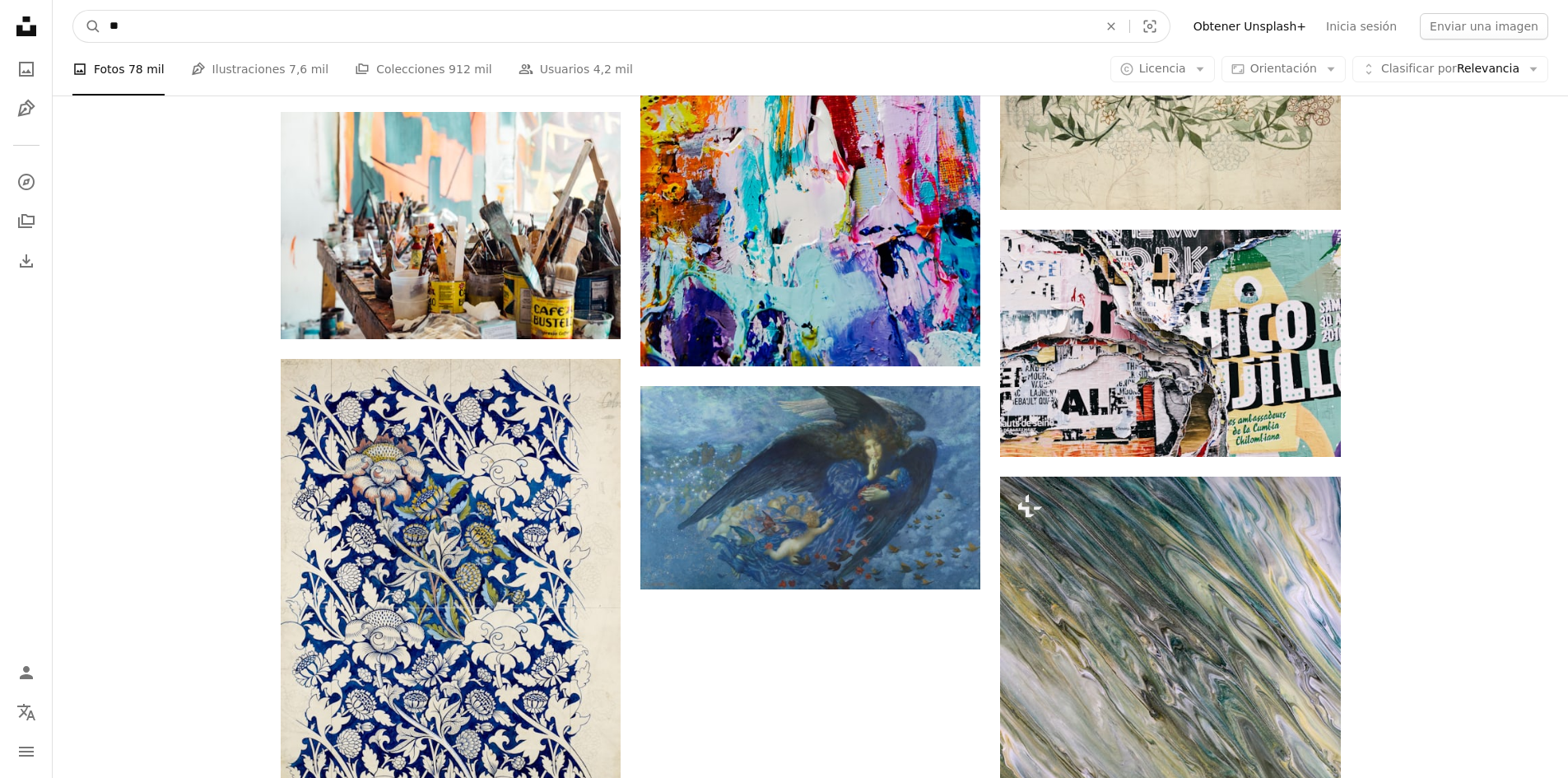
type input "*"
type input "**********"
click button "A magnifying glass" at bounding box center [87, 26] width 28 height 31
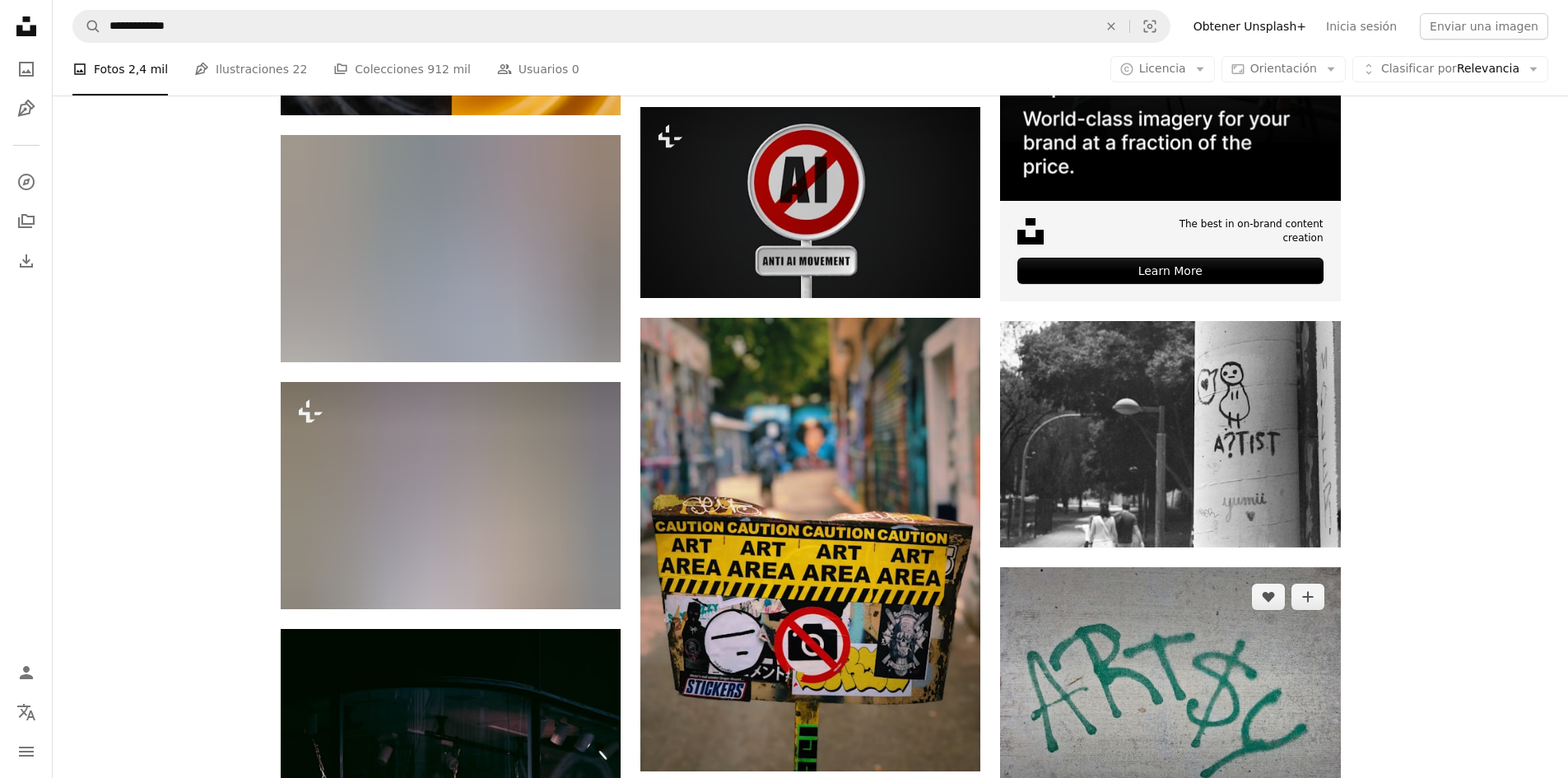
scroll to position [247, 0]
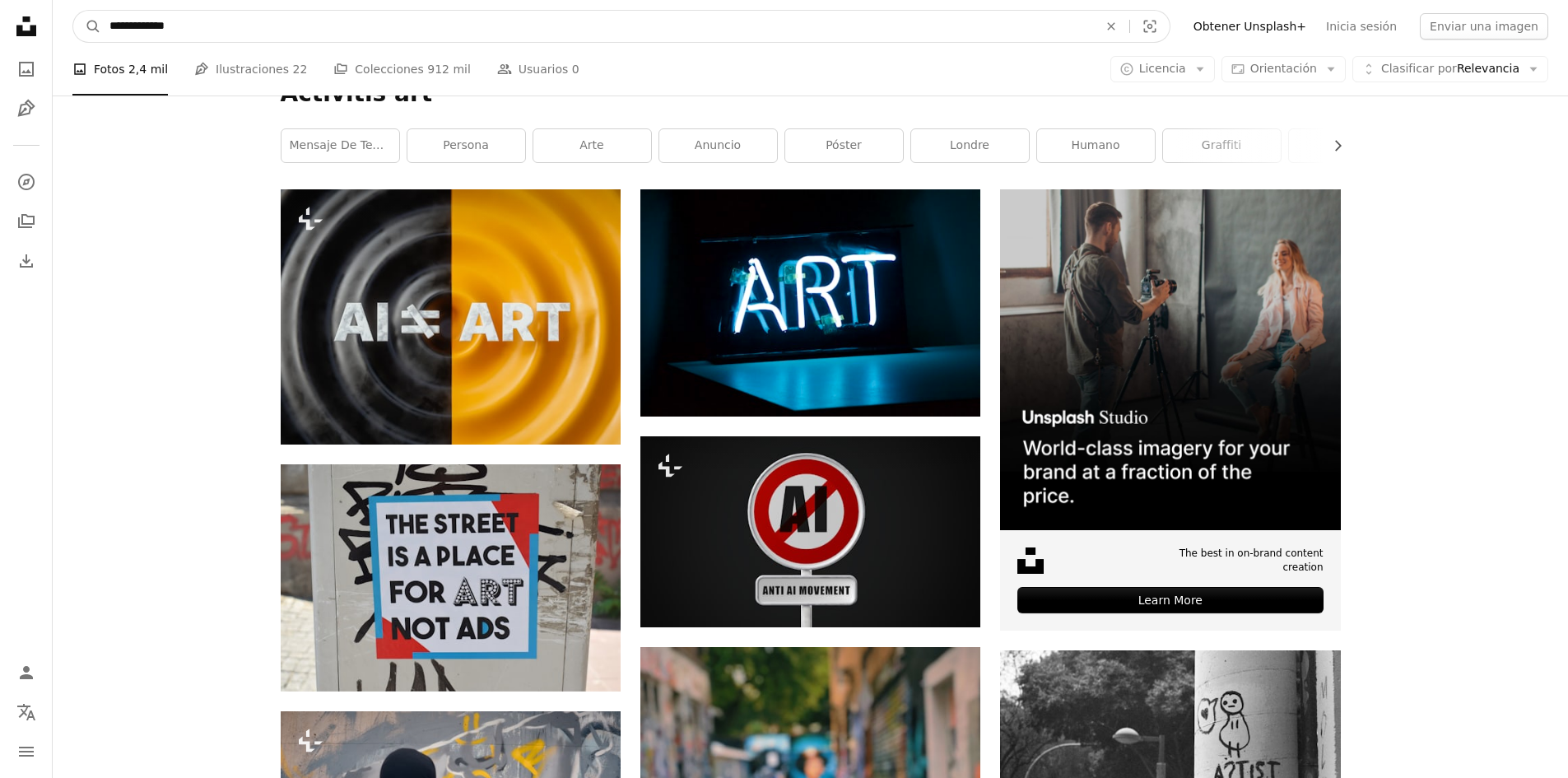
click at [1129, 13] on button "An X shape" at bounding box center [1111, 26] width 36 height 31
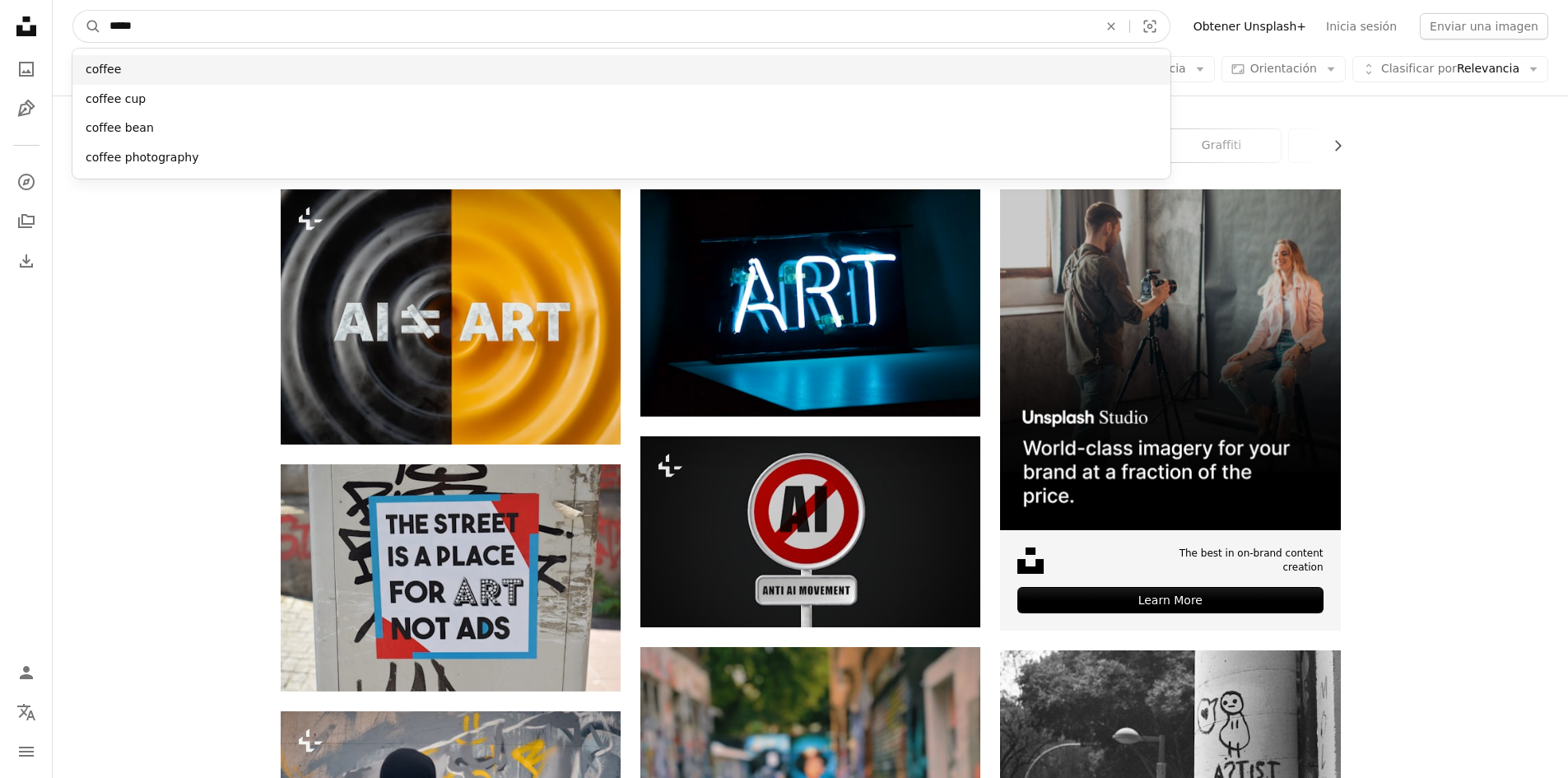
type input "*****"
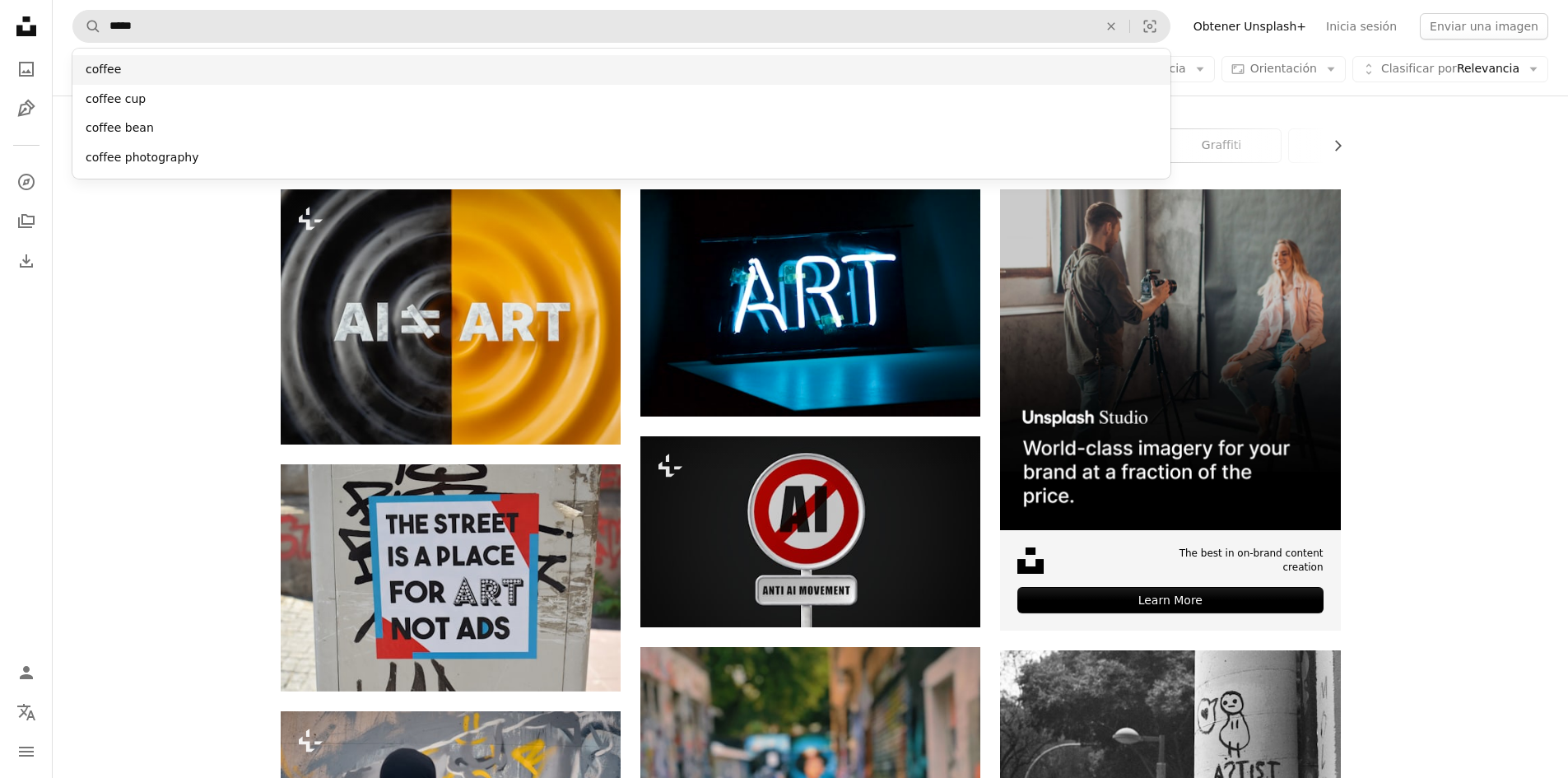
click at [960, 80] on div "coffee" at bounding box center [621, 69] width 1098 height 29
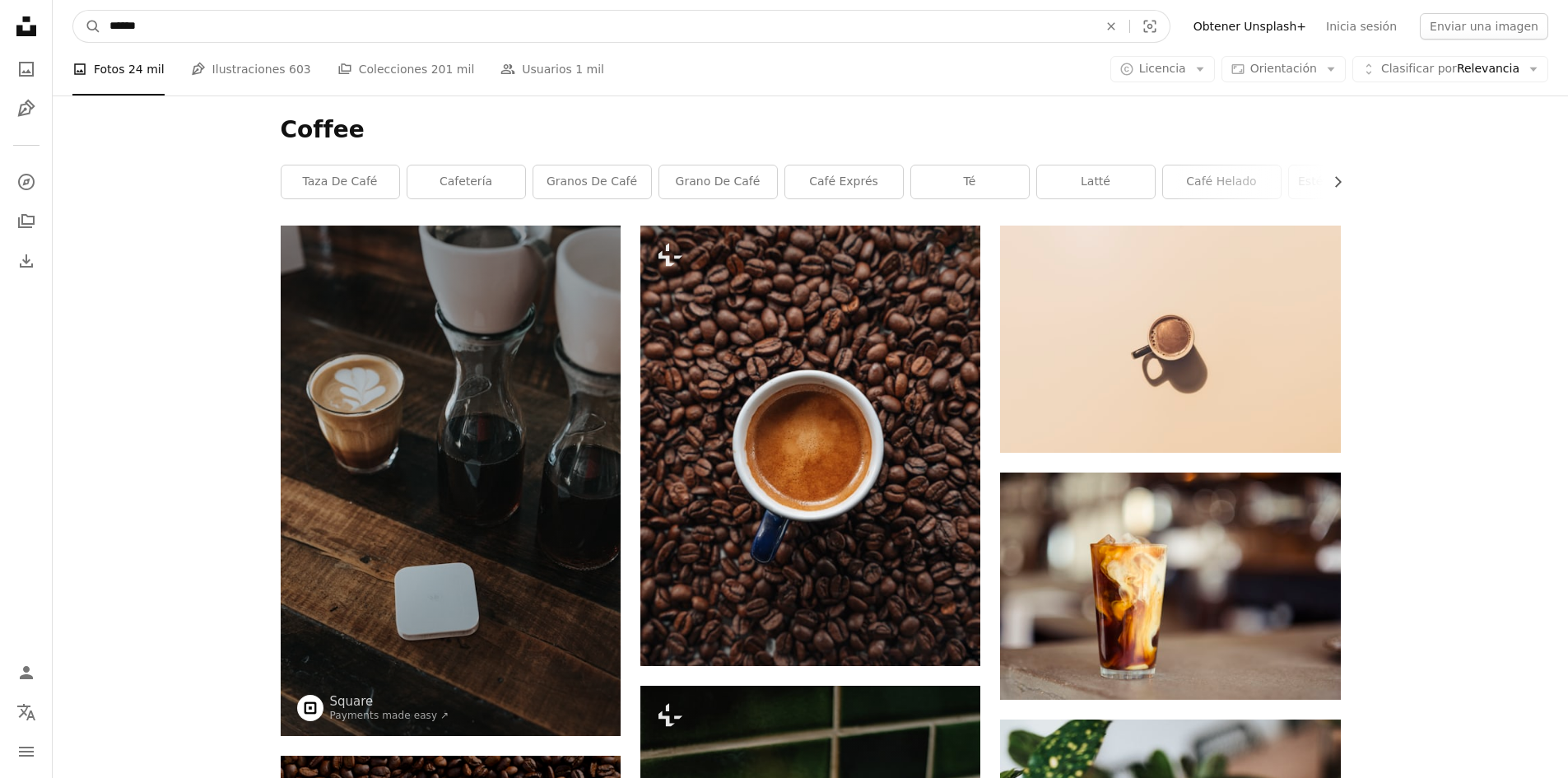
click at [377, 13] on input "******" at bounding box center [597, 26] width 992 height 31
type input "**********"
click at [73, 11] on button "A magnifying glass" at bounding box center [87, 26] width 28 height 31
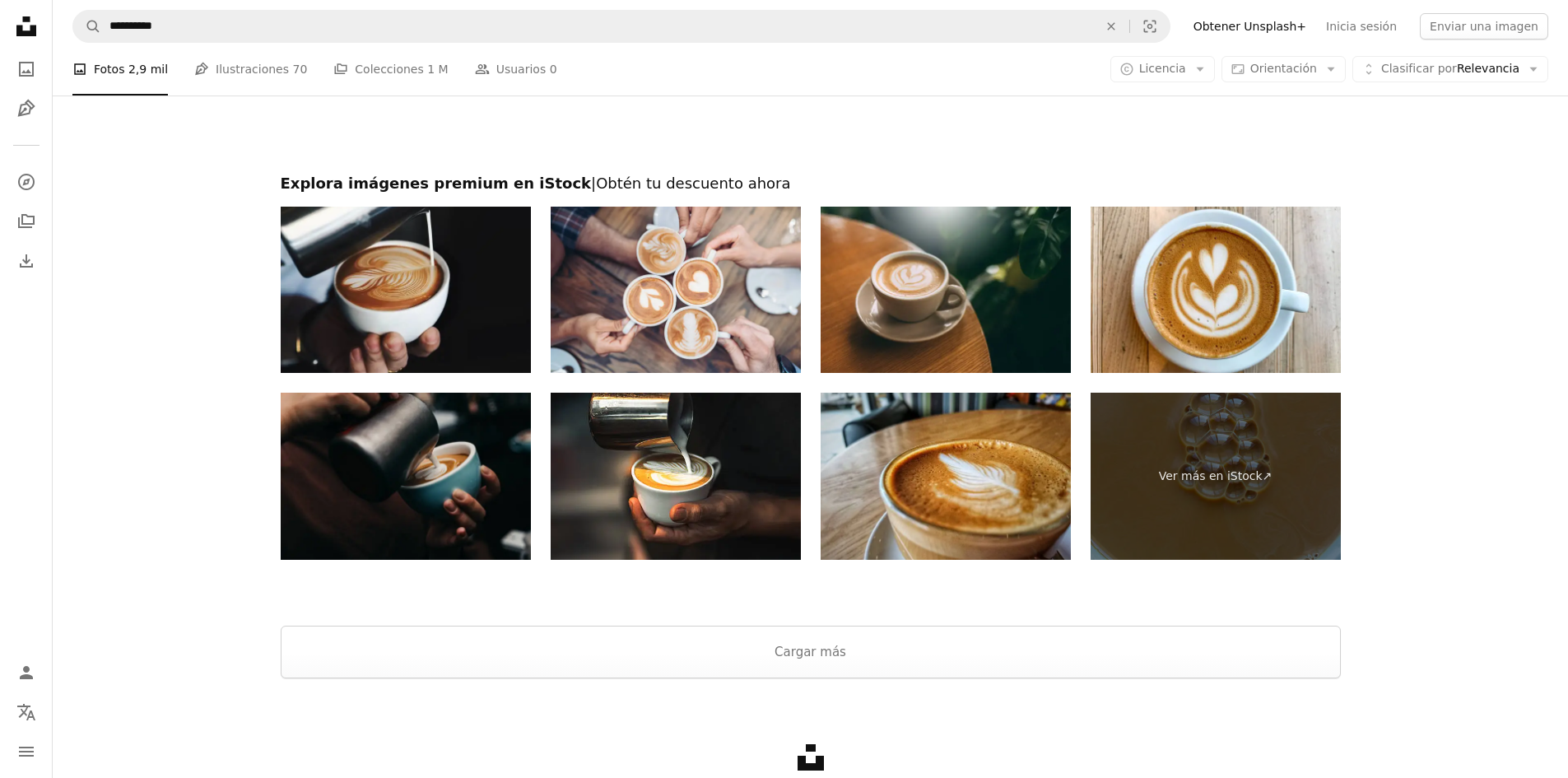
scroll to position [3710, 0]
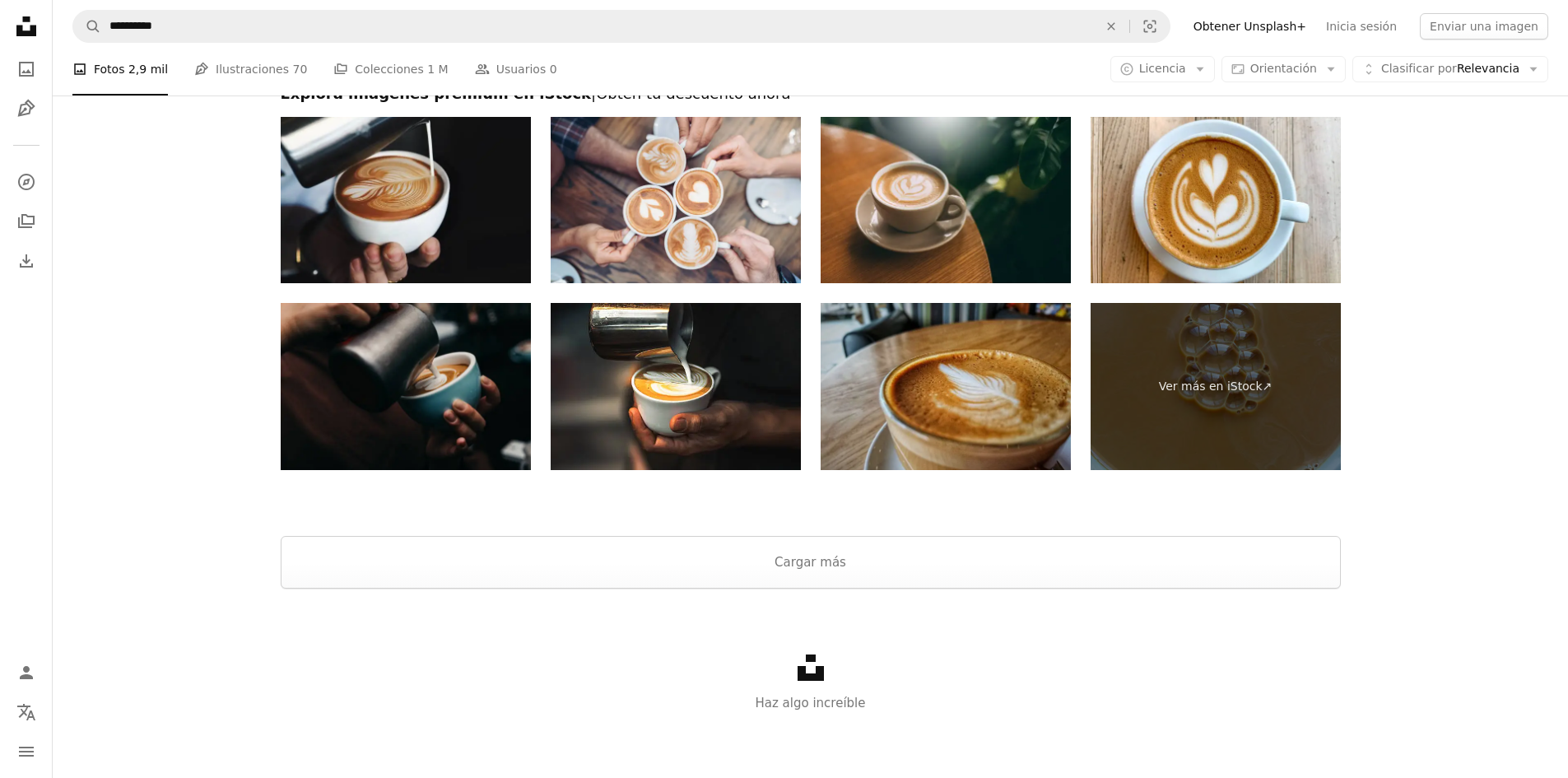
click at [887, 380] on img at bounding box center [946, 386] width 250 height 167
